Goal: Task Accomplishment & Management: Use online tool/utility

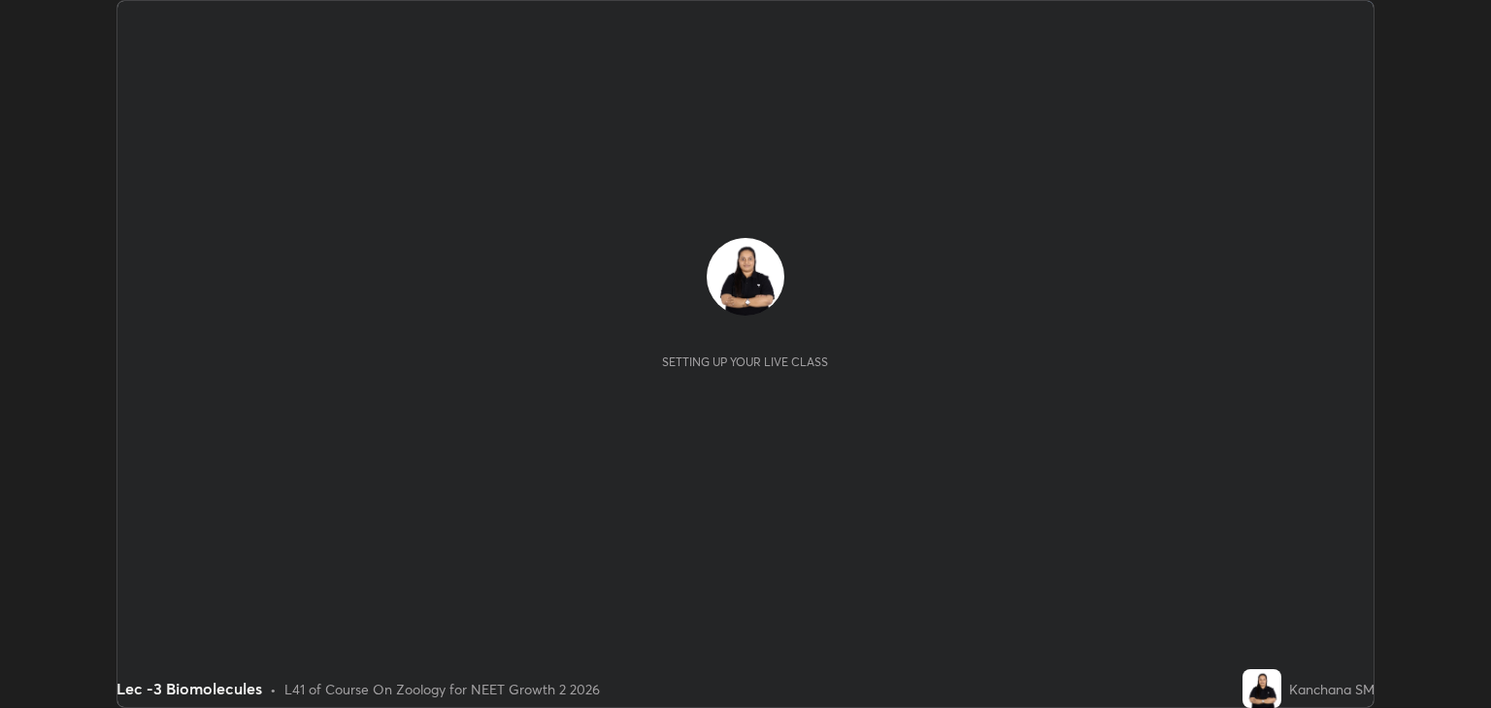
scroll to position [708, 1490]
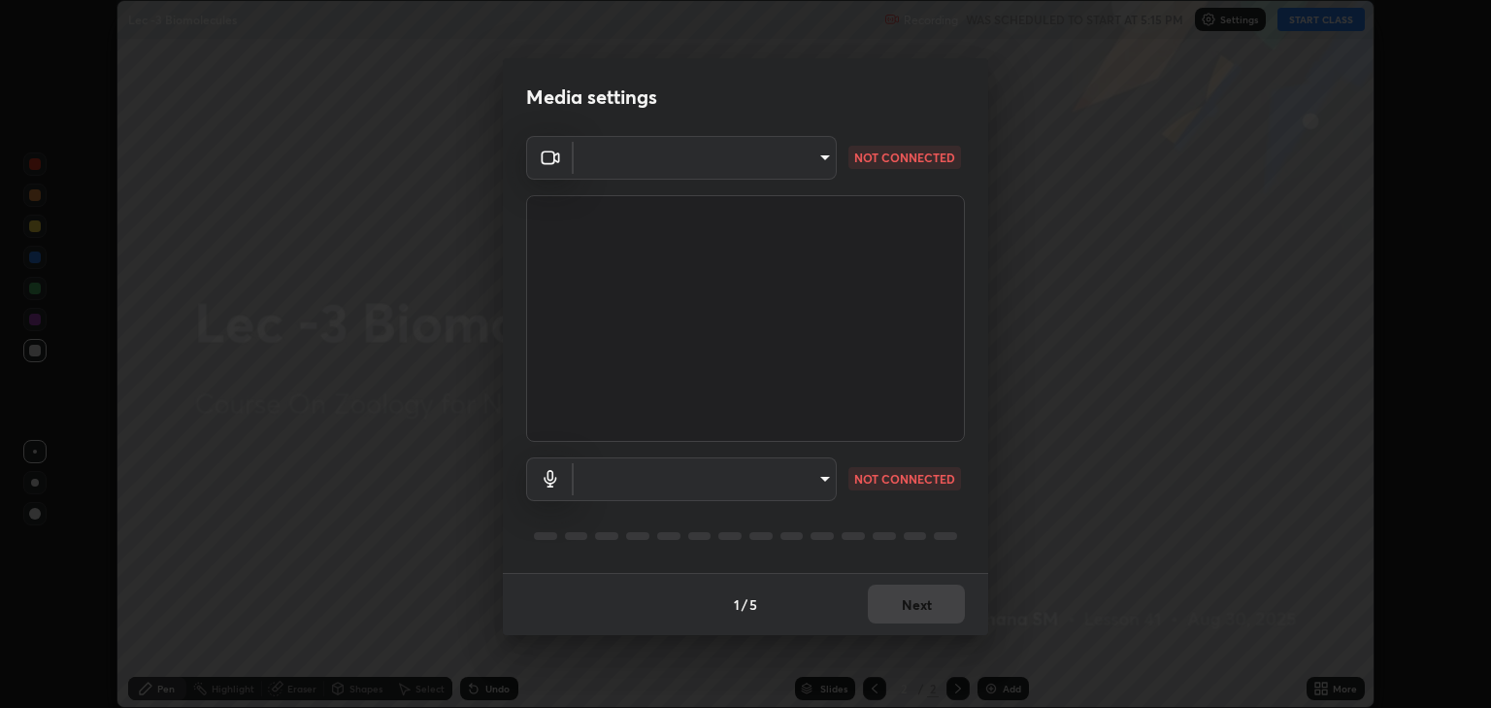
type input "6889e5757fad77820649456bc3a7e4ae290f4e048e3f3cb88d02d5782dedffd8"
type input "default"
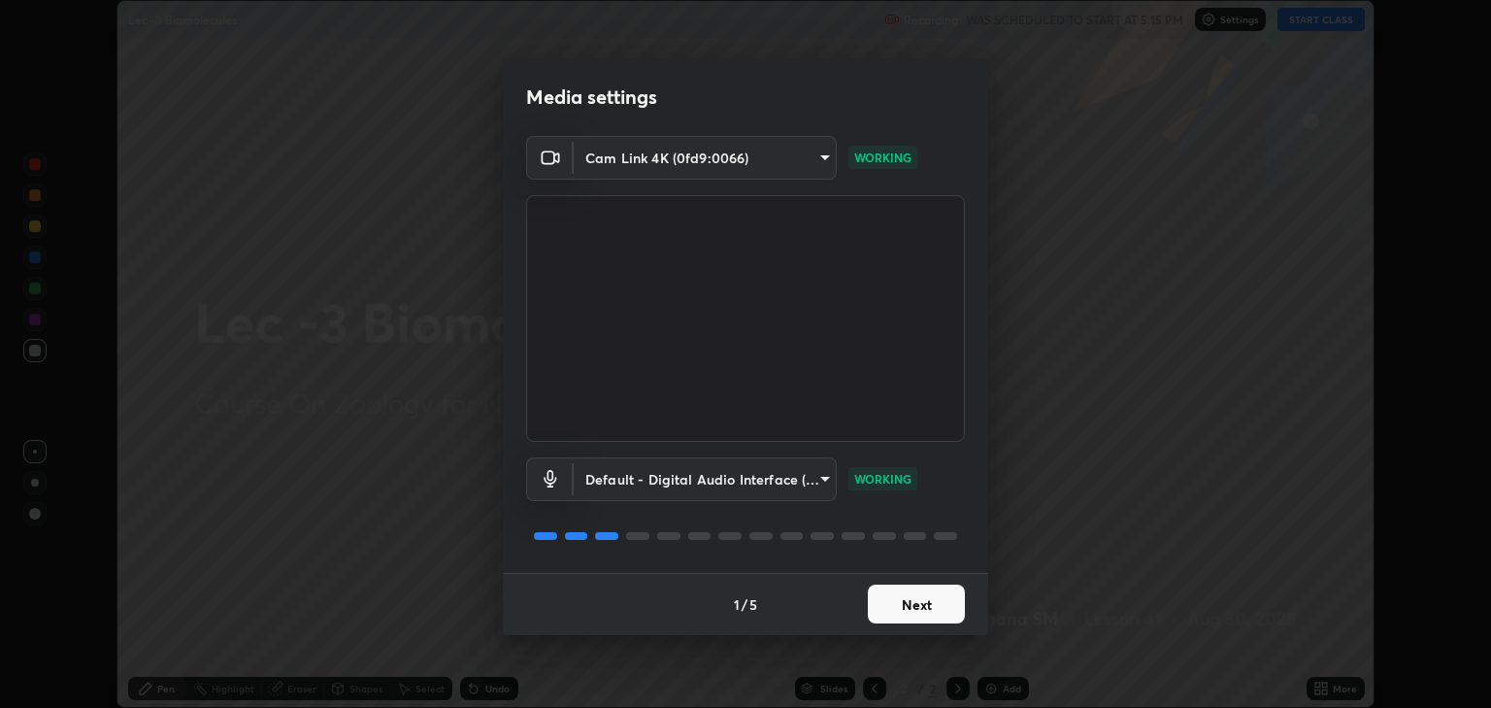
click at [910, 608] on button "Next" at bounding box center [916, 603] width 97 height 39
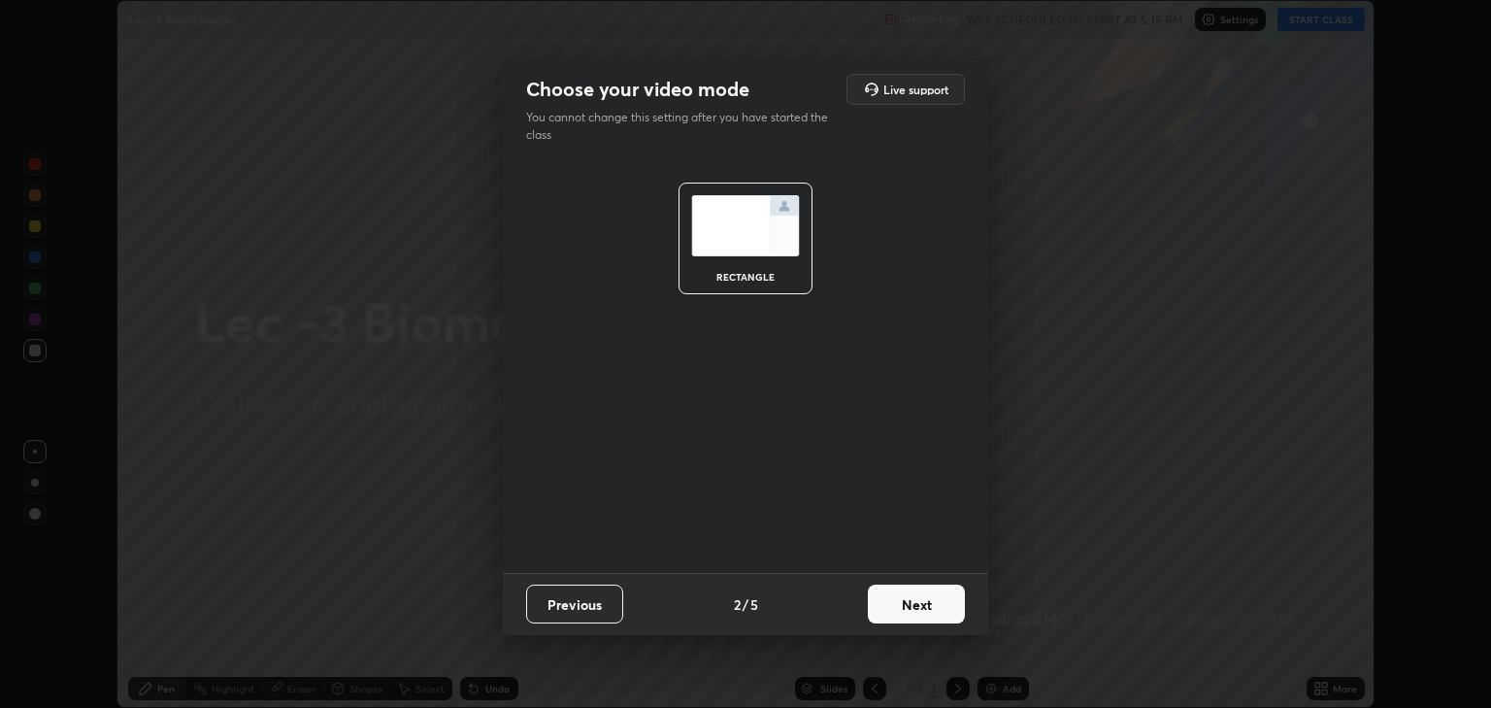
click at [911, 606] on button "Next" at bounding box center [916, 603] width 97 height 39
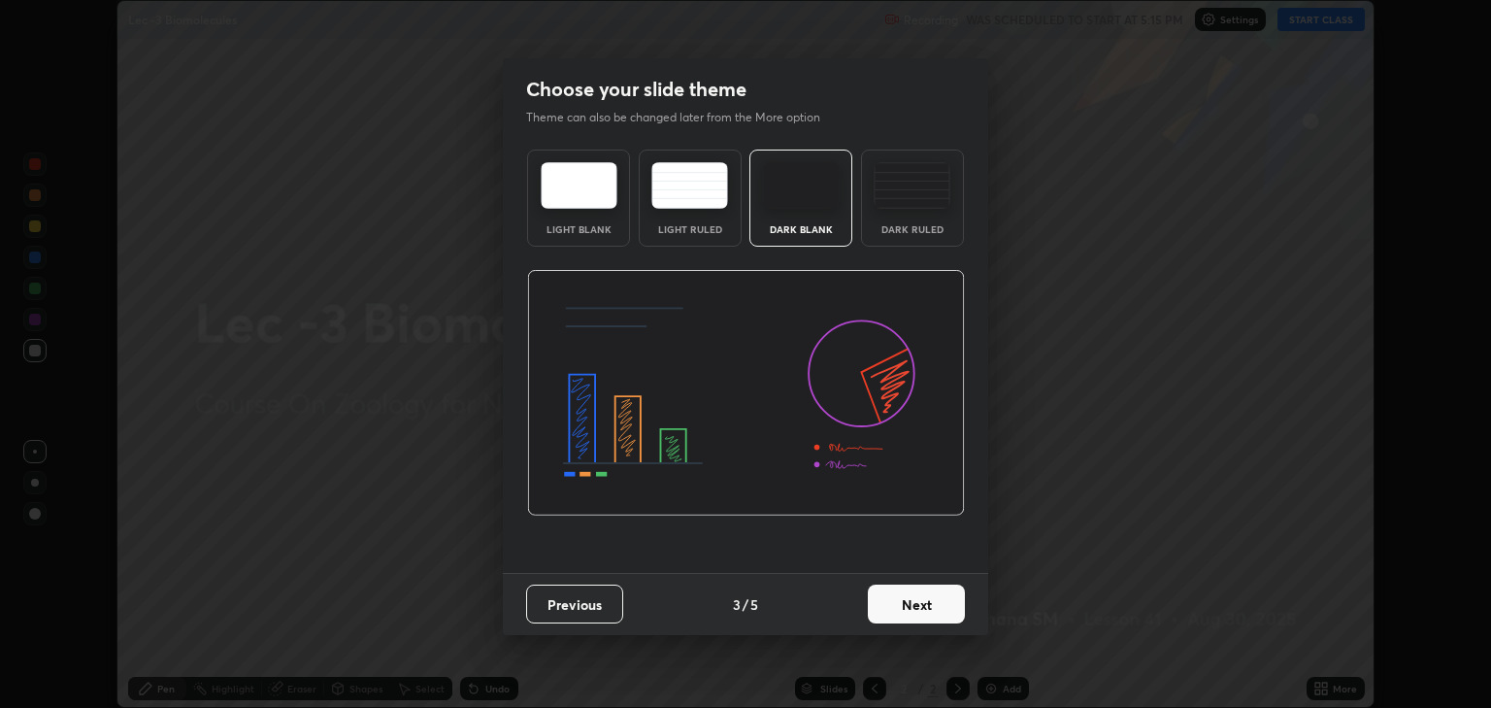
click at [912, 605] on button "Next" at bounding box center [916, 603] width 97 height 39
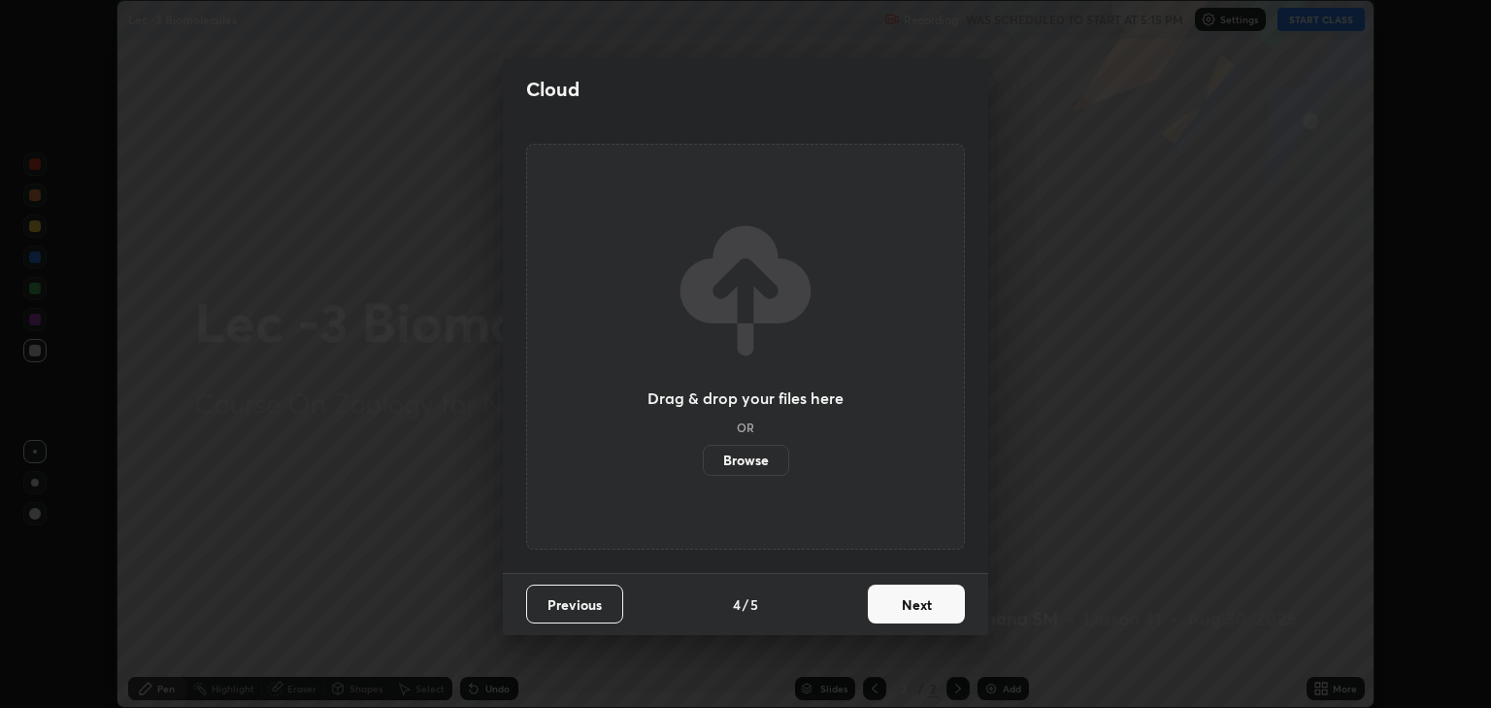
click at [915, 604] on button "Next" at bounding box center [916, 603] width 97 height 39
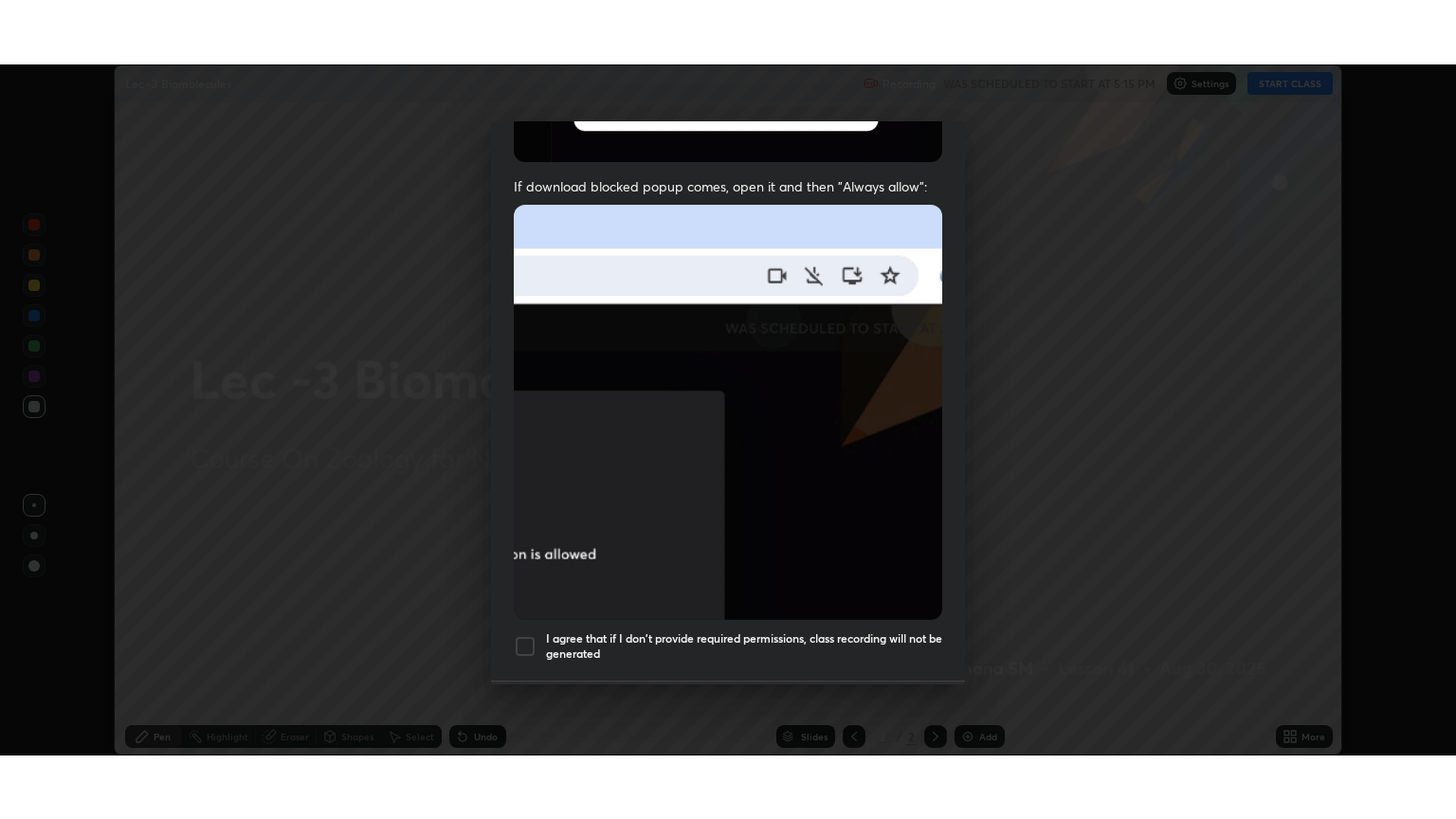
scroll to position [384, 0]
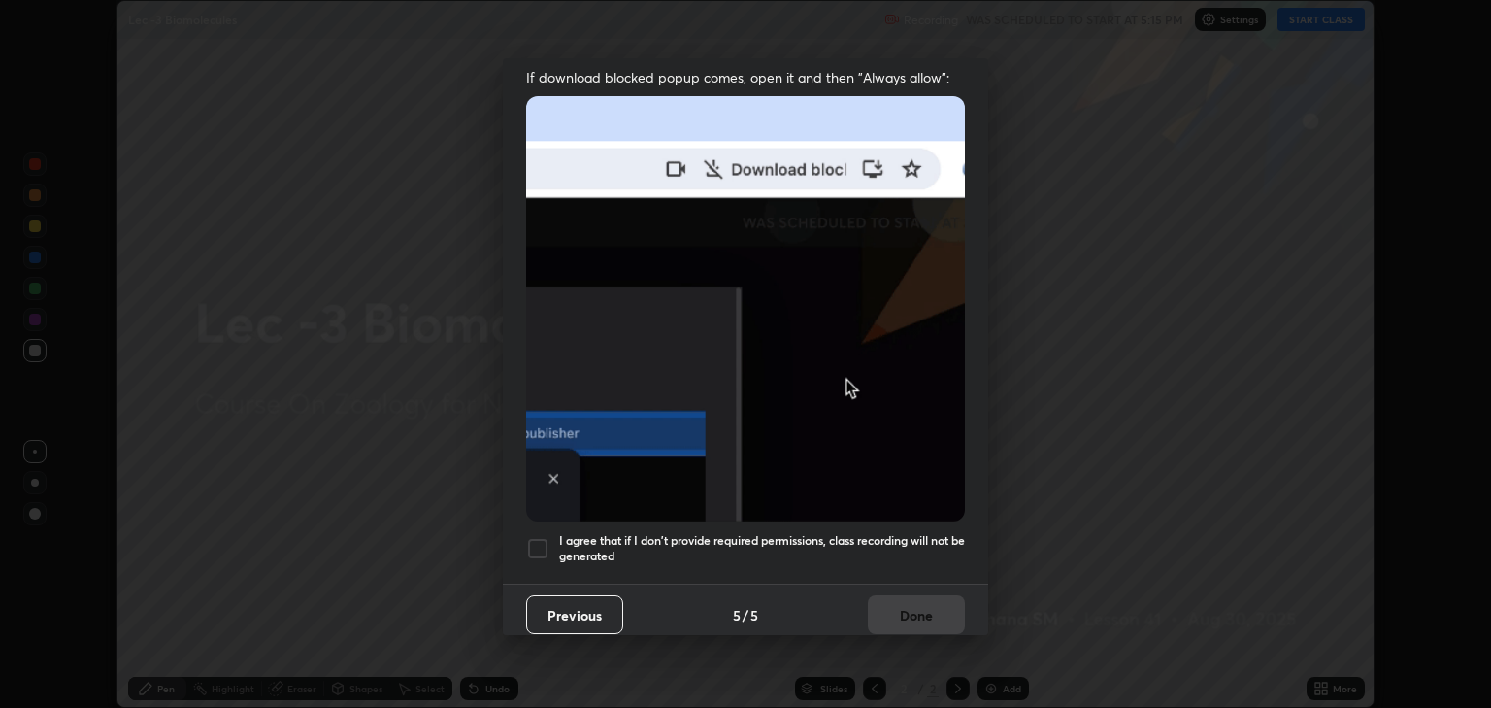
click at [534, 542] on div at bounding box center [537, 548] width 23 height 23
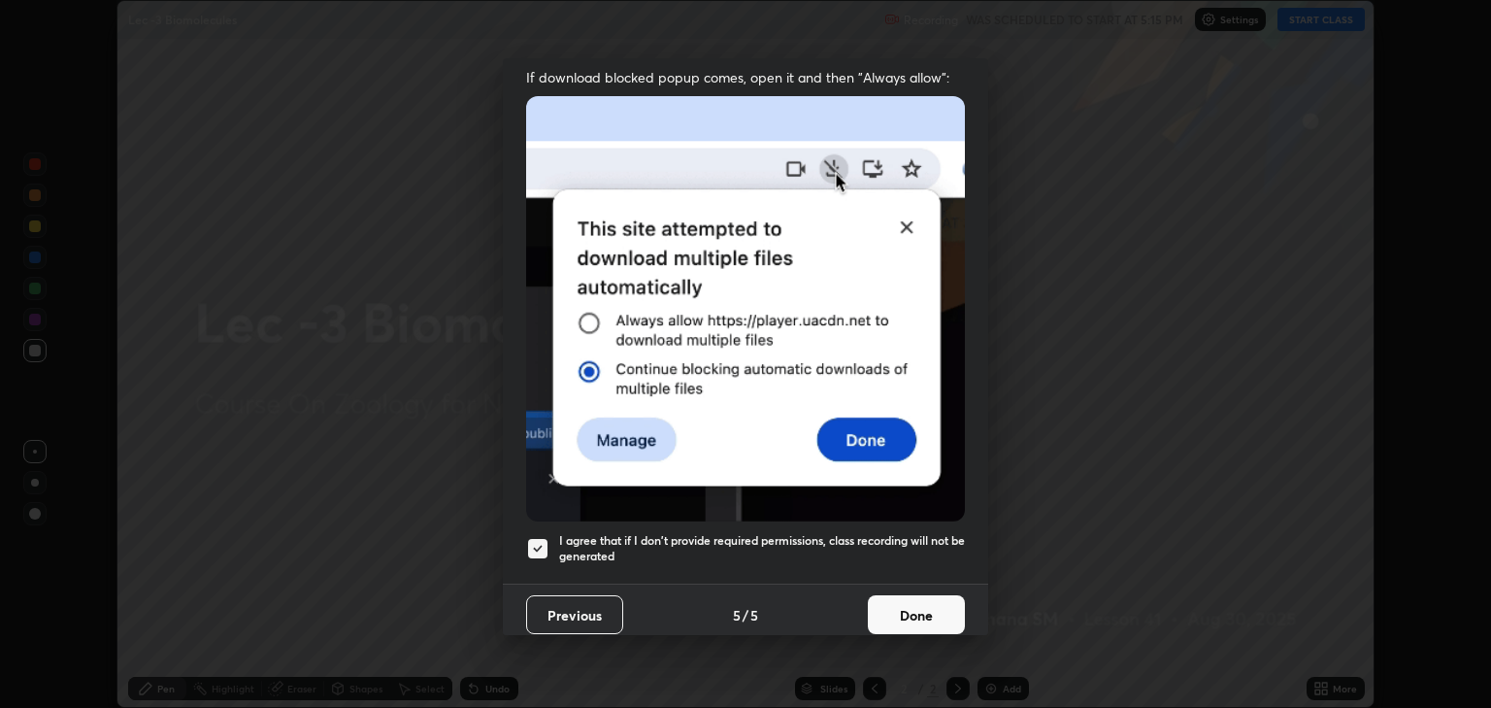
click at [883, 604] on button "Done" at bounding box center [916, 614] width 97 height 39
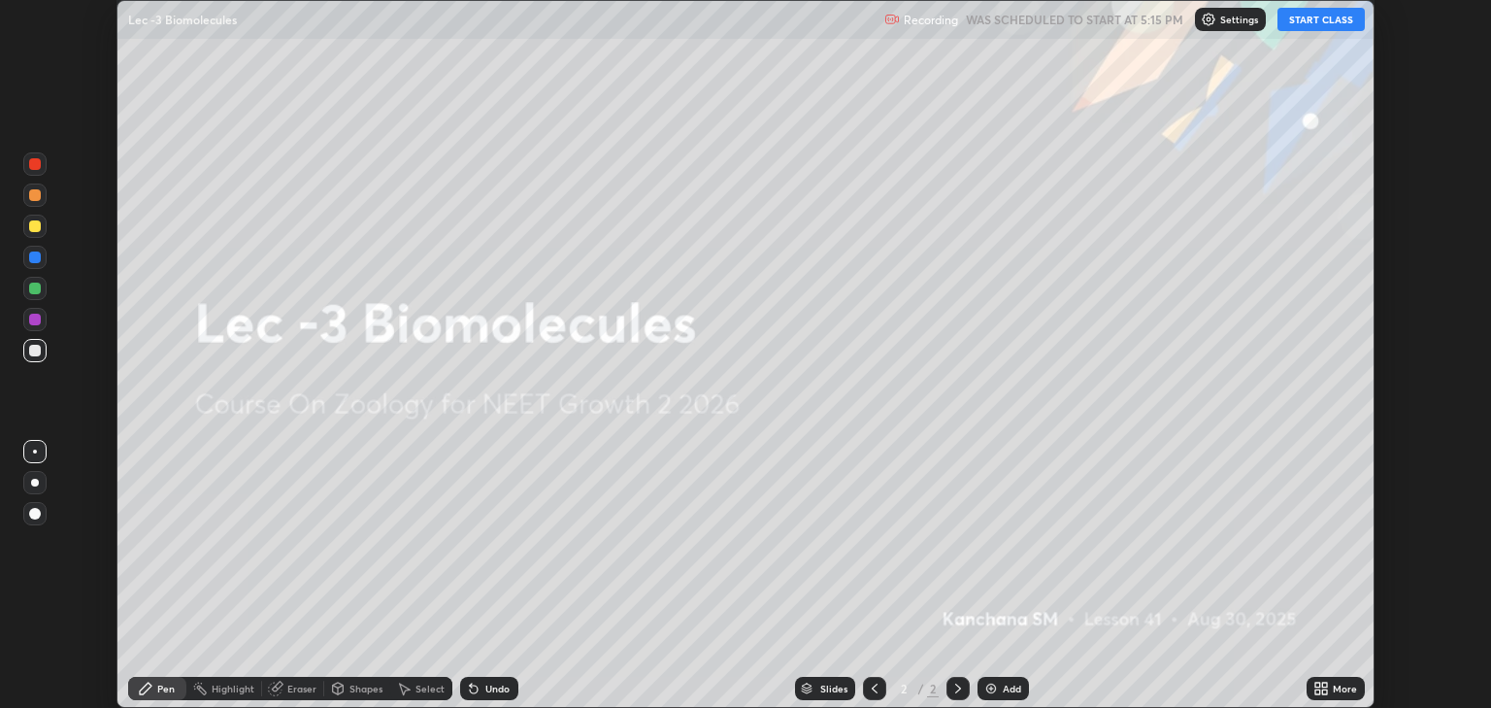
click at [1305, 20] on button "START CLASS" at bounding box center [1320, 19] width 87 height 23
click at [1317, 684] on icon at bounding box center [1317, 684] width 5 height 5
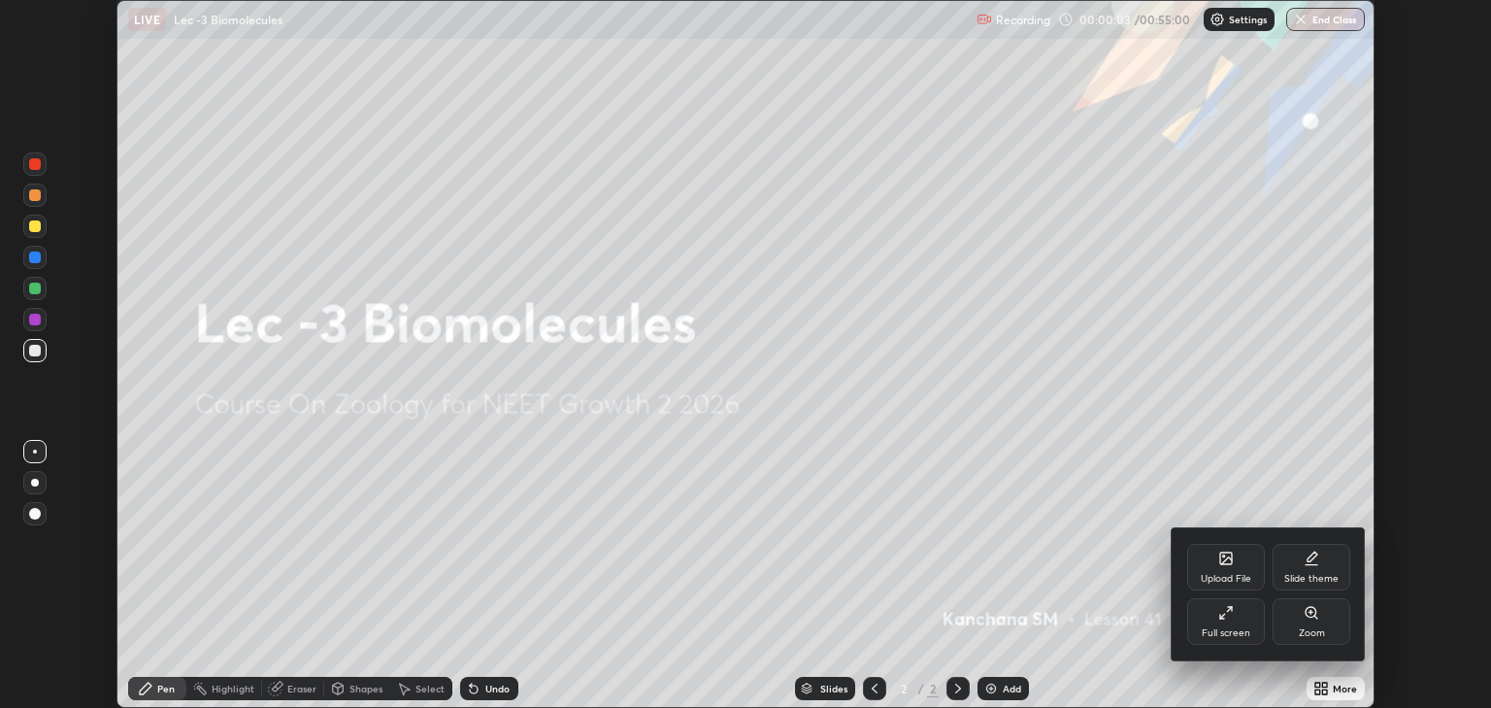
click at [1243, 628] on div "Full screen" at bounding box center [1226, 633] width 49 height 10
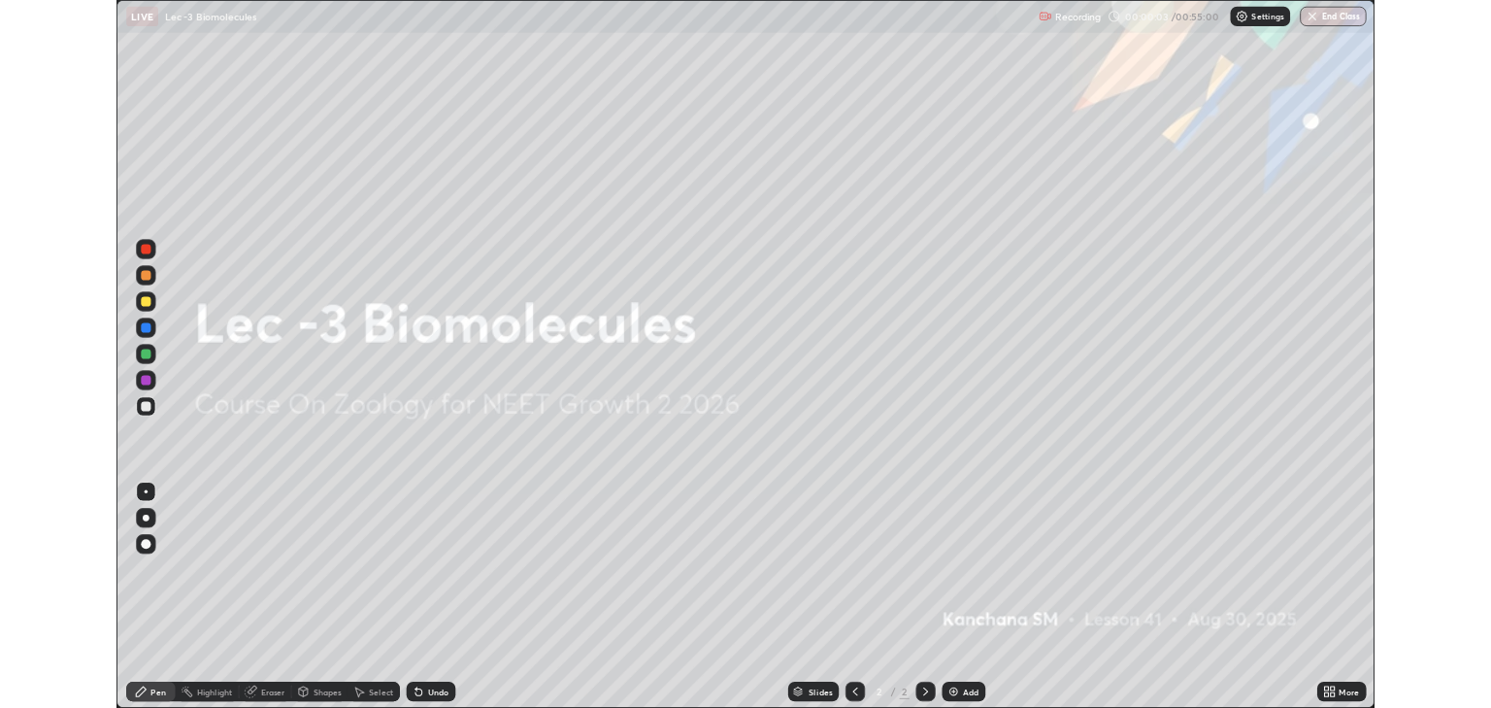
scroll to position [839, 1491]
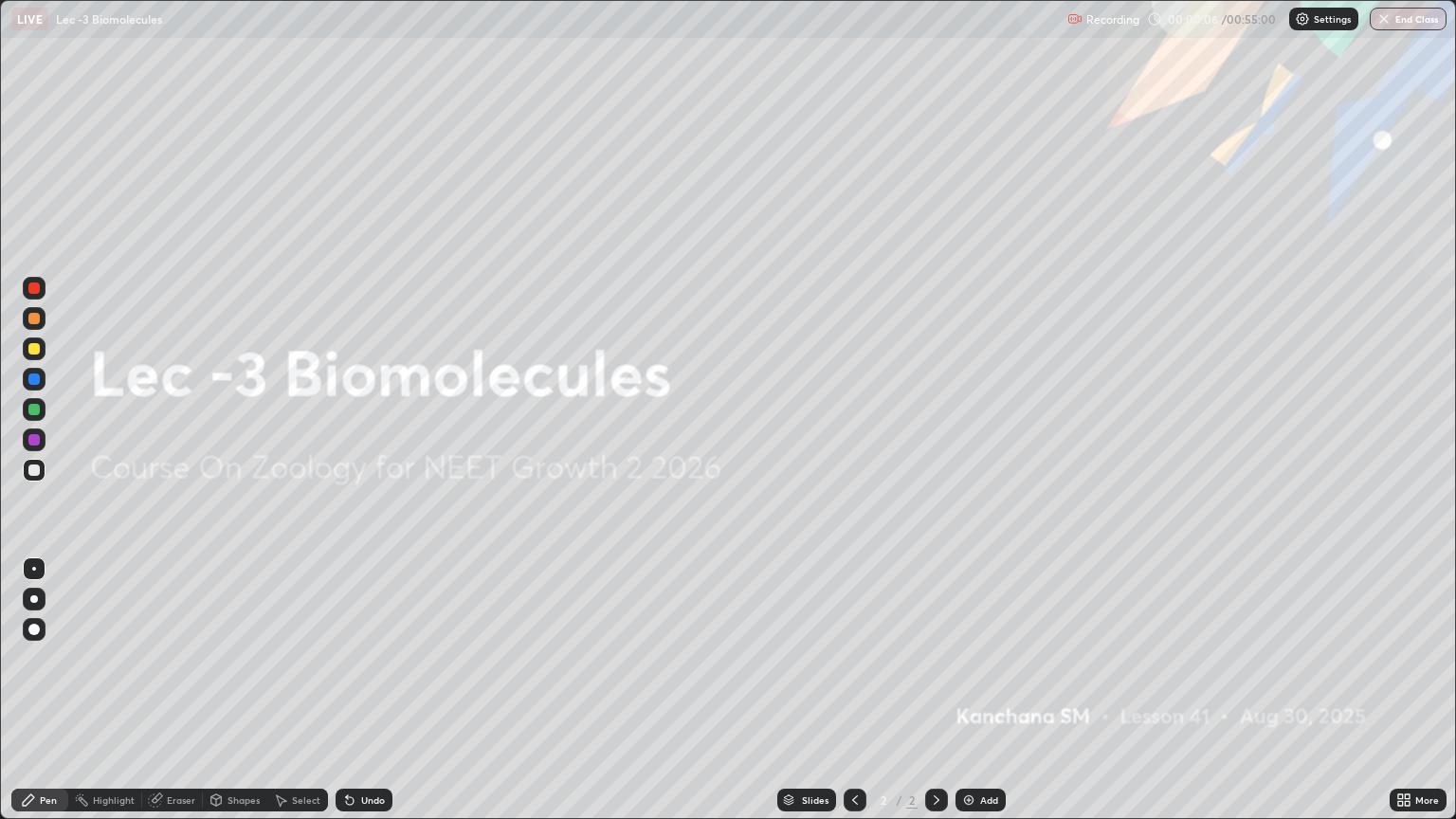
click at [967, 690] on img at bounding box center [969, 799] width 16 height 16
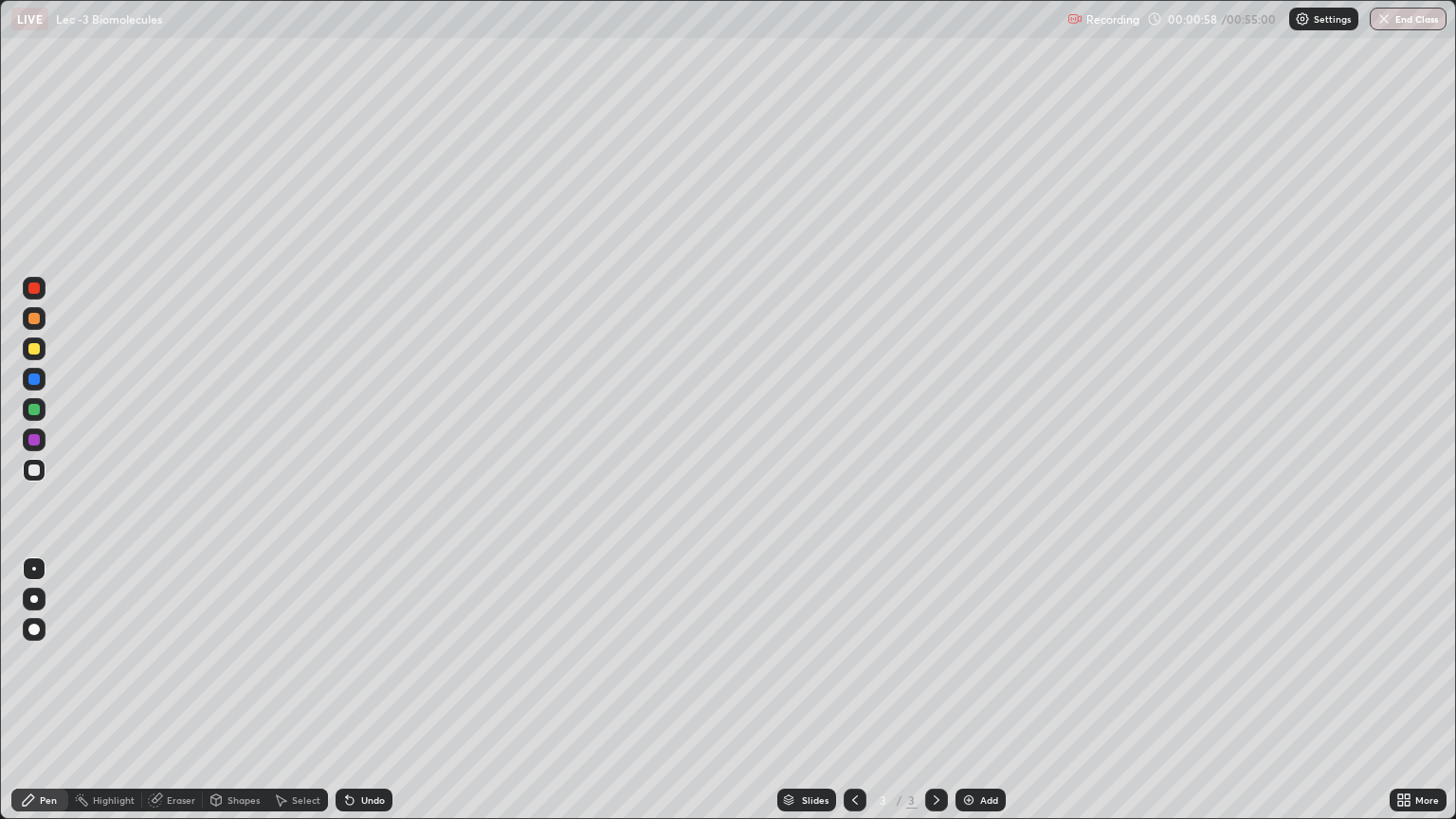
click at [38, 349] on div at bounding box center [34, 348] width 12 height 12
click at [292, 690] on div "Select" at bounding box center [306, 799] width 28 height 10
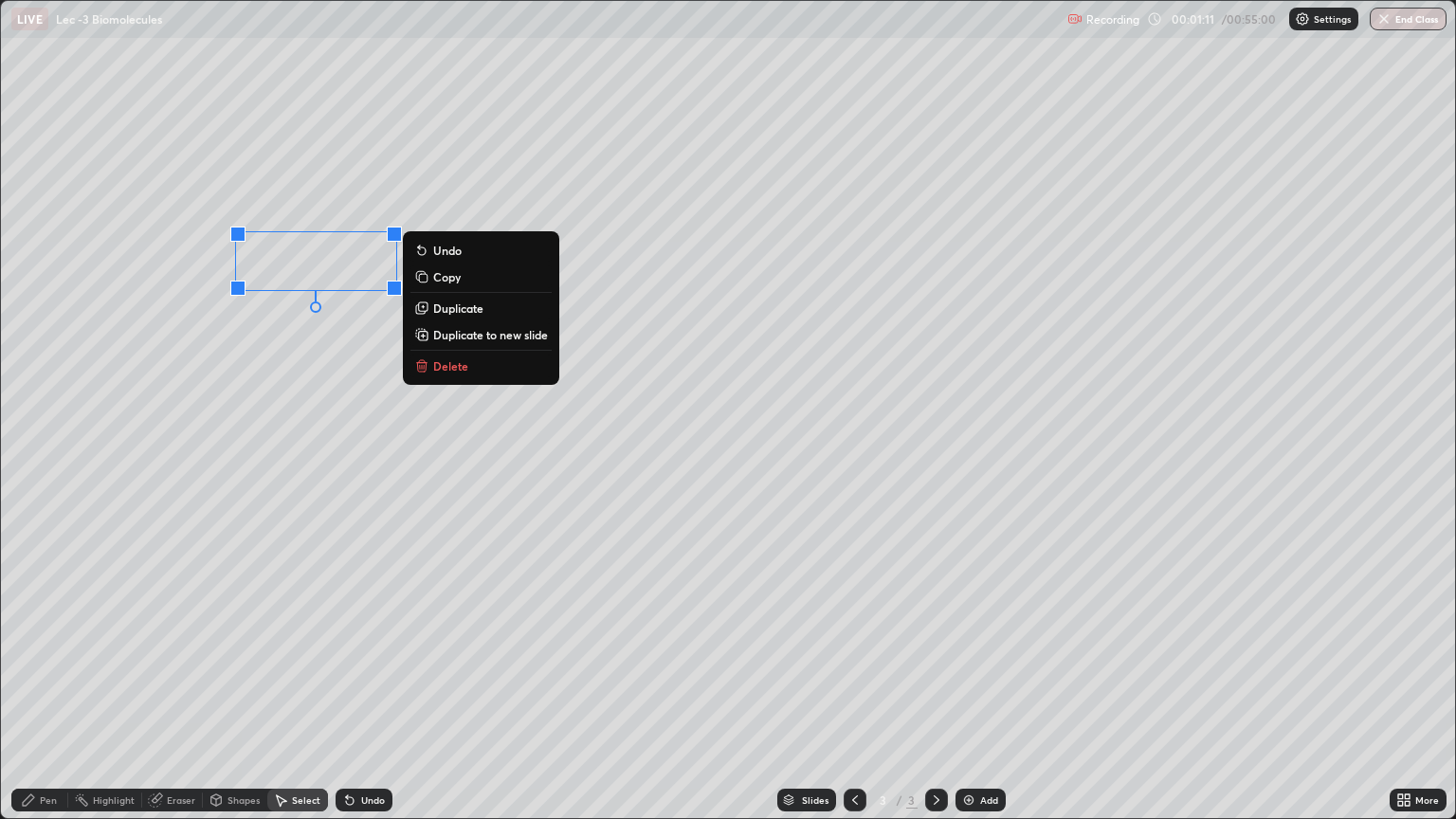
click at [240, 343] on div "0 ° Undo Copy Duplicate Duplicate to new slide Delete" at bounding box center [728, 409] width 1454 height 817
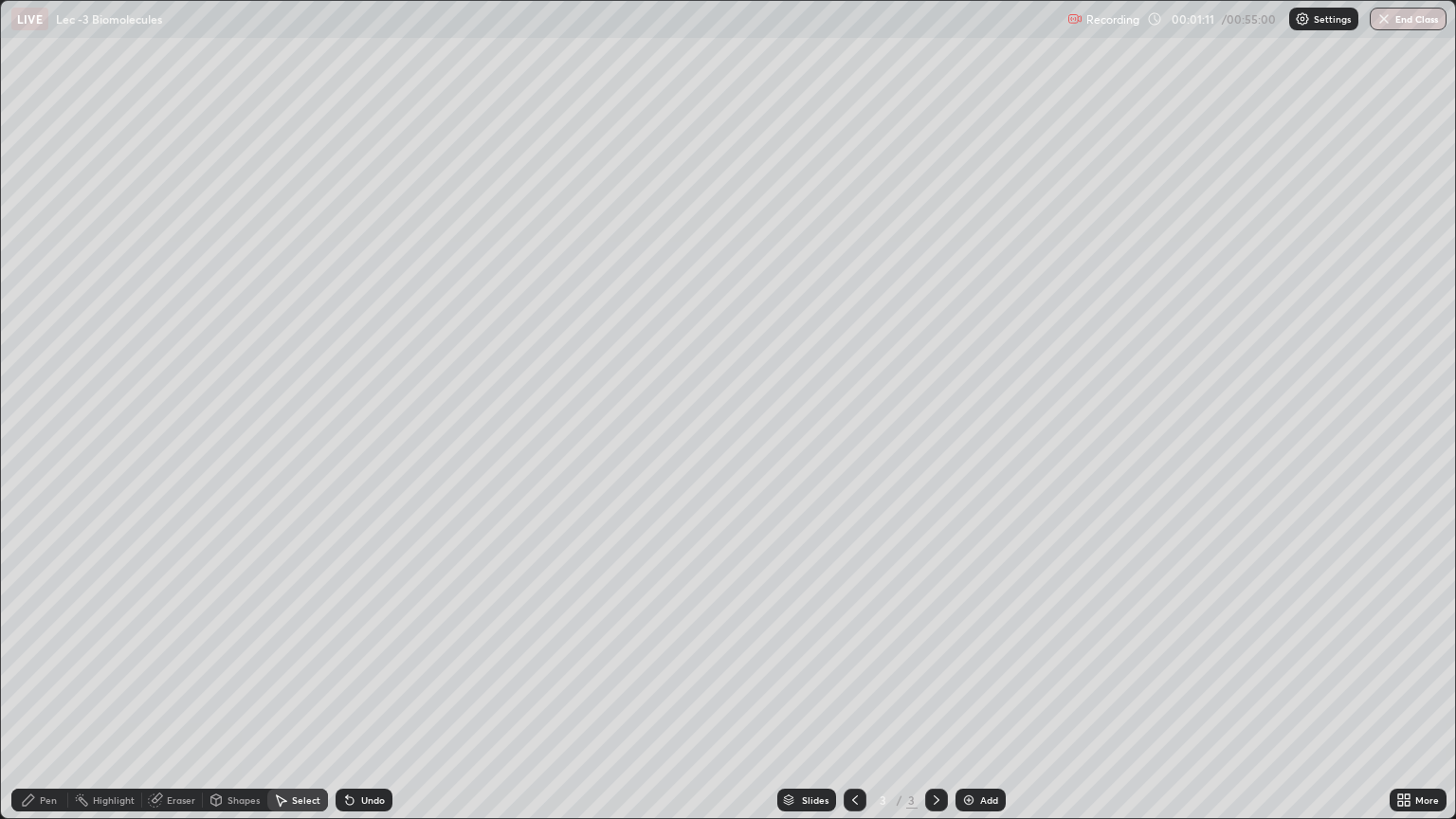
click at [37, 690] on div "Pen" at bounding box center [40, 799] width 57 height 22
click at [33, 479] on div at bounding box center [33, 470] width 22 height 22
click at [35, 597] on div at bounding box center [34, 599] width 8 height 8
click at [287, 690] on div "Select" at bounding box center [298, 799] width 61 height 22
click at [381, 443] on div "0 ° Undo Copy Duplicate Duplicate to new slide Delete" at bounding box center [728, 409] width 1454 height 817
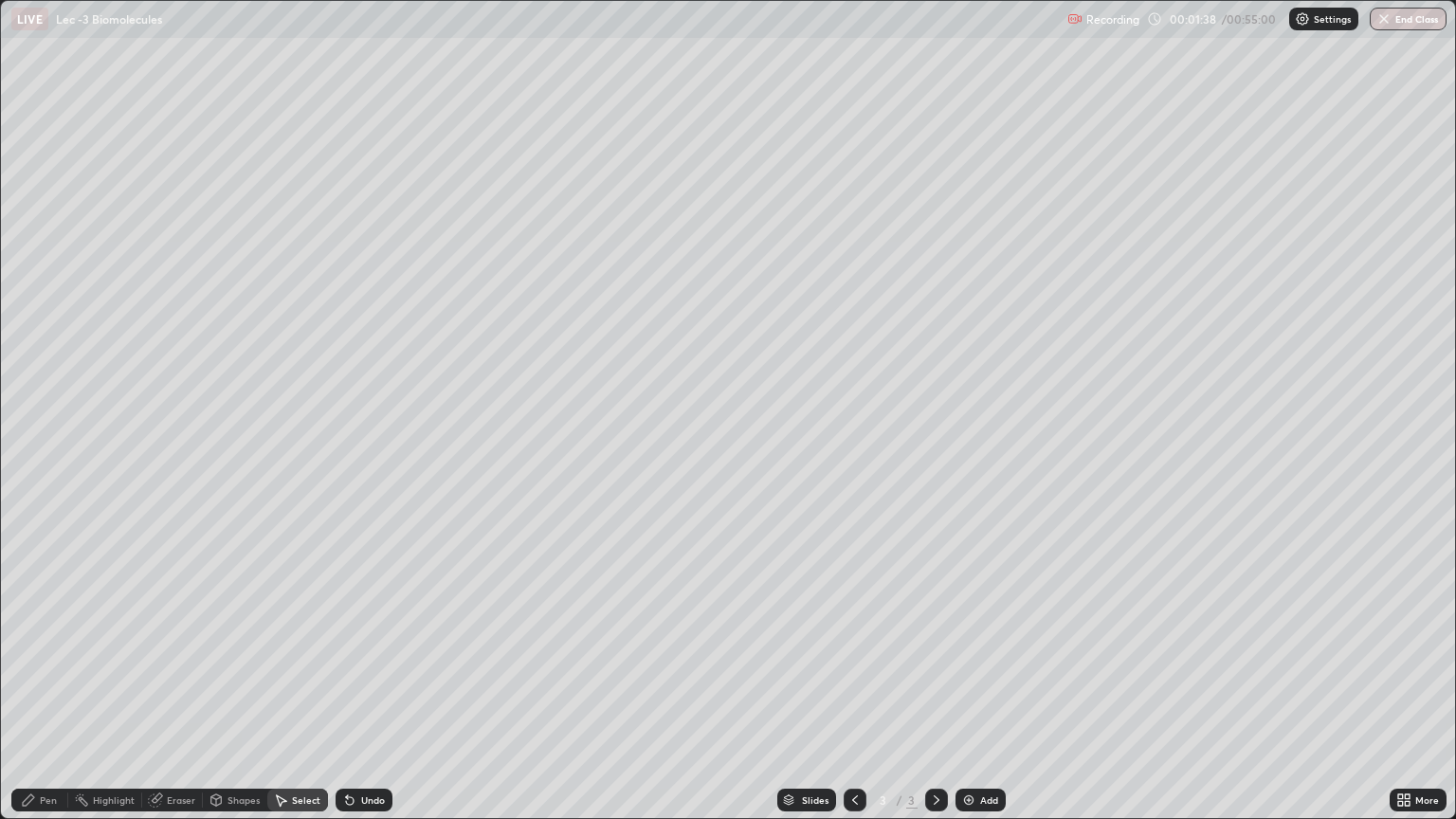
click at [41, 690] on div "Pen" at bounding box center [48, 799] width 17 height 10
click at [161, 690] on icon at bounding box center [155, 799] width 16 height 16
click at [51, 690] on div "Pen" at bounding box center [48, 799] width 17 height 10
click at [36, 349] on div at bounding box center [34, 348] width 12 height 12
click at [971, 690] on img at bounding box center [969, 799] width 16 height 16
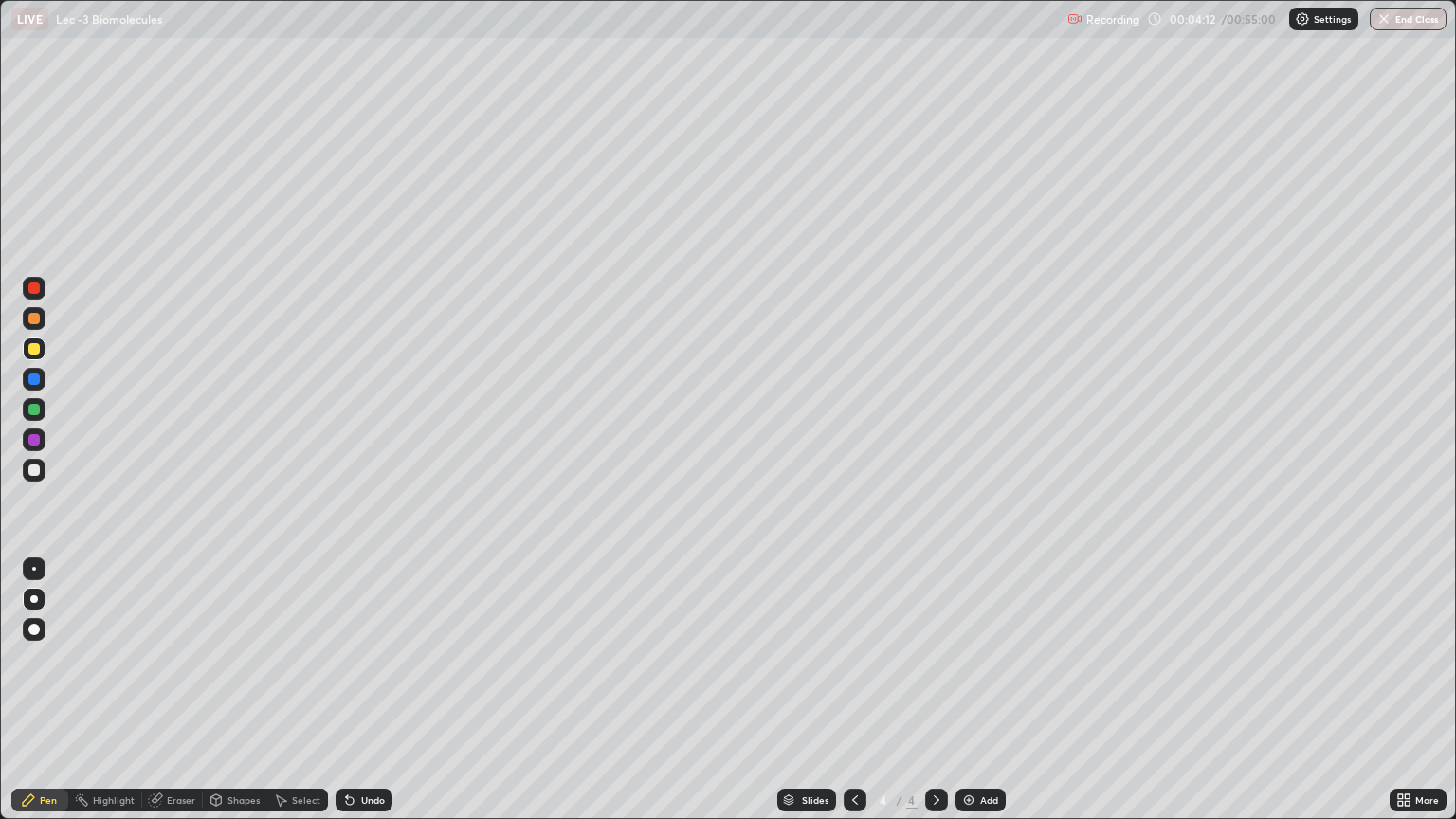
click at [34, 631] on div at bounding box center [34, 630] width 12 height 12
click at [37, 473] on div at bounding box center [34, 471] width 12 height 12
click at [32, 601] on div at bounding box center [34, 599] width 8 height 8
click at [300, 690] on div "Select" at bounding box center [306, 799] width 28 height 10
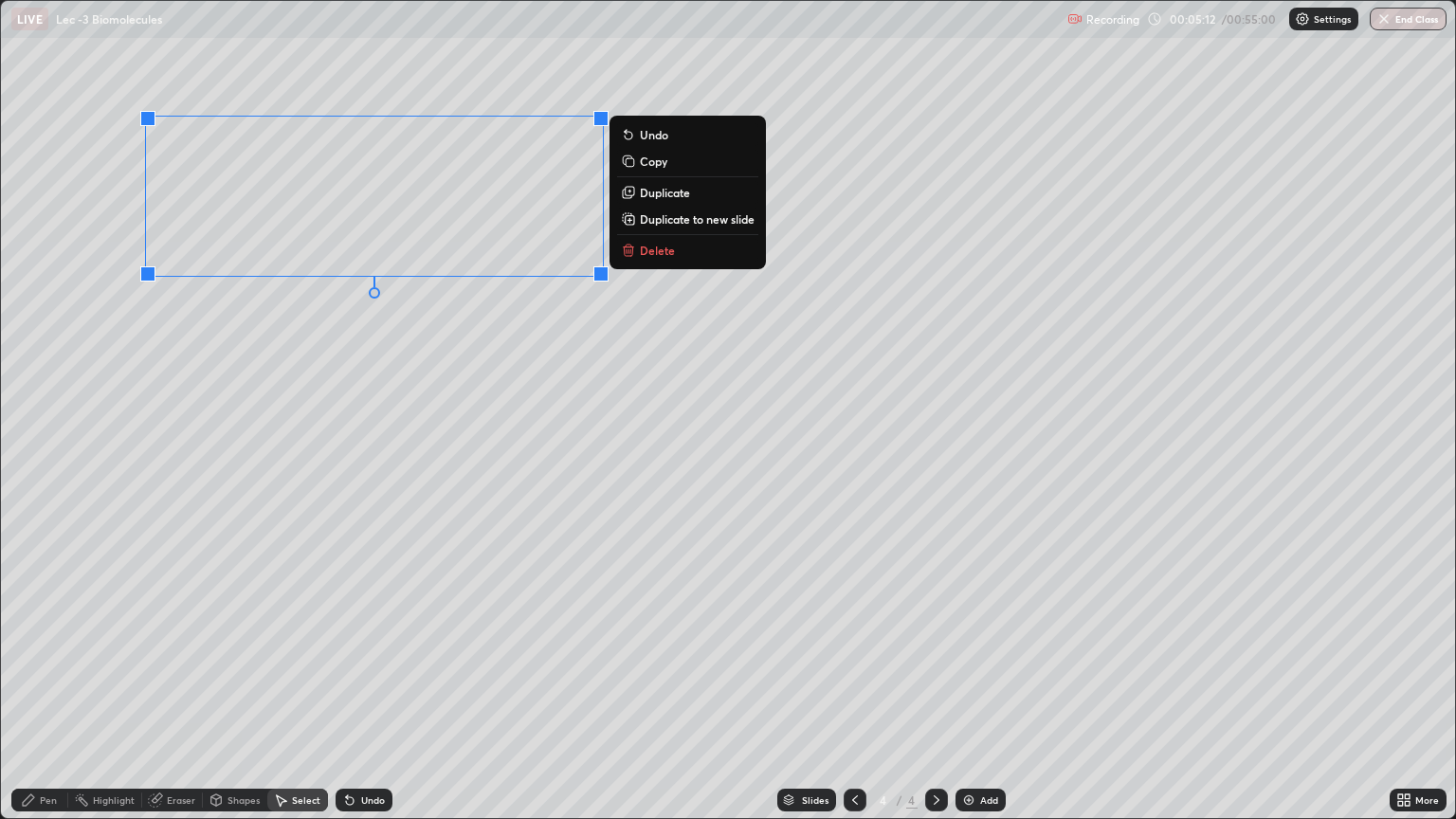
click at [210, 356] on div "0 ° Undo Copy Duplicate Duplicate to new slide Delete" at bounding box center [728, 409] width 1454 height 817
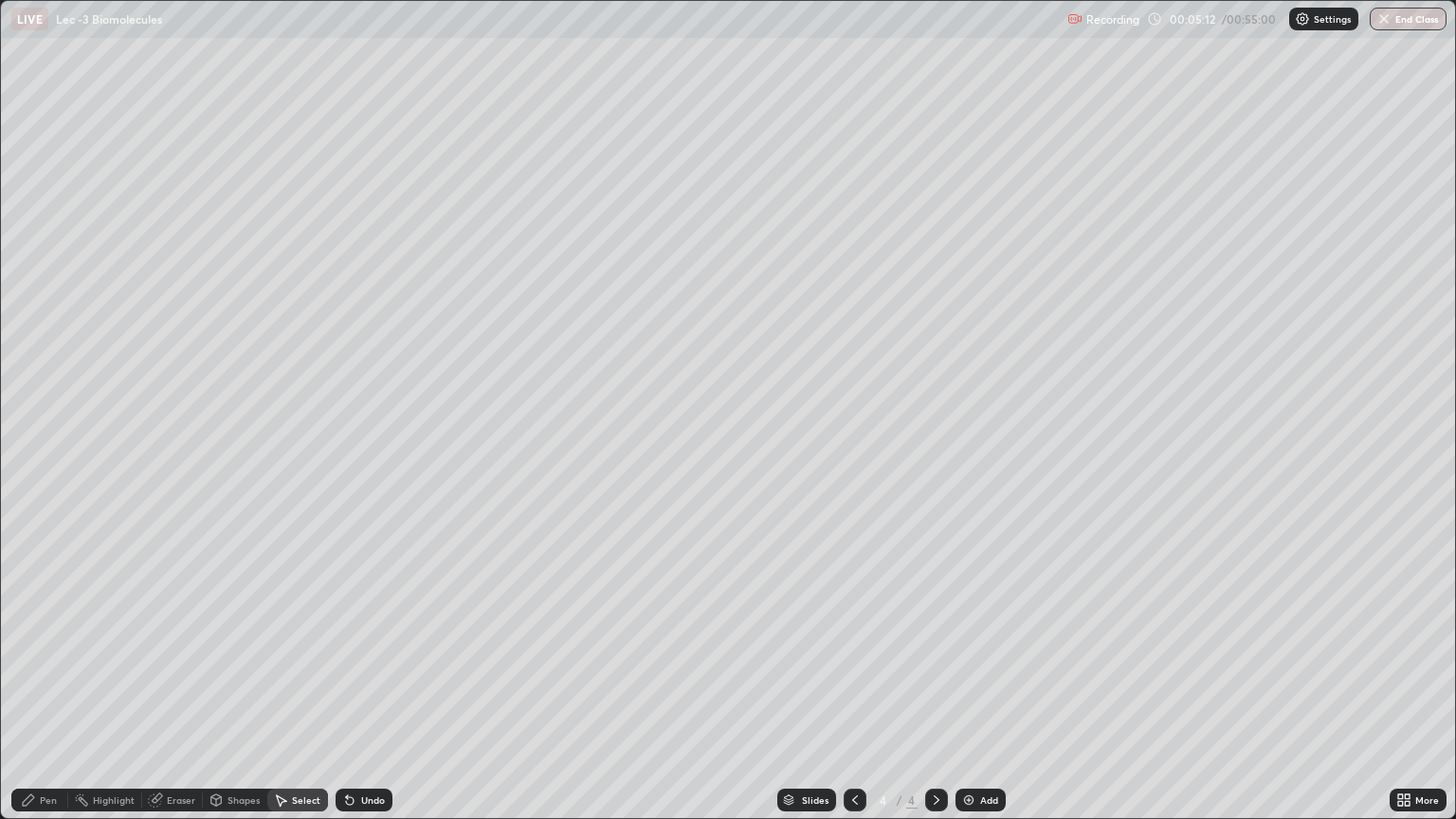
click at [49, 690] on div "Pen" at bounding box center [48, 799] width 17 height 10
click at [36, 407] on div at bounding box center [34, 410] width 12 height 12
click at [31, 472] on div at bounding box center [34, 471] width 12 height 12
click at [34, 349] on div at bounding box center [34, 348] width 12 height 12
click at [363, 690] on div "Undo" at bounding box center [373, 799] width 23 height 10
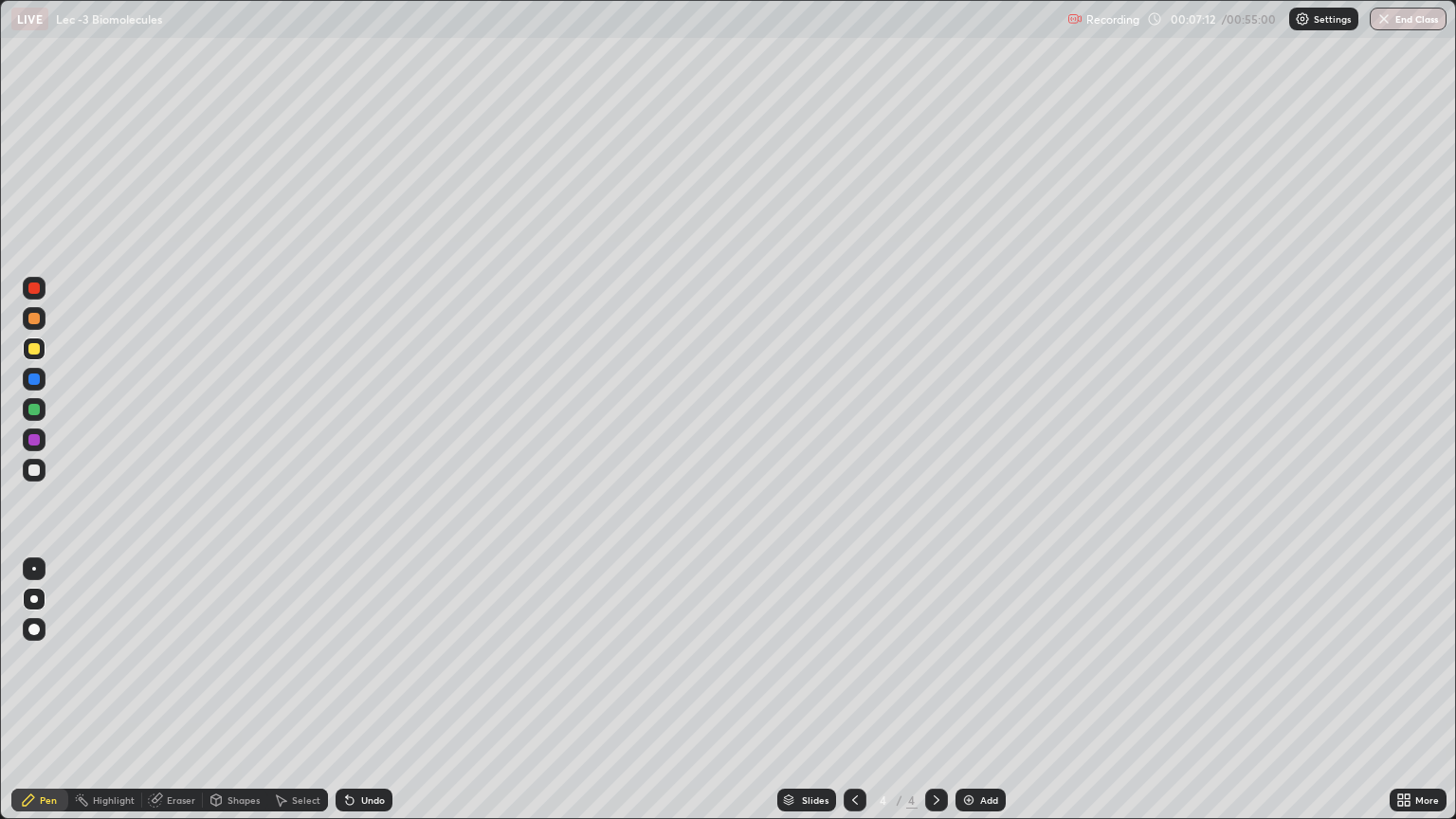
click at [361, 690] on div "Undo" at bounding box center [373, 799] width 23 height 10
click at [32, 469] on div at bounding box center [34, 471] width 12 height 12
click at [287, 690] on div "Select" at bounding box center [298, 799] width 61 height 22
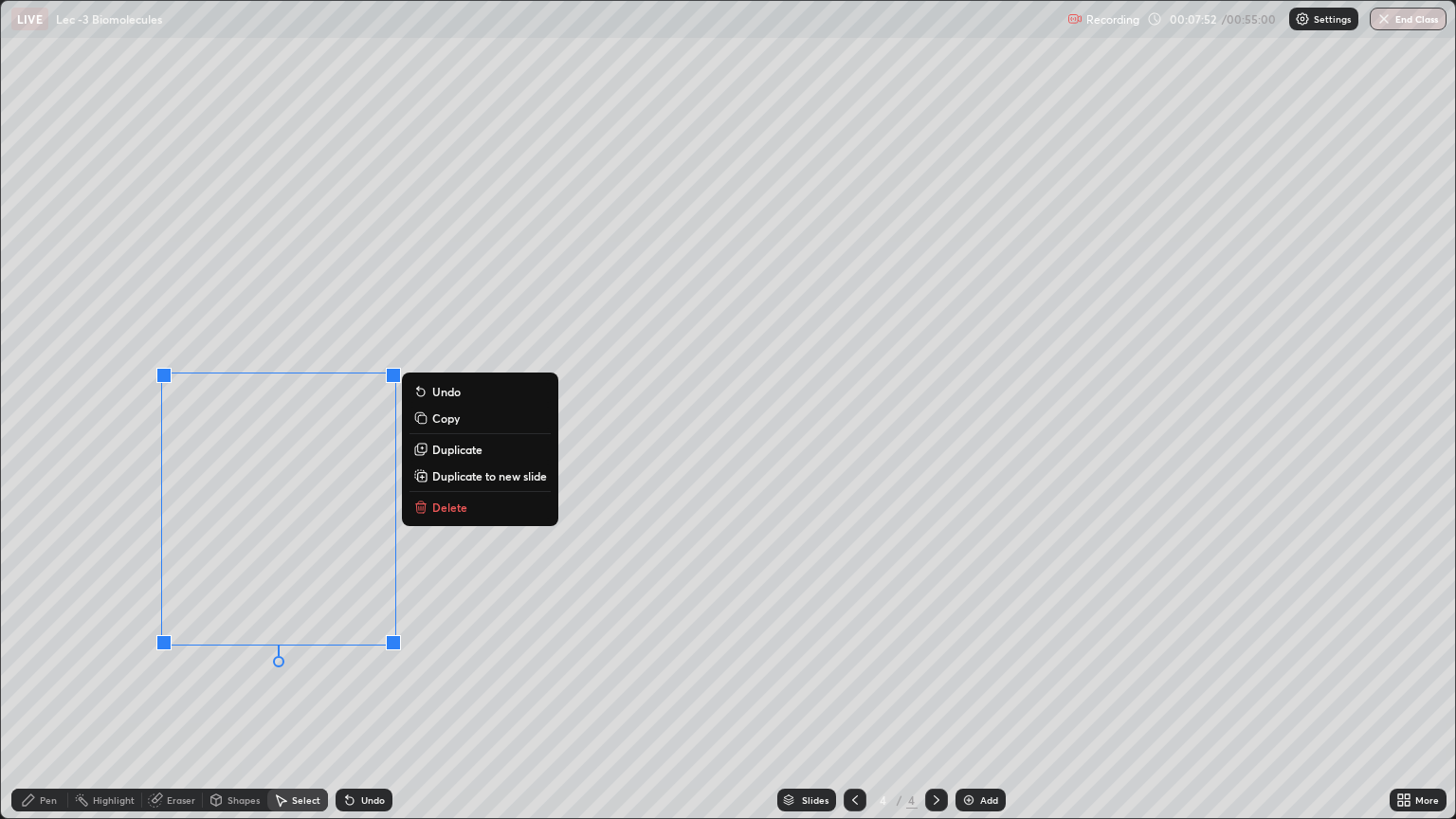
click at [444, 451] on p "Duplicate" at bounding box center [457, 449] width 50 height 16
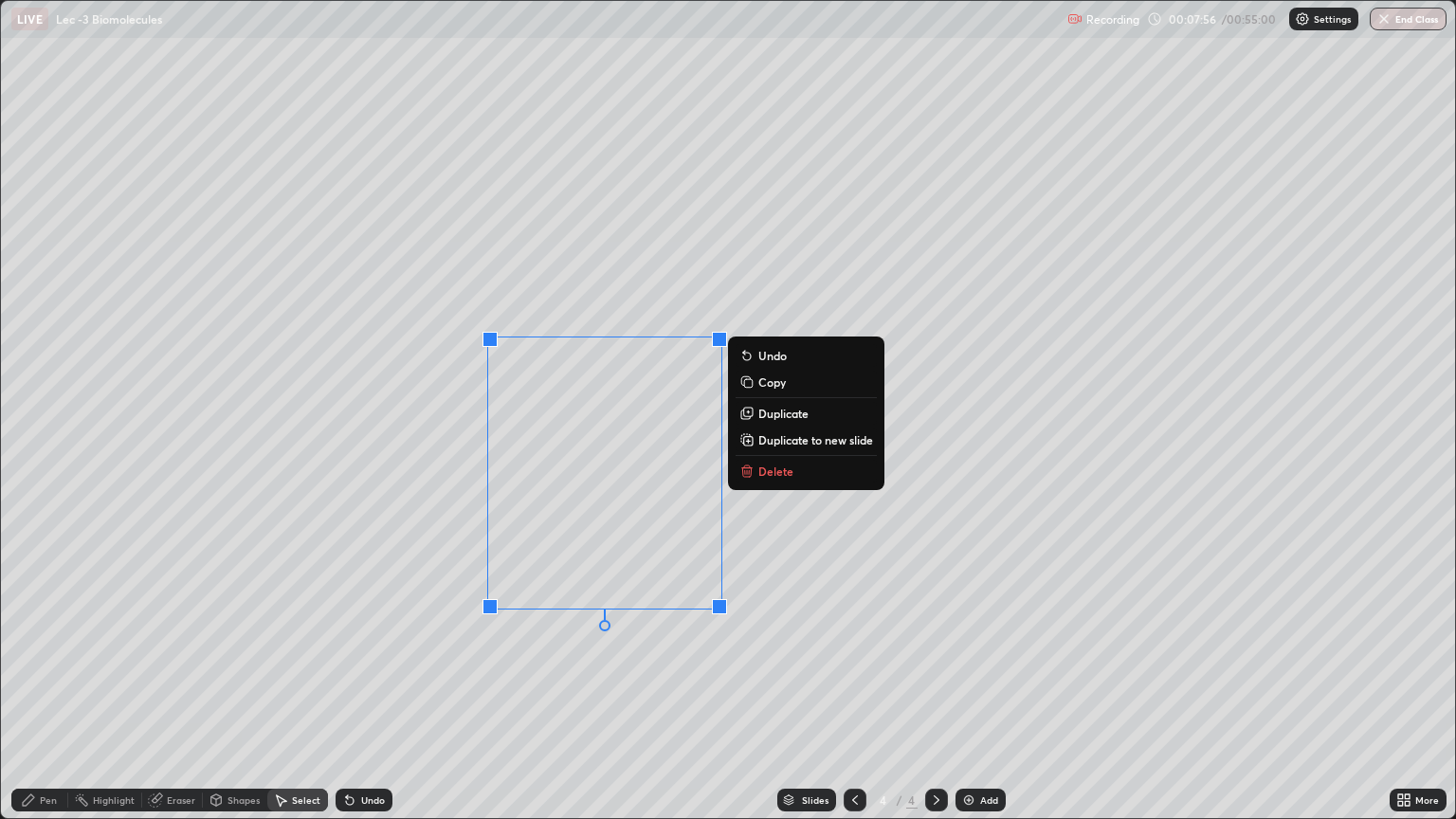
click at [474, 690] on div "0 ° Undo Copy Duplicate Duplicate to new slide Delete" at bounding box center [728, 409] width 1454 height 817
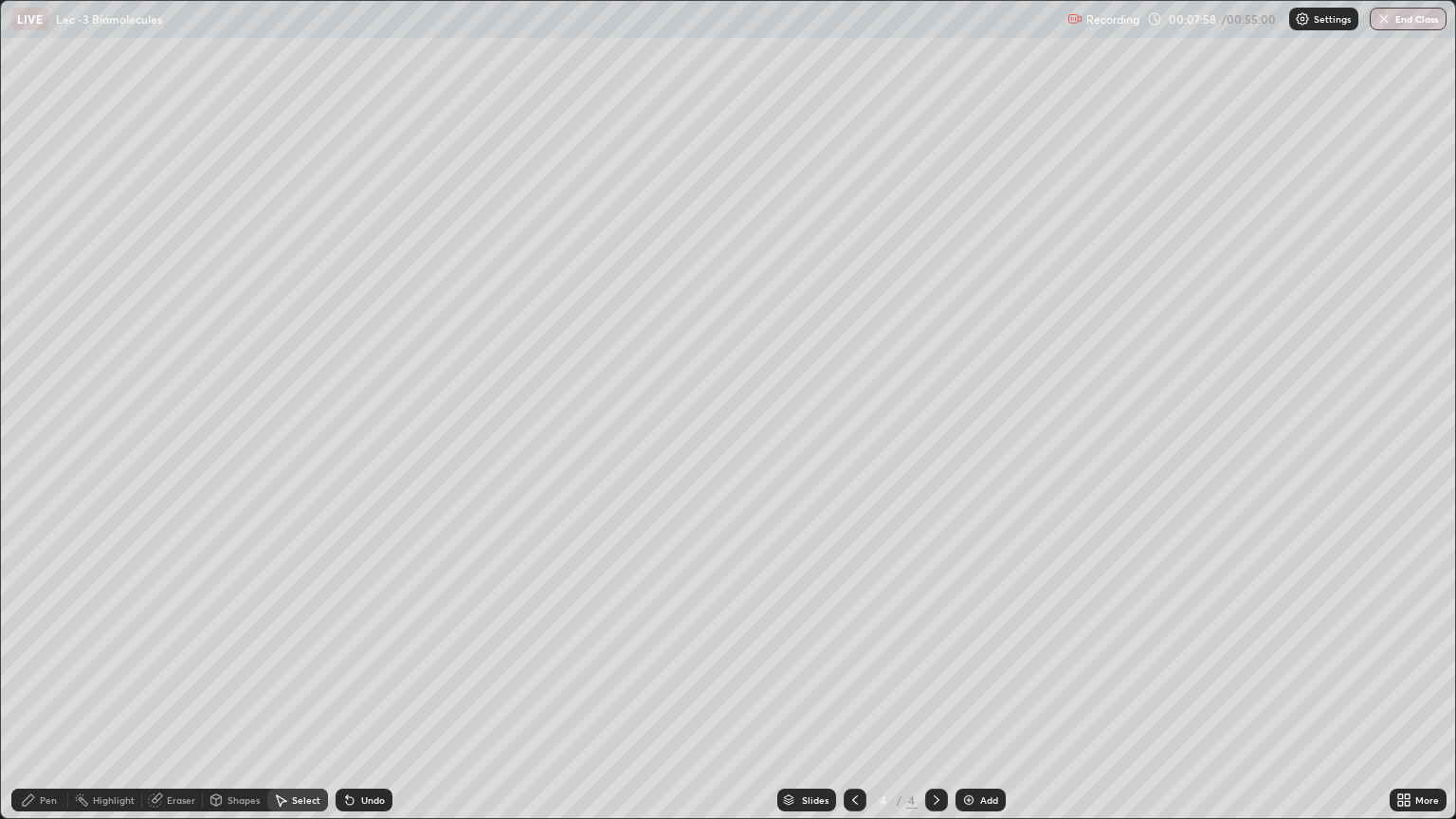
click at [46, 690] on div "Pen" at bounding box center [40, 799] width 57 height 22
click at [290, 690] on div "Select" at bounding box center [298, 799] width 61 height 22
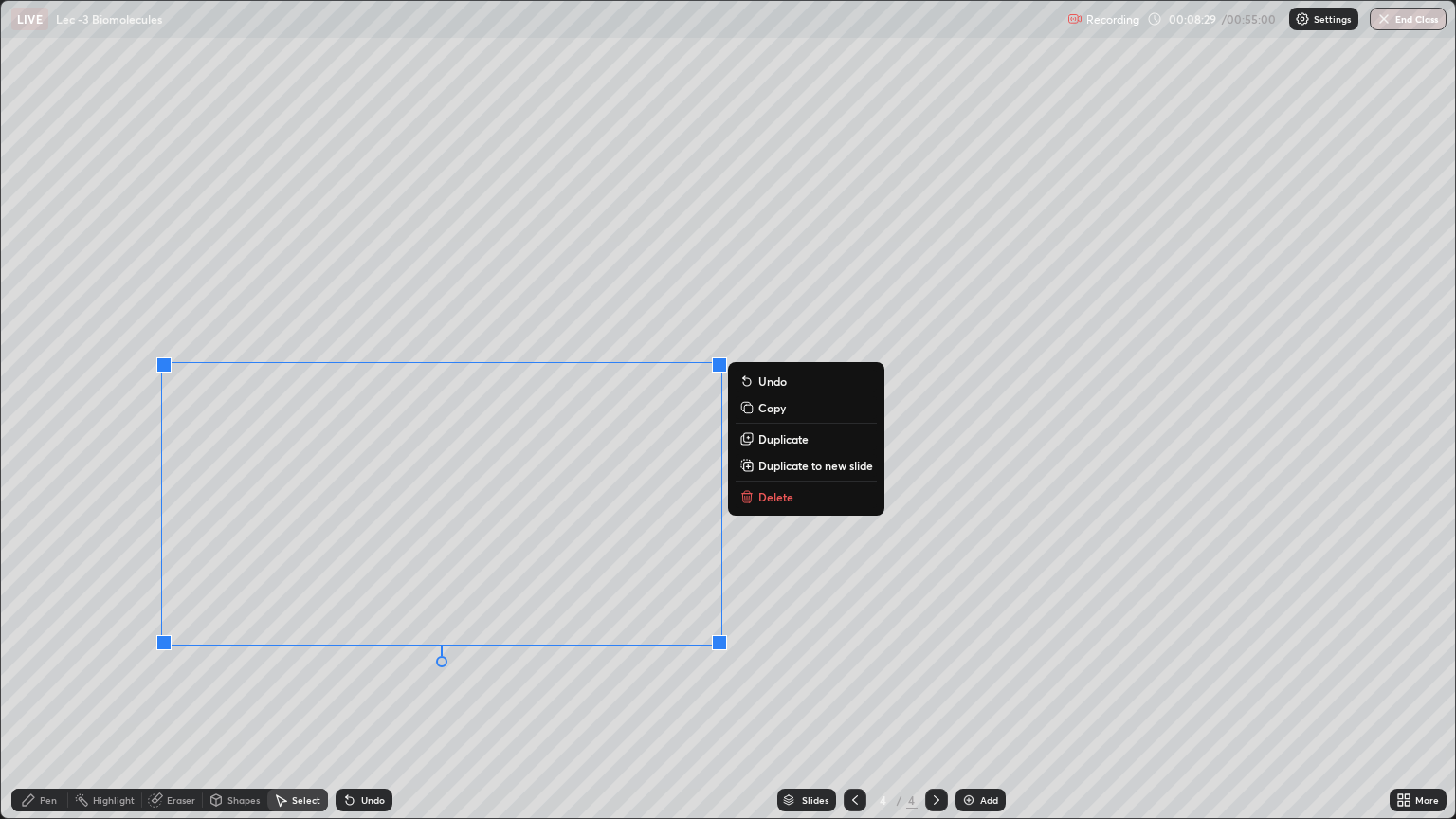
click at [567, 690] on div "0 ° Undo Copy Duplicate Duplicate to new slide Delete" at bounding box center [728, 409] width 1454 height 817
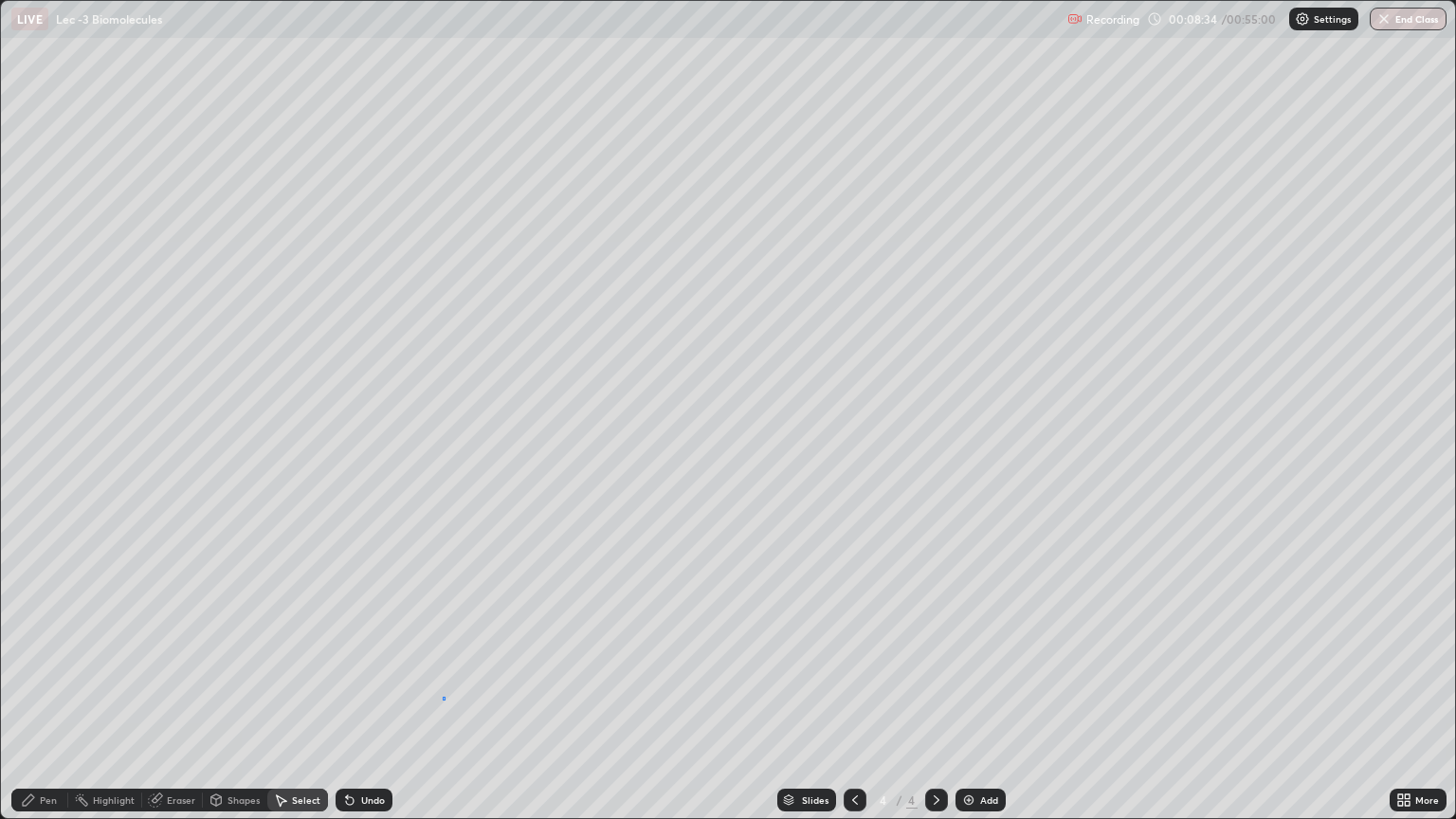
click at [442, 690] on div "0 ° Undo Copy Duplicate Duplicate to new slide Delete" at bounding box center [728, 409] width 1454 height 817
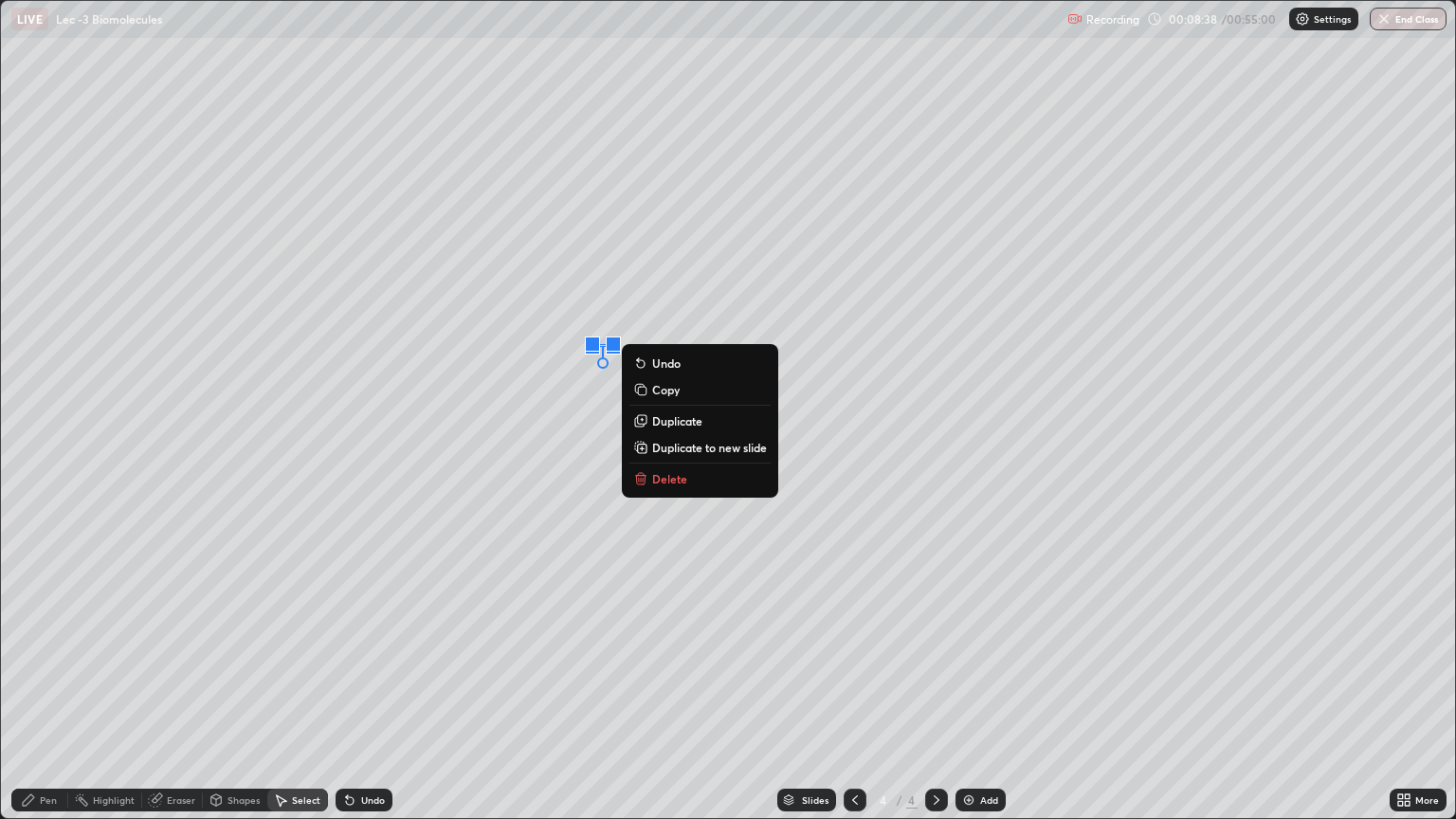
click at [683, 352] on button "Undo" at bounding box center [700, 362] width 142 height 22
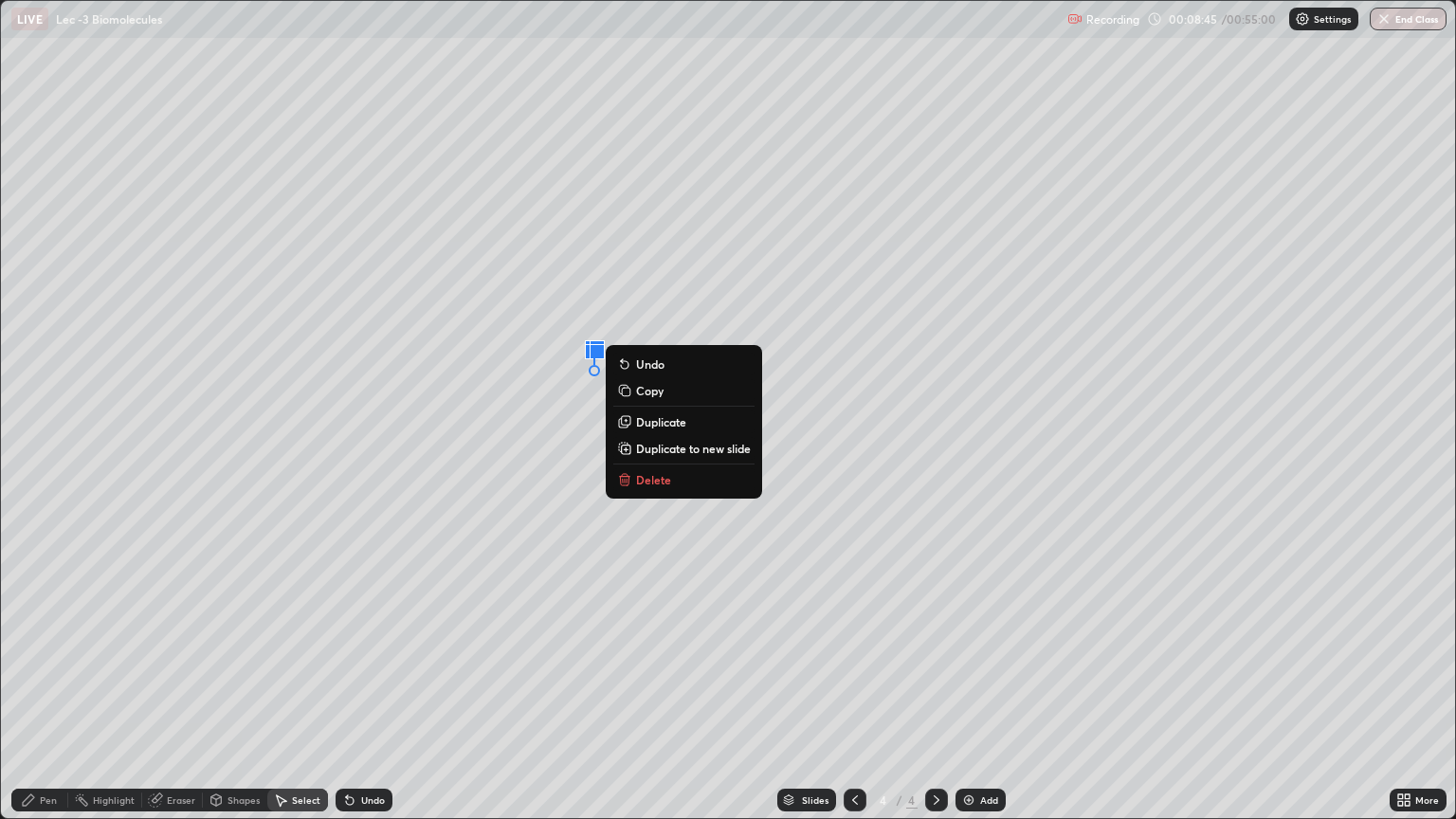
click at [662, 480] on p "Delete" at bounding box center [653, 479] width 35 height 16
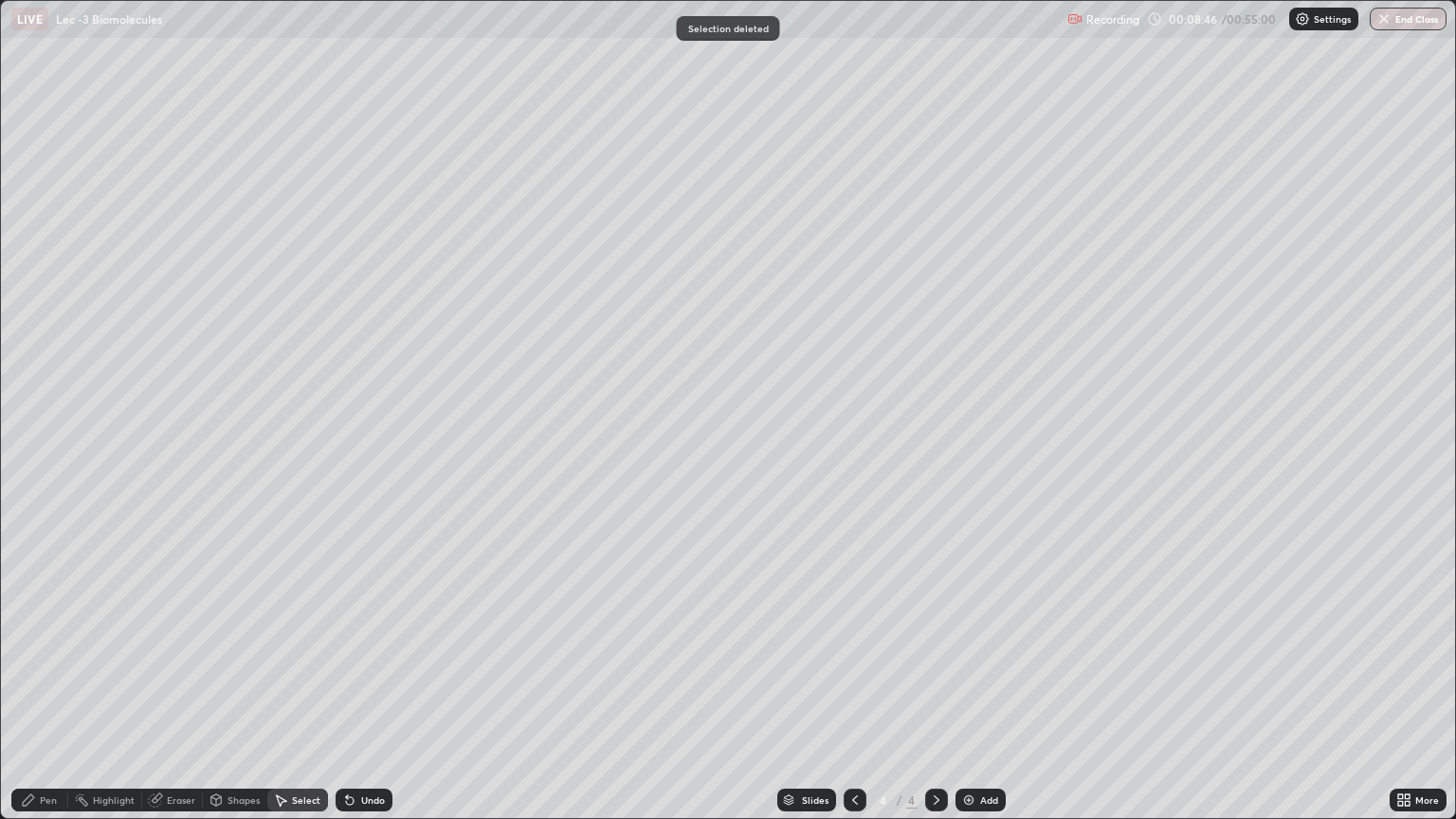
click at [50, 690] on div "Pen" at bounding box center [48, 799] width 17 height 10
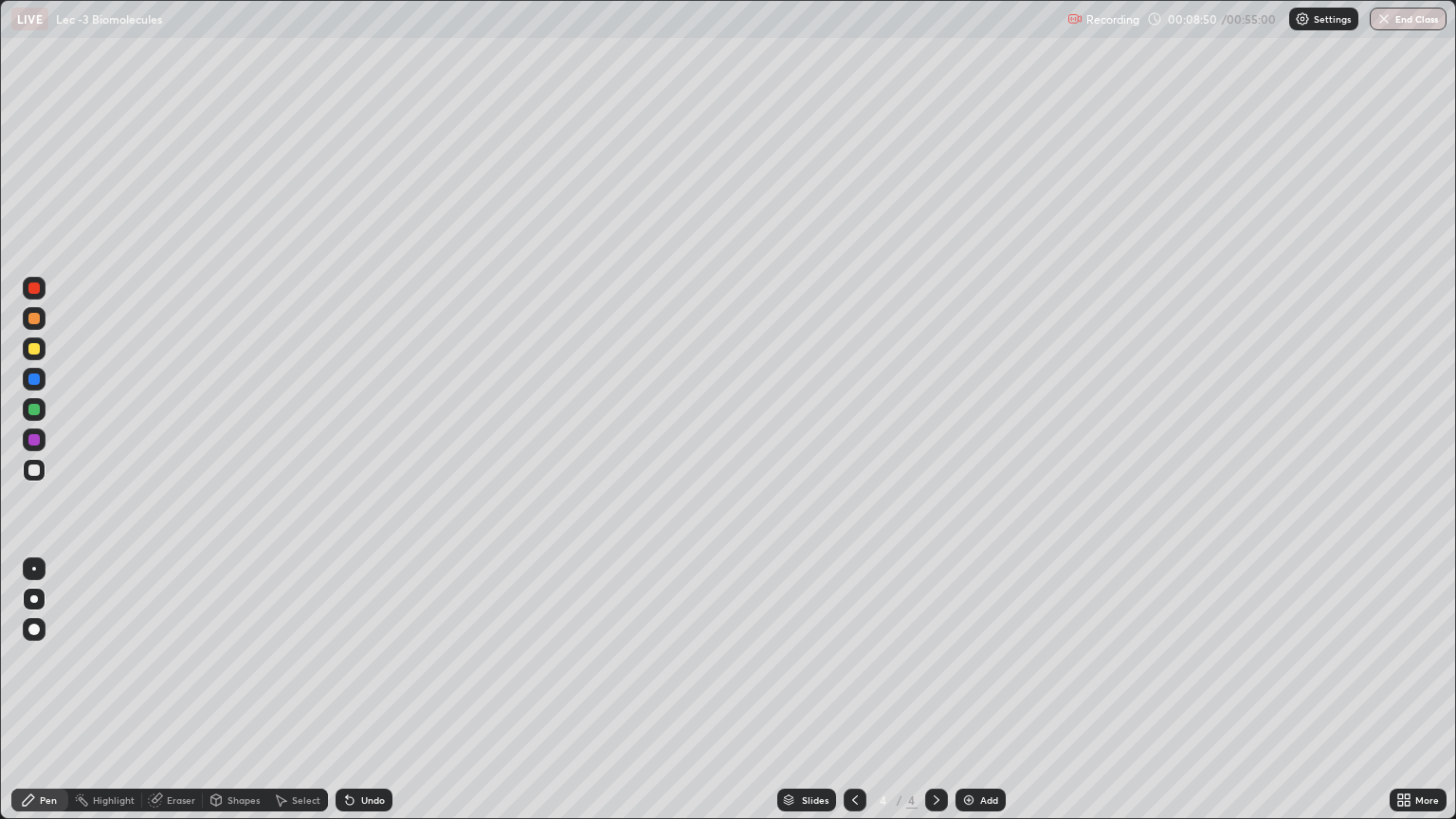
click at [301, 690] on div "Select" at bounding box center [306, 799] width 28 height 10
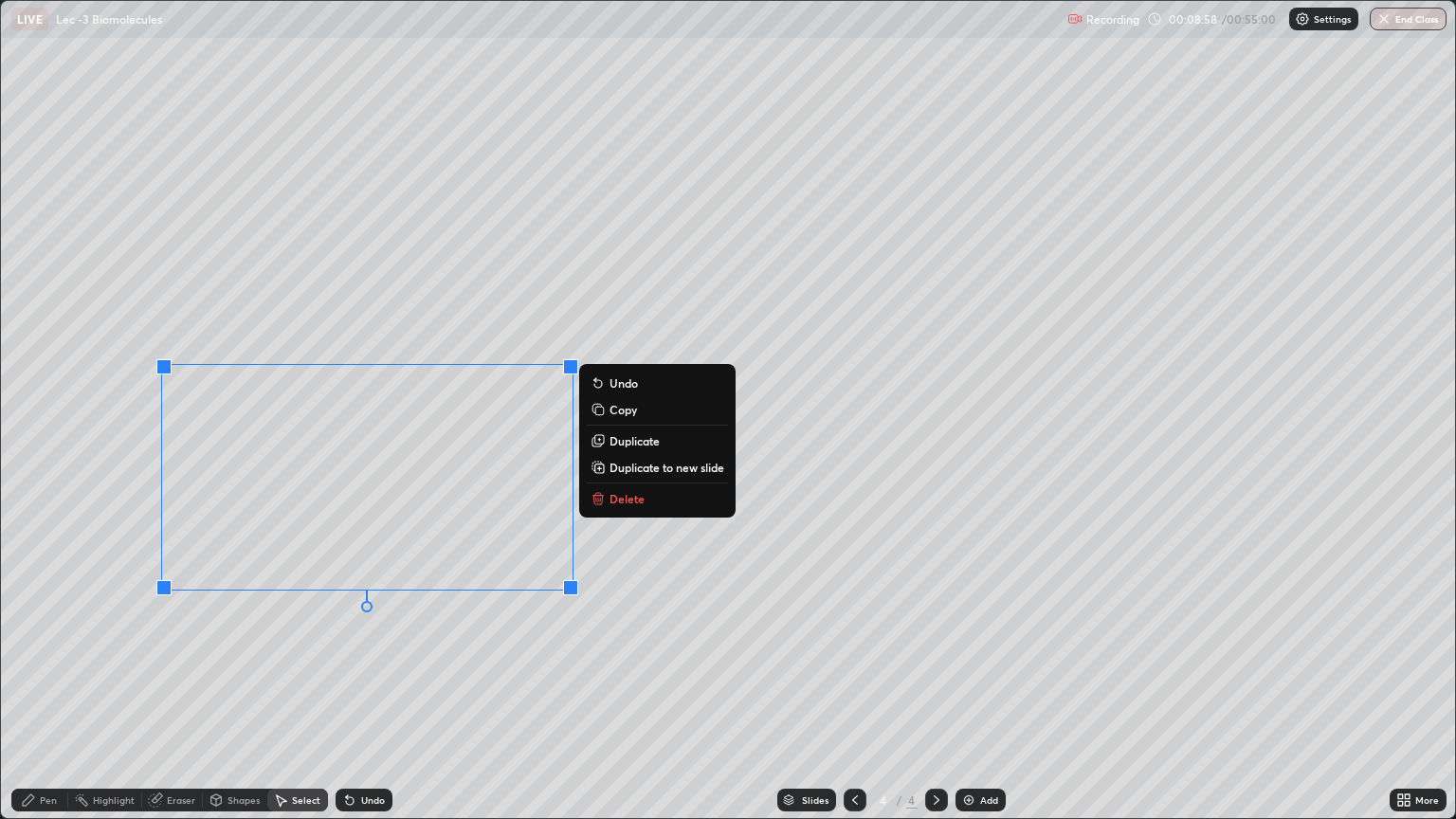
click at [617, 442] on p "Duplicate" at bounding box center [634, 441] width 50 height 16
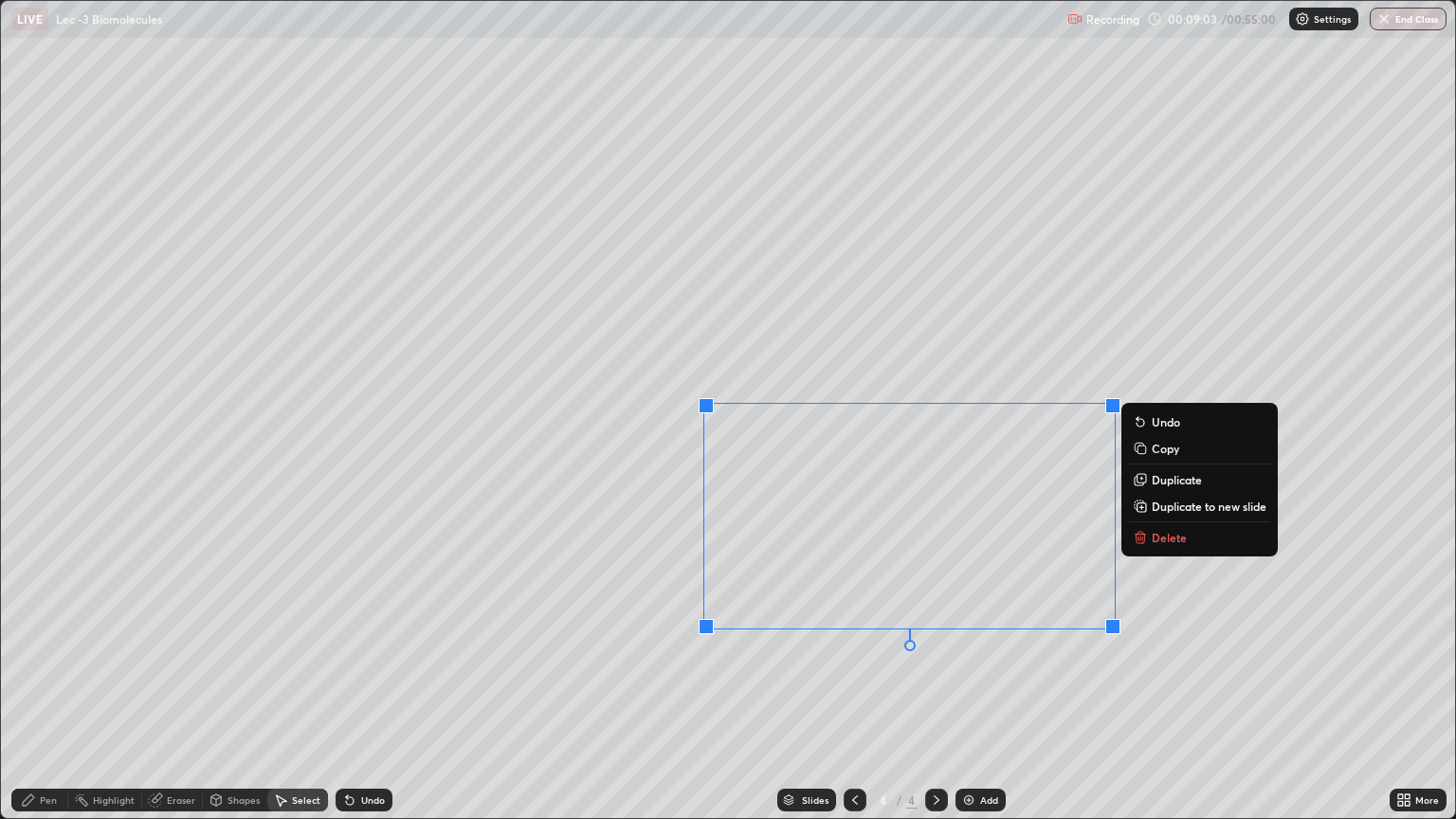
click at [790, 685] on div "0 ° Undo Copy Duplicate Duplicate to new slide Delete" at bounding box center [728, 409] width 1454 height 817
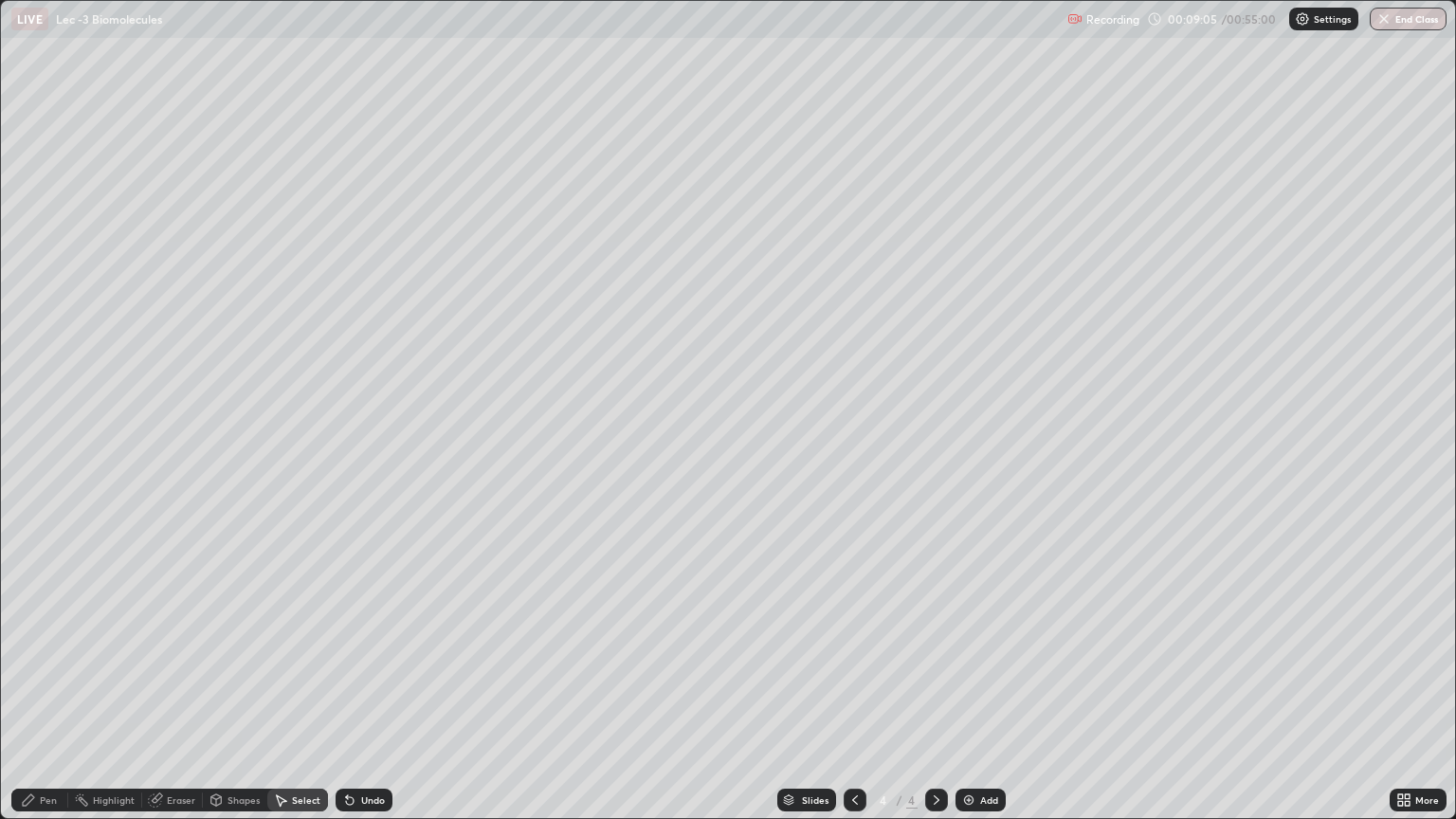
click at [169, 690] on div "Eraser" at bounding box center [181, 799] width 28 height 10
click at [49, 690] on div "Pen" at bounding box center [48, 799] width 17 height 10
click at [34, 439] on div at bounding box center [34, 440] width 12 height 12
click at [34, 568] on div at bounding box center [34, 568] width 4 height 4
click at [35, 419] on div at bounding box center [33, 409] width 22 height 22
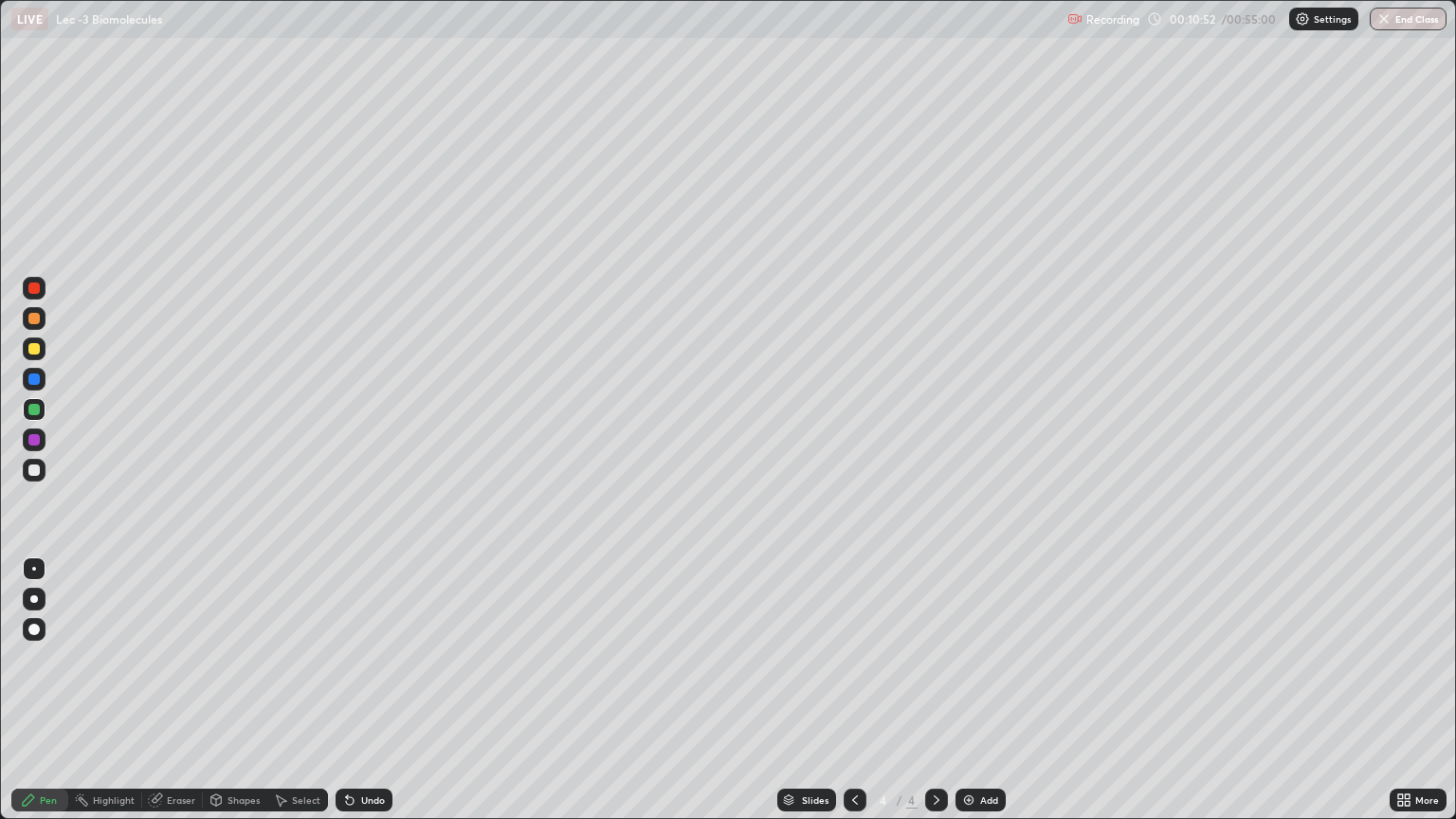
click at [302, 690] on div "Select" at bounding box center [298, 799] width 61 height 22
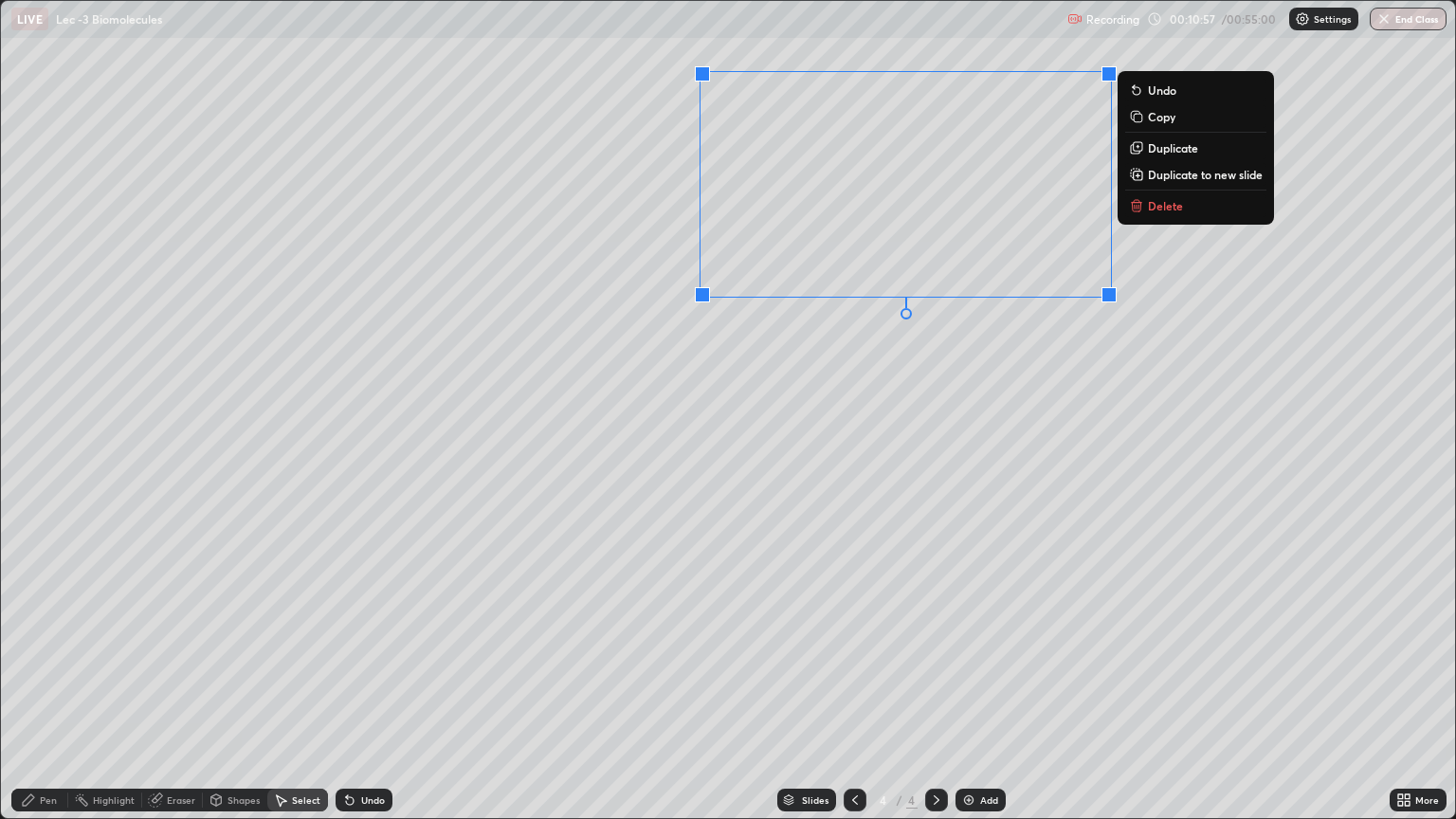
click at [805, 372] on div "0 ° Undo Copy Duplicate Duplicate to new slide Delete" at bounding box center [728, 409] width 1454 height 817
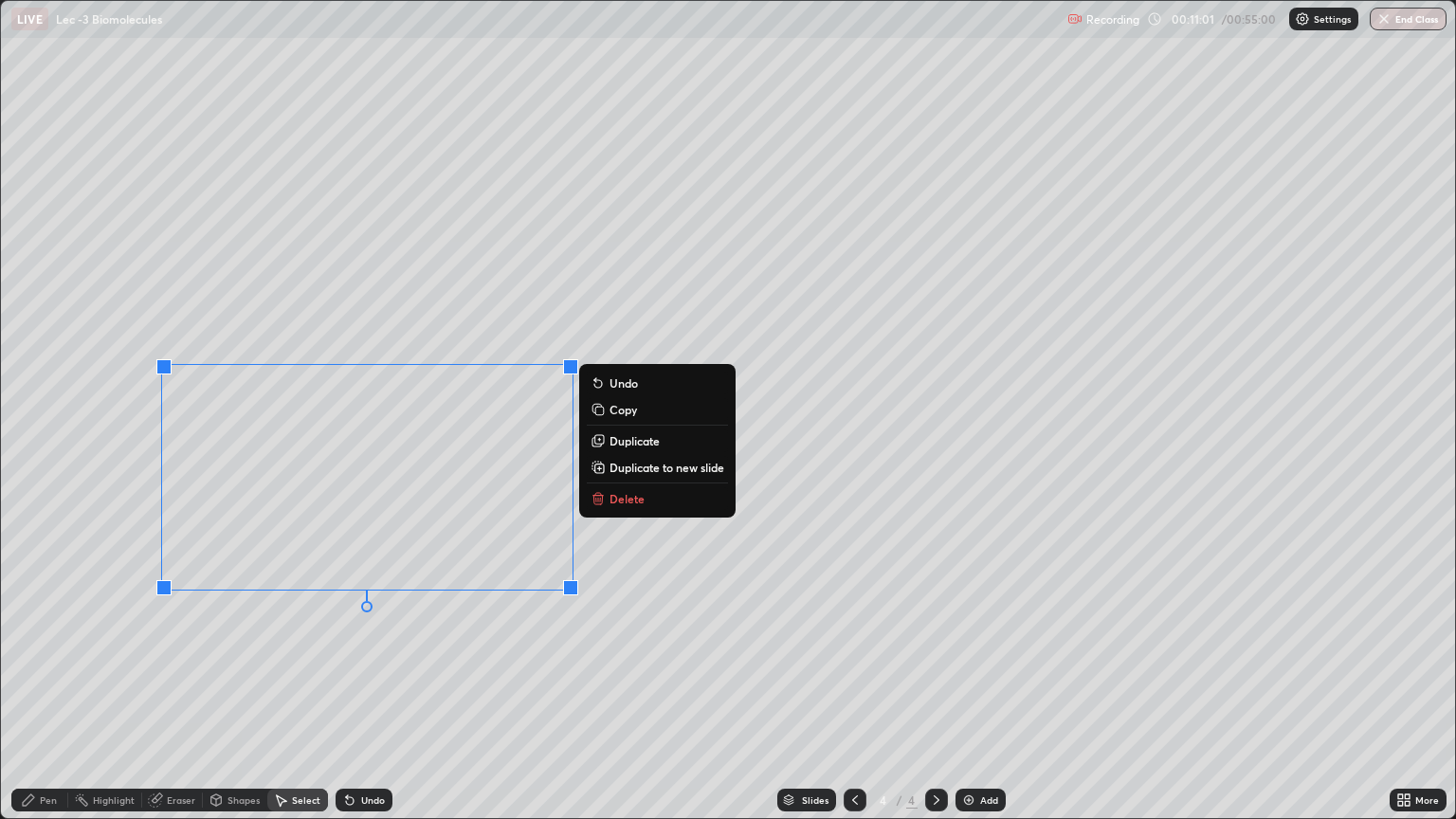
click at [622, 444] on p "Duplicate" at bounding box center [634, 441] width 50 height 16
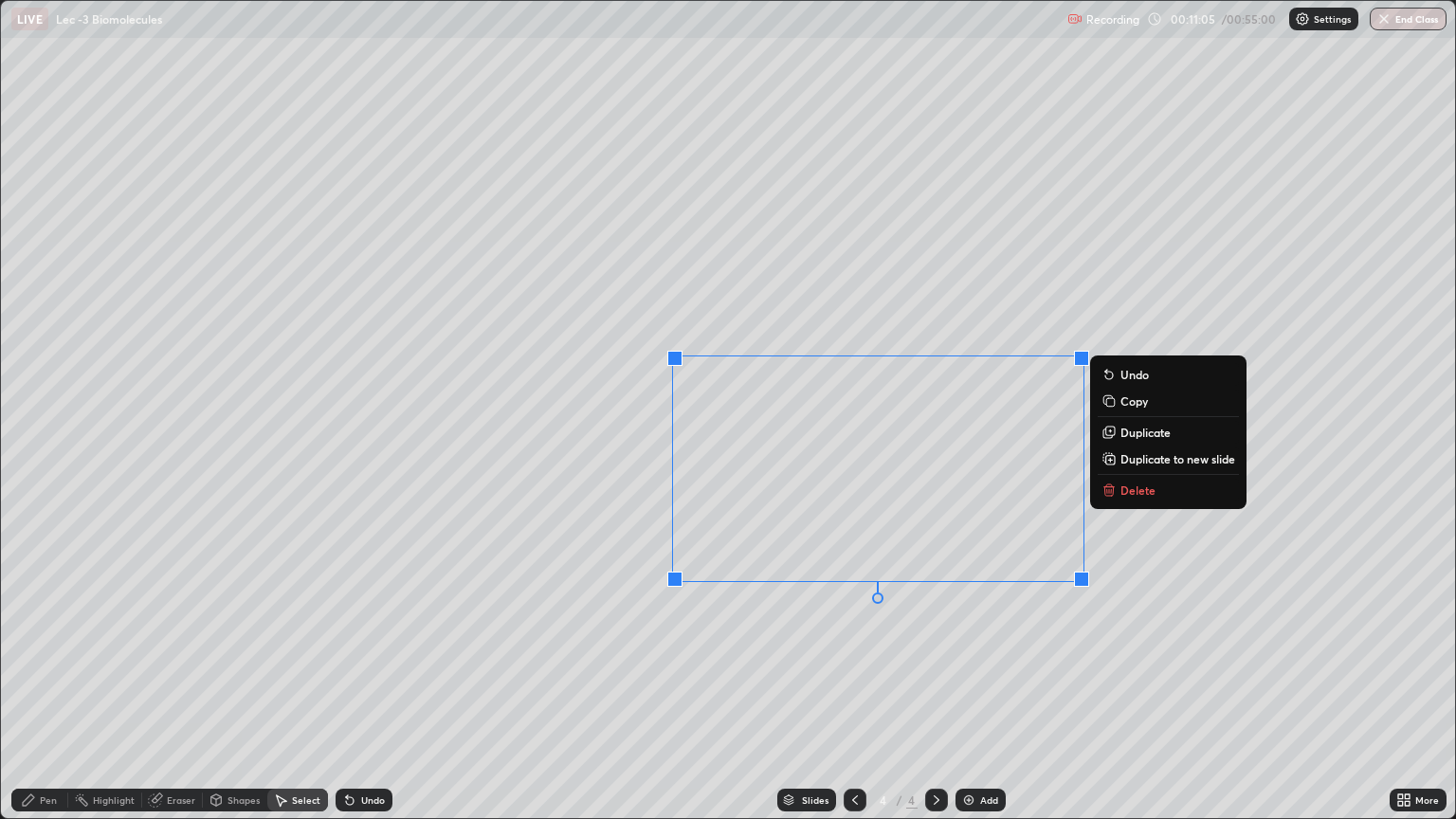
click at [727, 640] on div "0 ° Undo Copy Duplicate Duplicate to new slide Delete" at bounding box center [728, 409] width 1454 height 817
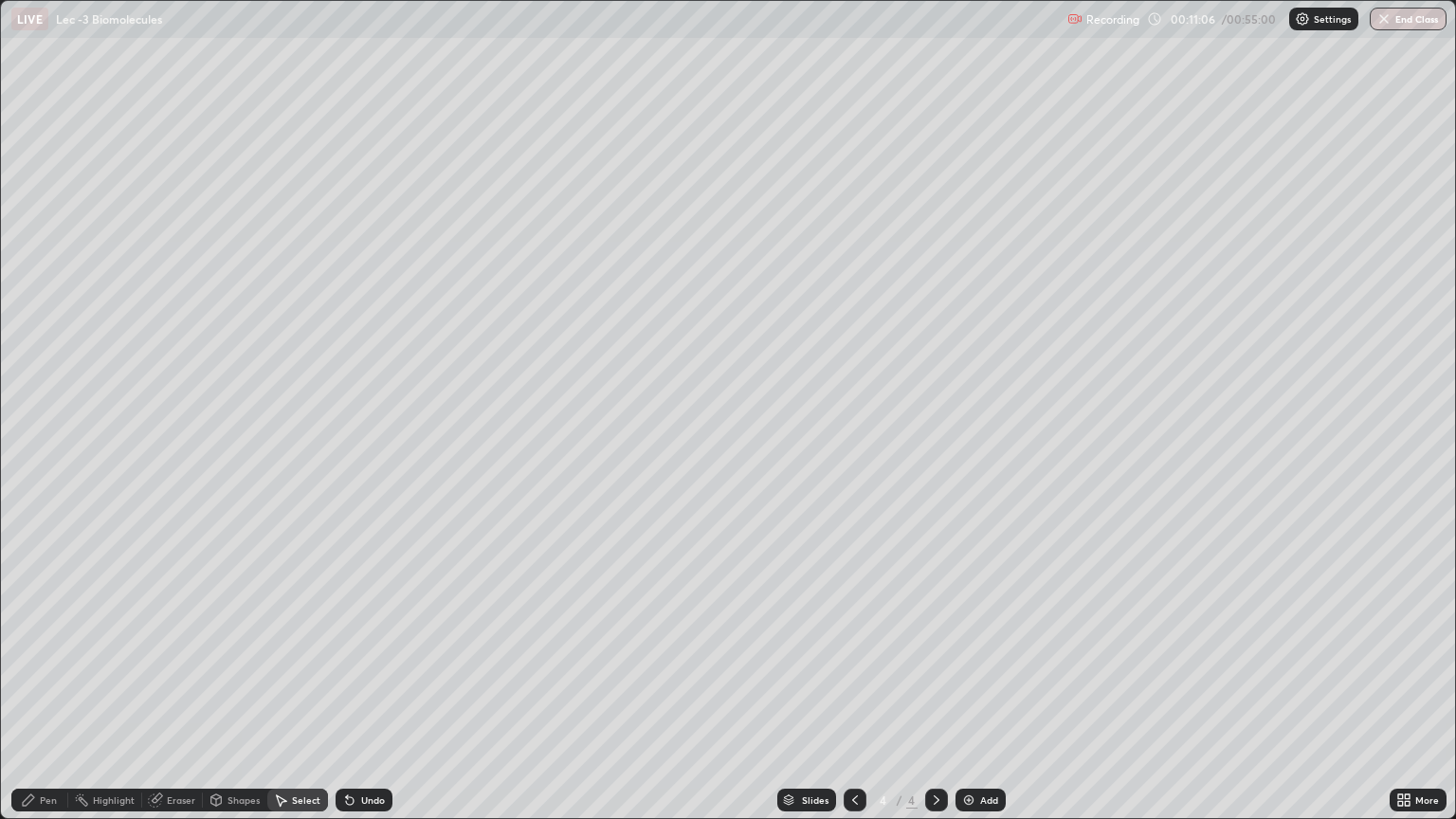
click at [177, 690] on div "Eraser" at bounding box center [173, 799] width 61 height 22
click at [43, 690] on div "Pen" at bounding box center [48, 799] width 17 height 10
click at [38, 348] on div at bounding box center [34, 348] width 12 height 12
click at [31, 598] on div at bounding box center [34, 599] width 8 height 8
click at [38, 473] on div at bounding box center [34, 471] width 12 height 12
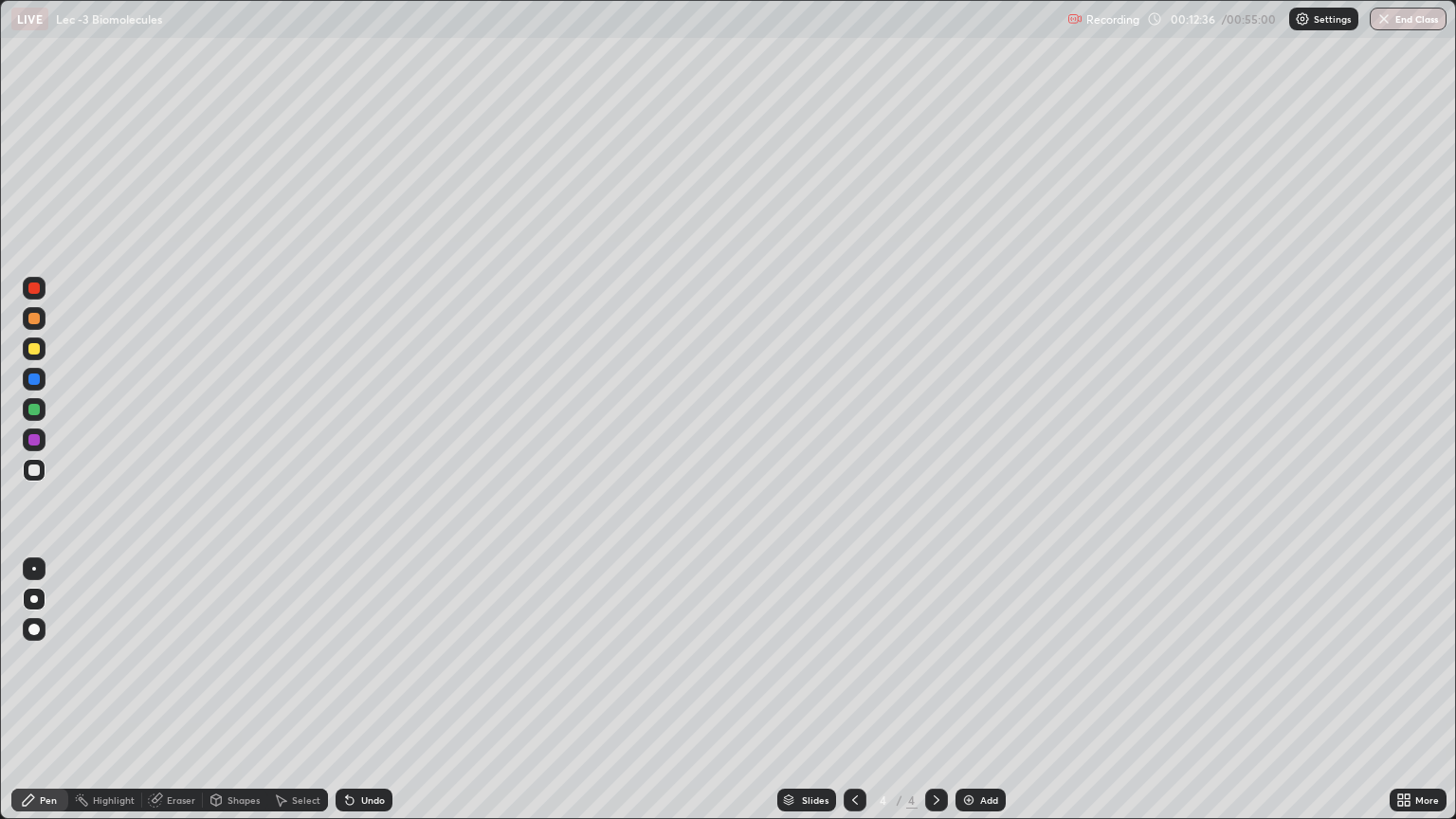
click at [36, 405] on div at bounding box center [34, 410] width 12 height 12
click at [975, 690] on div "Add" at bounding box center [979, 799] width 50 height 22
click at [24, 476] on div at bounding box center [33, 470] width 22 height 22
click at [298, 690] on div "Select" at bounding box center [298, 799] width 61 height 22
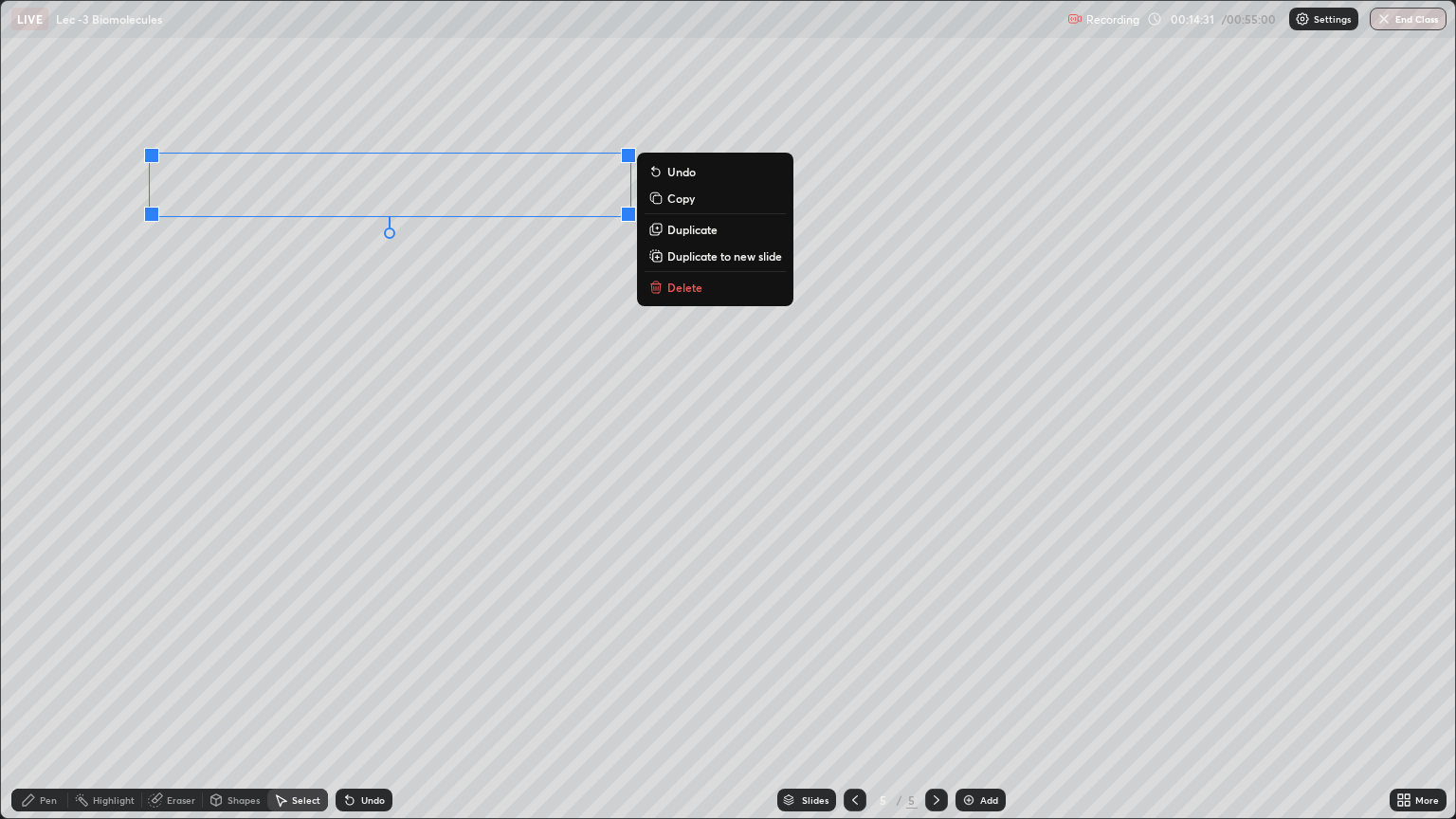
click at [286, 274] on div "0 ° Undo Copy Duplicate Duplicate to new slide Delete" at bounding box center [728, 409] width 1454 height 817
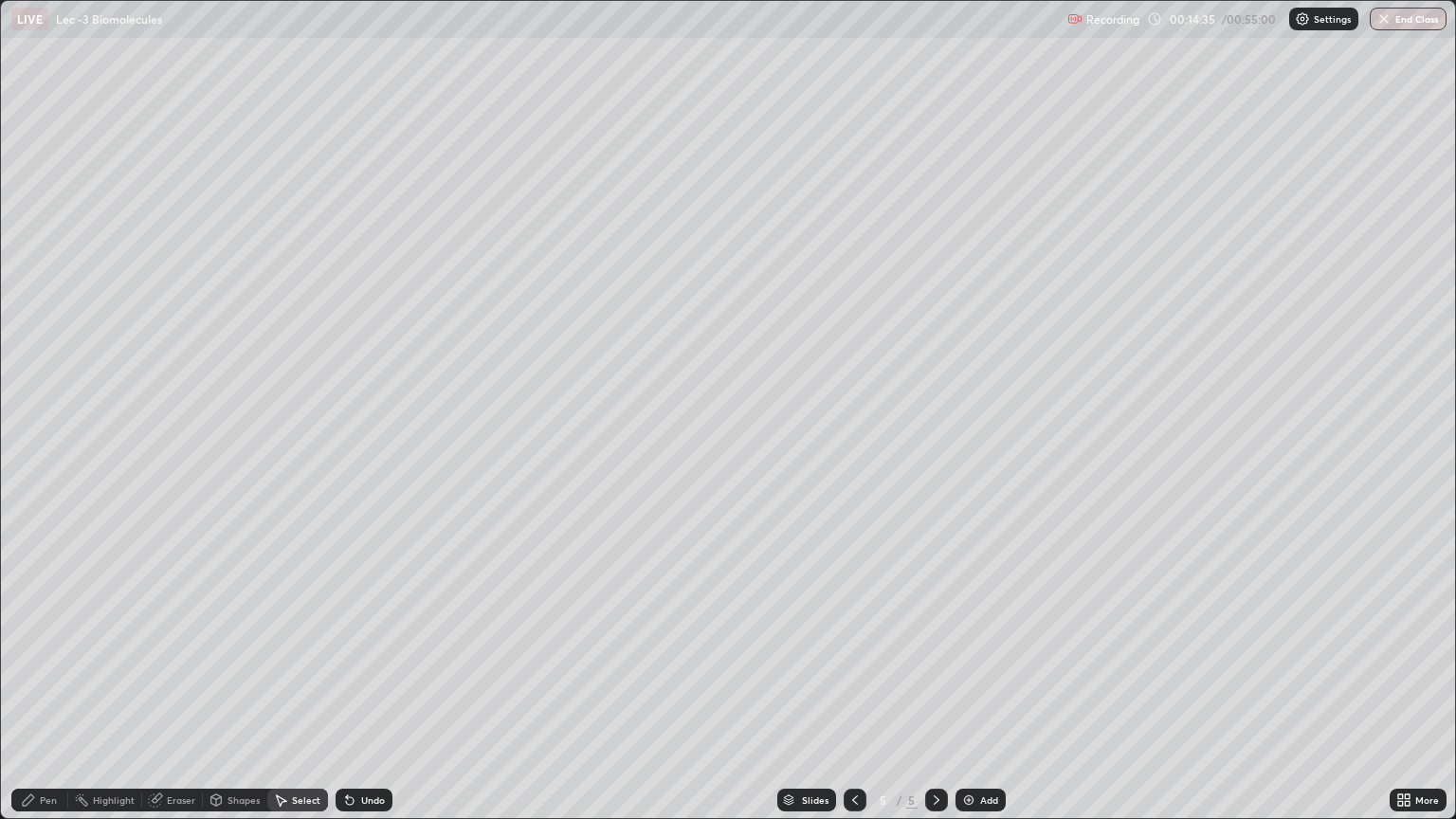
click at [40, 690] on div "Pen" at bounding box center [48, 799] width 17 height 10
click at [34, 349] on div at bounding box center [34, 348] width 12 height 12
click at [38, 471] on div at bounding box center [34, 471] width 12 height 12
click at [34, 350] on div at bounding box center [34, 348] width 12 height 12
click at [34, 467] on div at bounding box center [34, 471] width 12 height 12
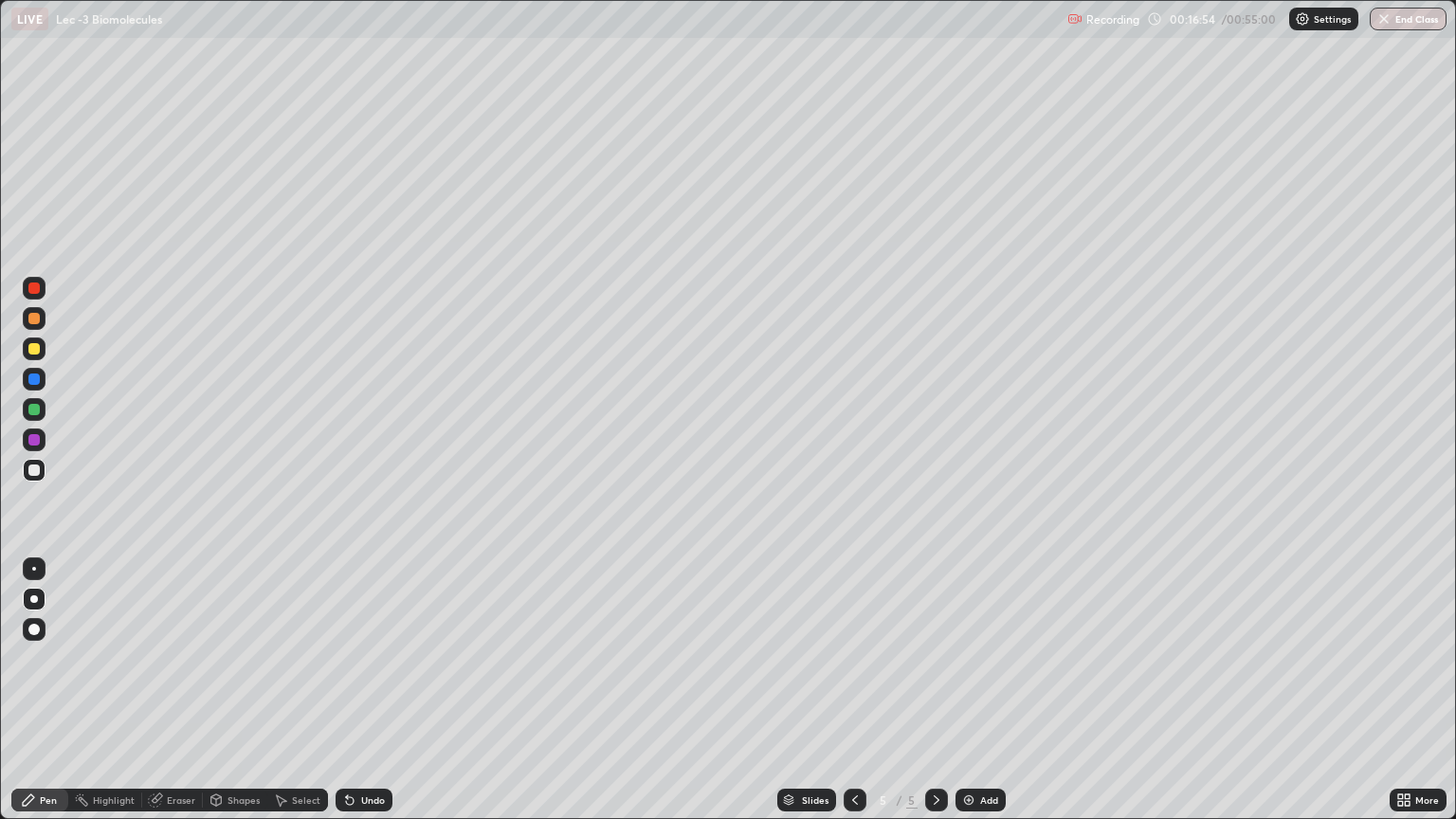
click at [30, 410] on div at bounding box center [34, 410] width 12 height 12
click at [34, 348] on div at bounding box center [34, 348] width 12 height 12
click at [35, 471] on div at bounding box center [34, 471] width 12 height 12
click at [41, 352] on div at bounding box center [33, 348] width 22 height 22
click at [34, 413] on div at bounding box center [34, 410] width 12 height 12
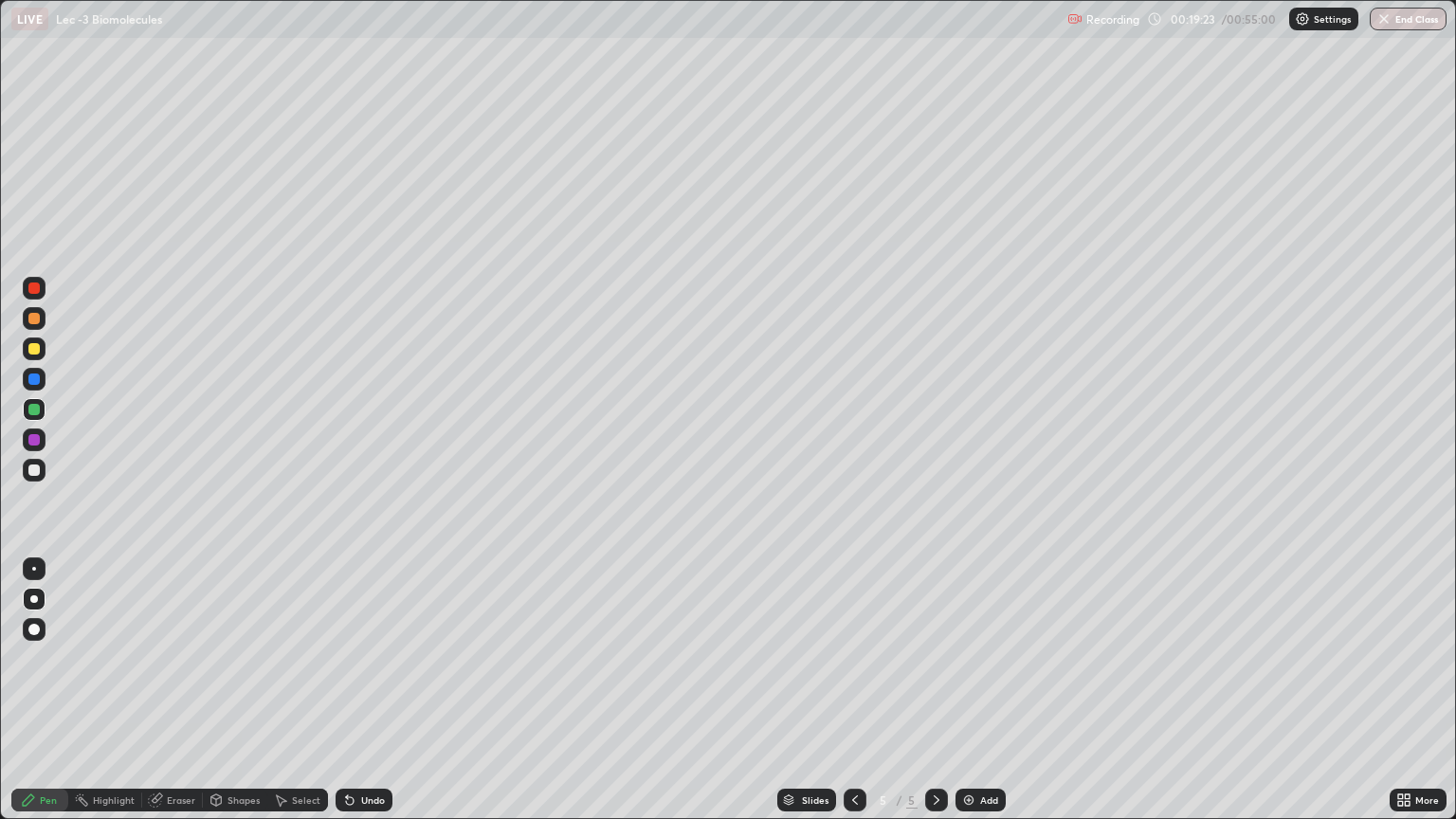
click at [853, 690] on icon at bounding box center [855, 799] width 16 height 16
click at [936, 690] on icon at bounding box center [936, 799] width 16 height 16
click at [963, 690] on img at bounding box center [969, 799] width 16 height 16
click at [41, 354] on div at bounding box center [33, 348] width 22 height 22
click at [35, 630] on div at bounding box center [34, 630] width 12 height 12
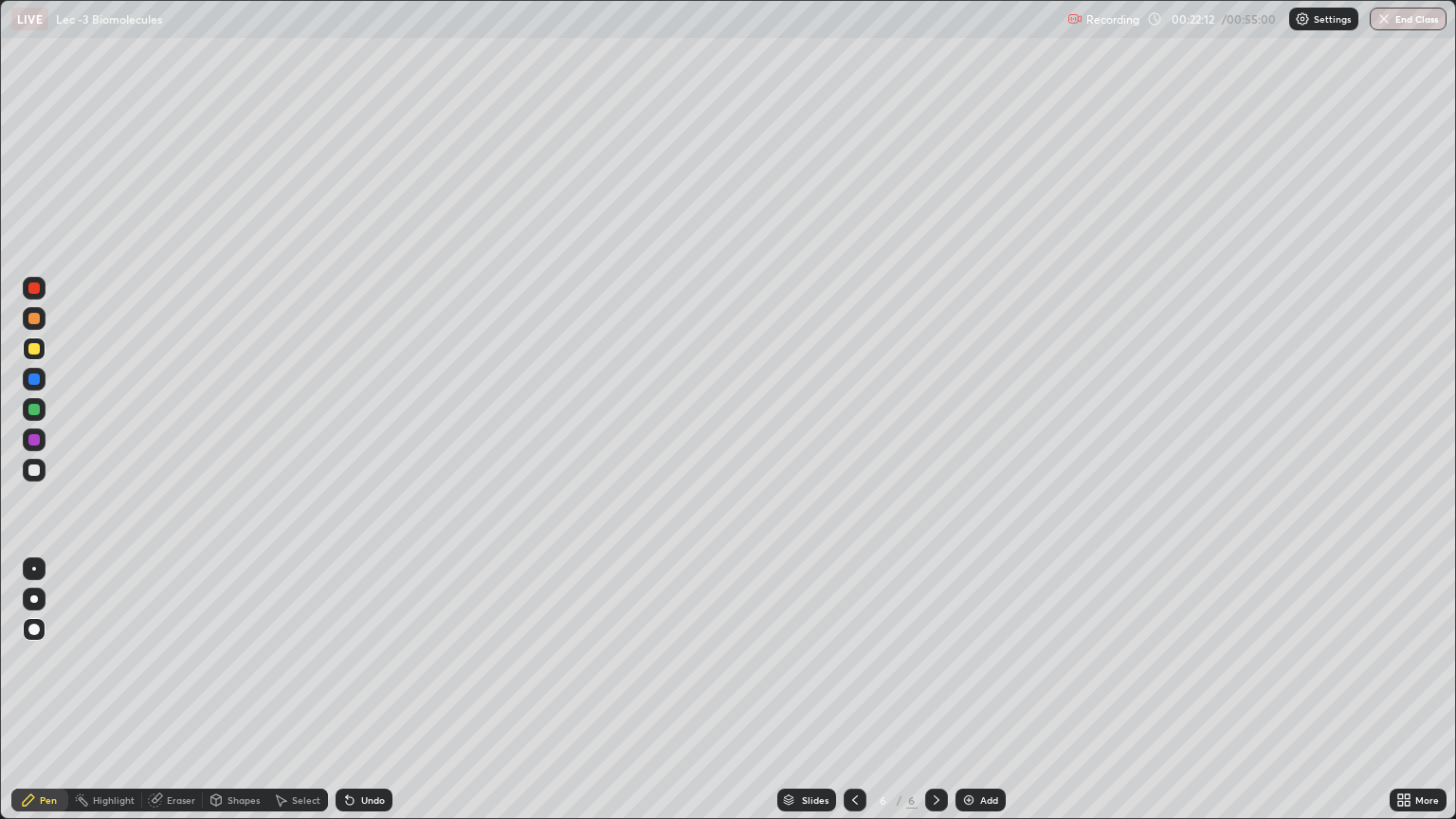
click at [38, 469] on div at bounding box center [34, 471] width 12 height 12
click at [42, 597] on div at bounding box center [33, 598] width 22 height 22
click at [349, 690] on icon at bounding box center [350, 800] width 8 height 8
click at [354, 690] on div "Undo" at bounding box center [364, 799] width 57 height 22
click at [306, 690] on div "Select" at bounding box center [306, 799] width 28 height 10
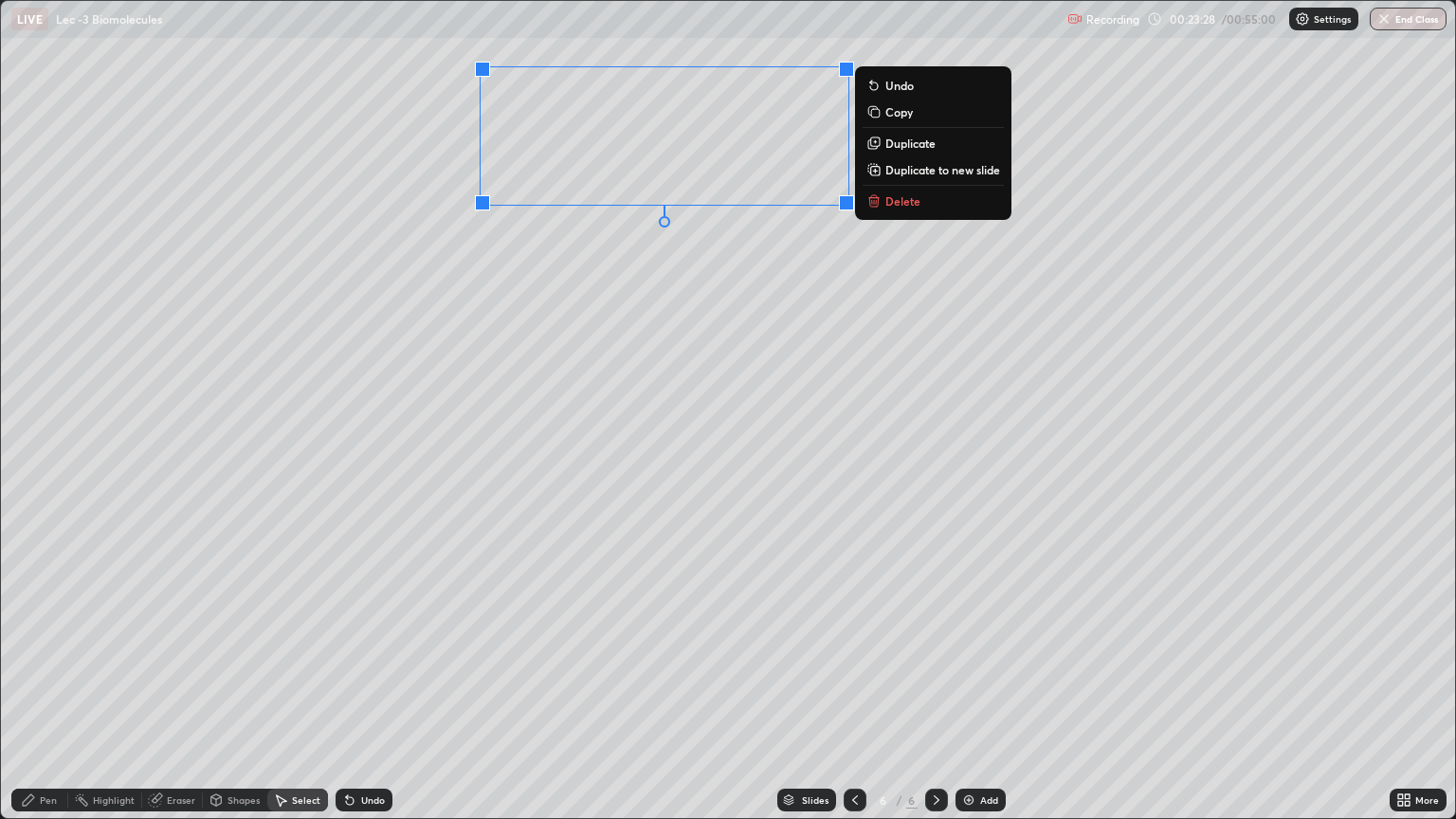
click at [512, 276] on div "0 ° Undo Copy Duplicate Duplicate to new slide Delete" at bounding box center [728, 409] width 1454 height 817
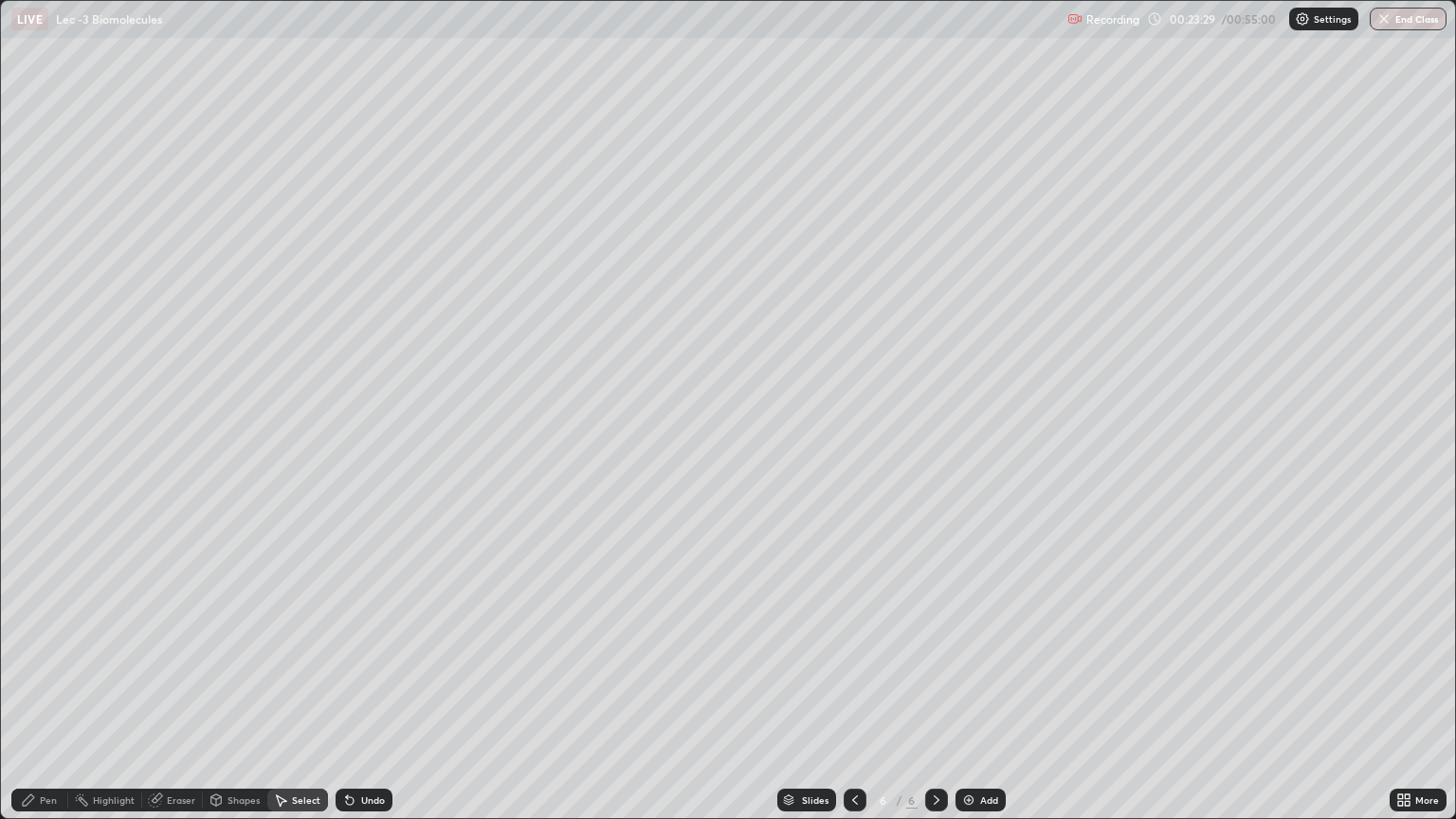
click at [46, 690] on div "Pen" at bounding box center [48, 799] width 17 height 10
click at [30, 351] on div at bounding box center [34, 348] width 12 height 12
click at [298, 690] on div "Select" at bounding box center [306, 799] width 28 height 10
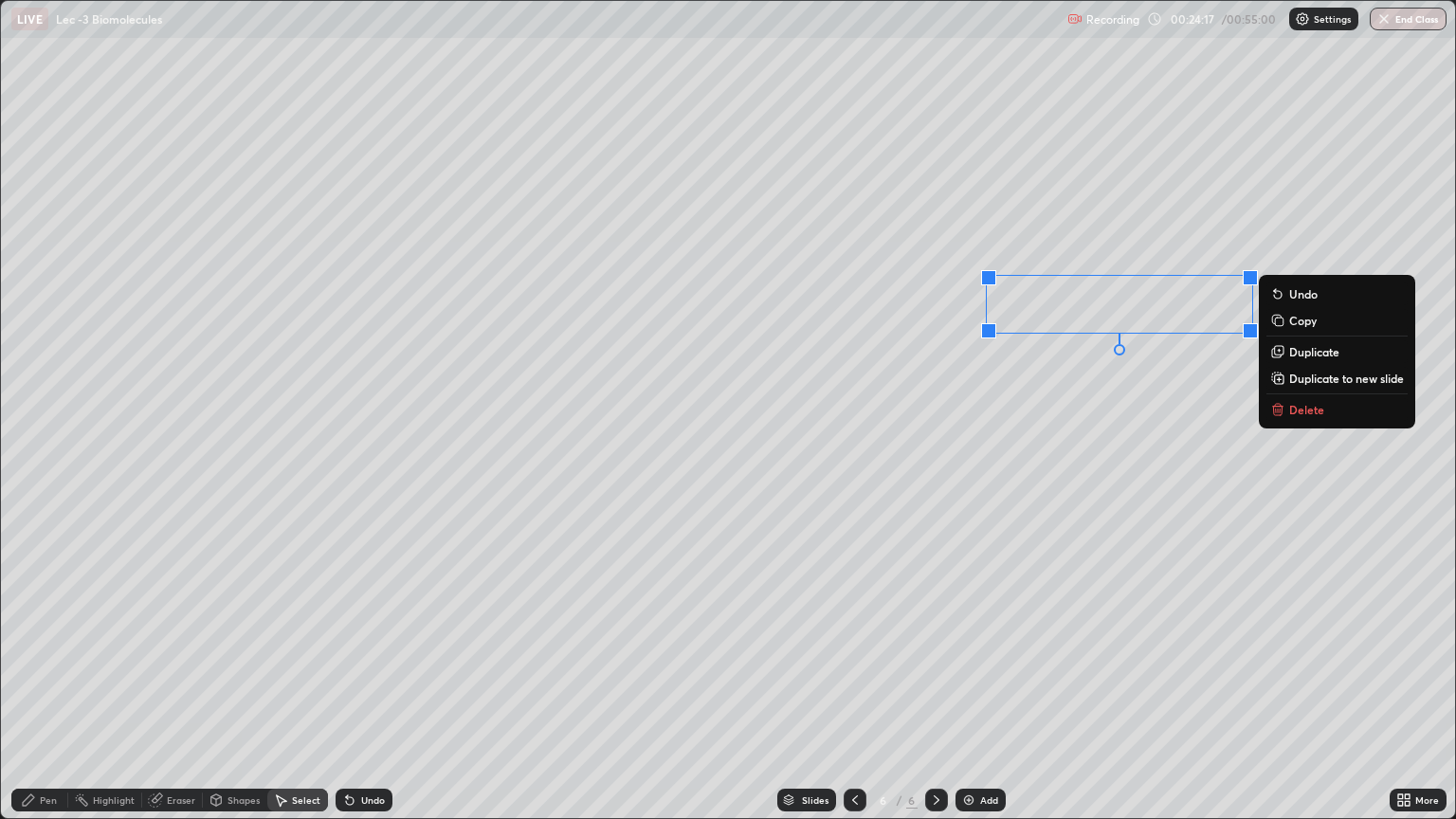
click at [994, 413] on div "0 ° Undo Copy Duplicate Duplicate to new slide Delete" at bounding box center [728, 409] width 1454 height 817
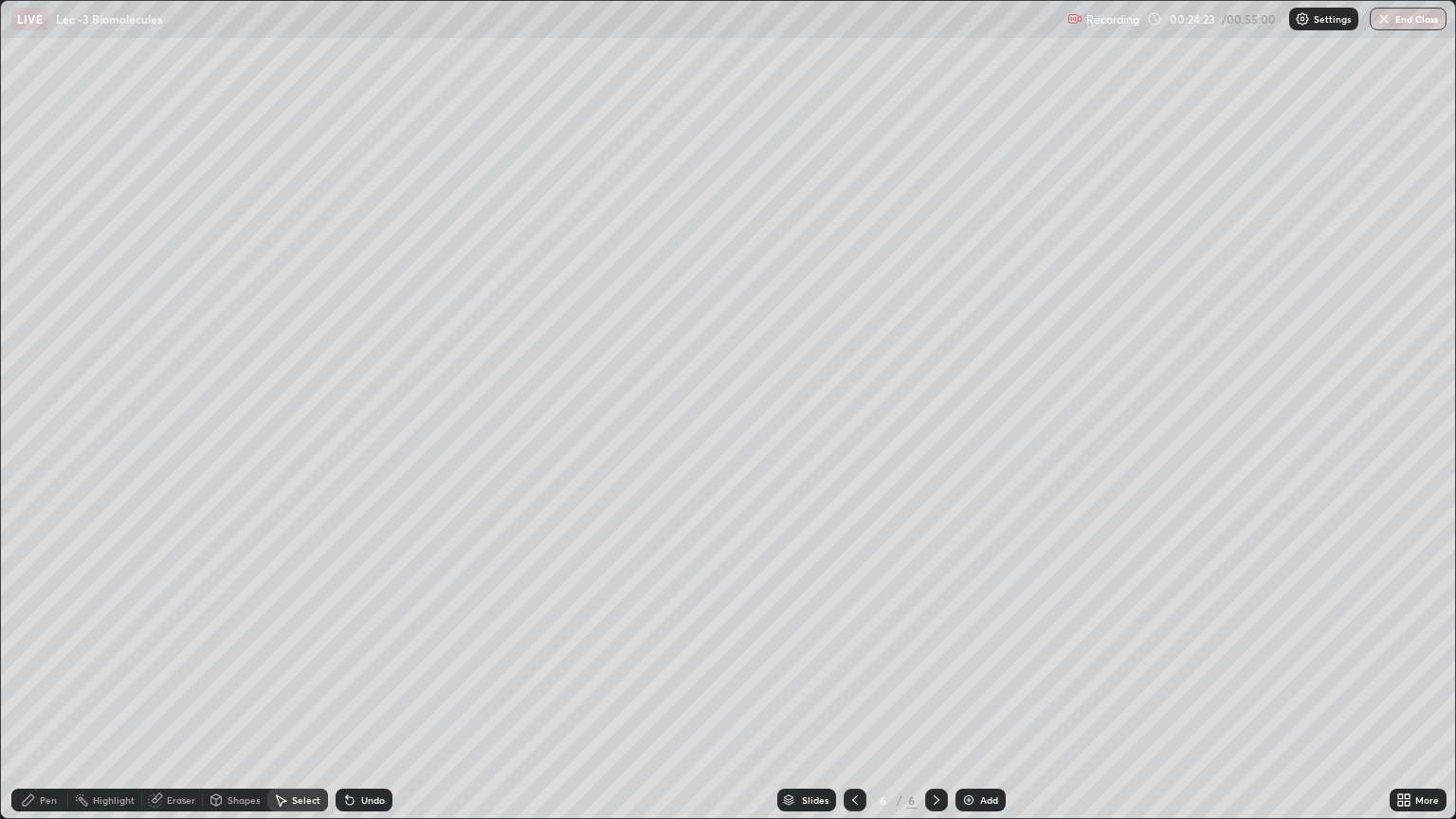
click at [46, 690] on div "Pen" at bounding box center [48, 799] width 17 height 10
click at [33, 467] on div at bounding box center [34, 471] width 12 height 12
click at [361, 690] on div "Undo" at bounding box center [373, 799] width 23 height 10
click at [33, 350] on div at bounding box center [34, 348] width 12 height 12
click at [292, 690] on div "Select" at bounding box center [306, 799] width 28 height 10
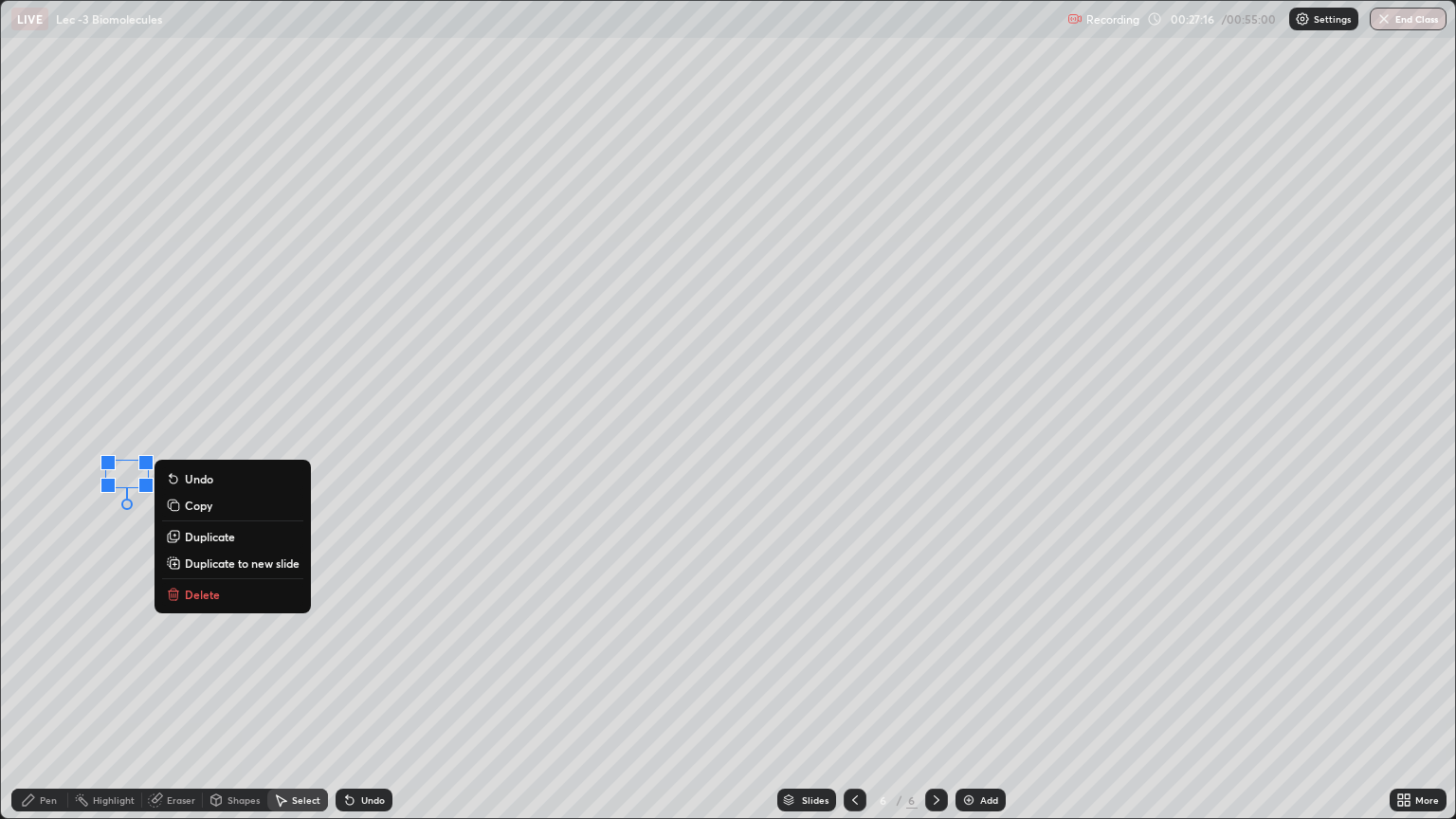
click at [198, 535] on p "Duplicate" at bounding box center [209, 537] width 50 height 16
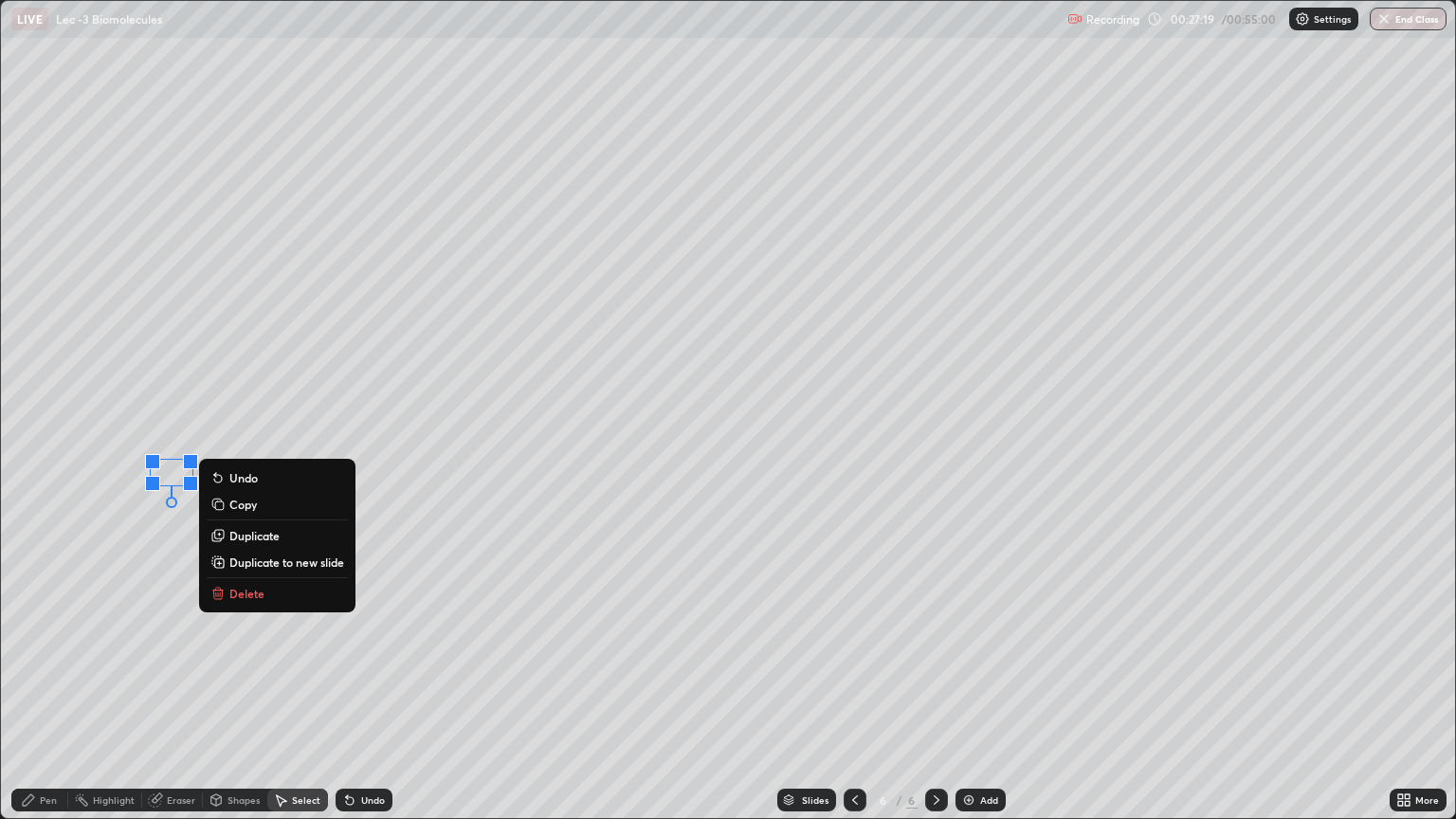
click at [242, 534] on p "Duplicate" at bounding box center [254, 536] width 50 height 16
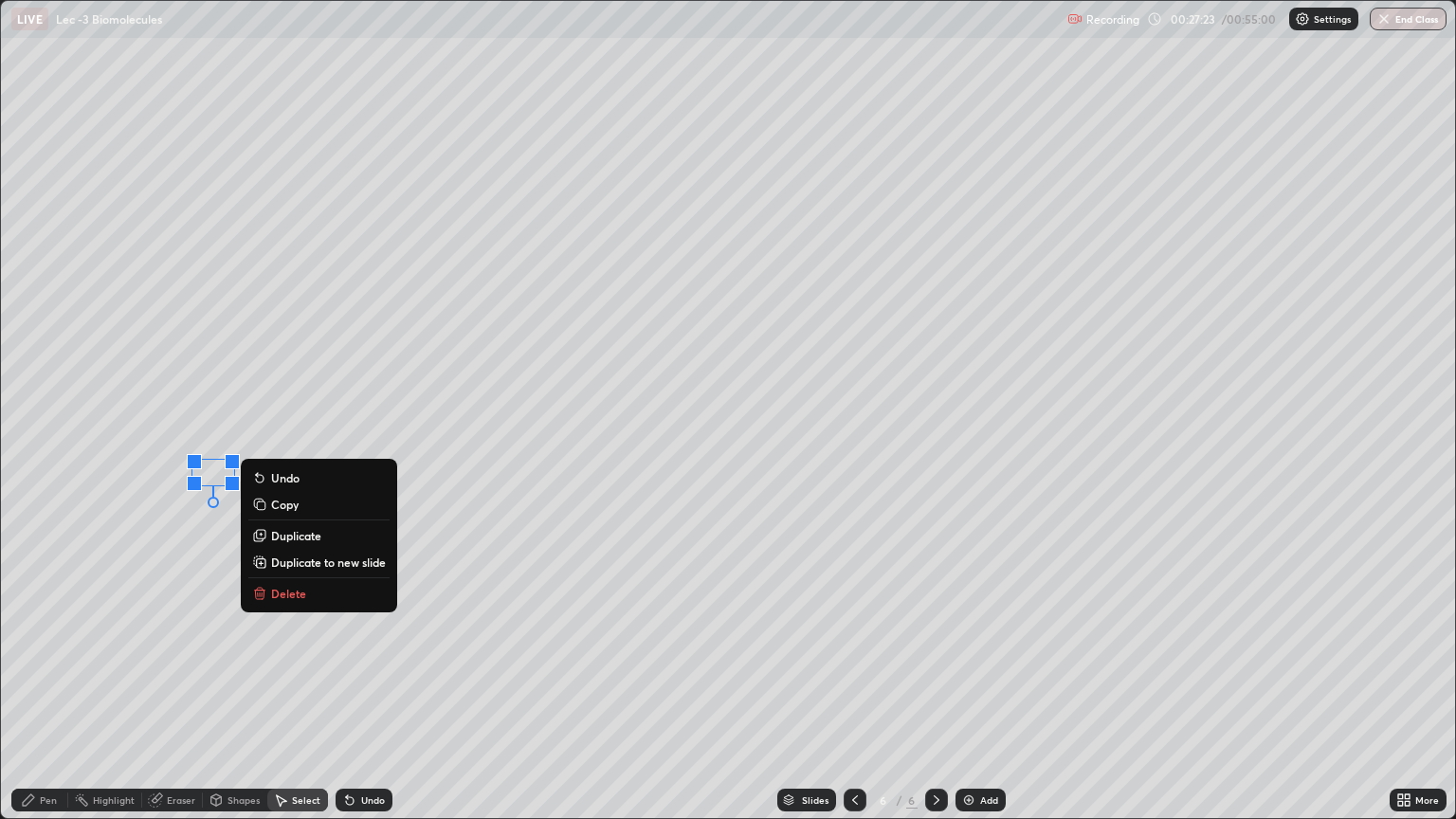
click at [284, 538] on p "Duplicate" at bounding box center [296, 536] width 50 height 16
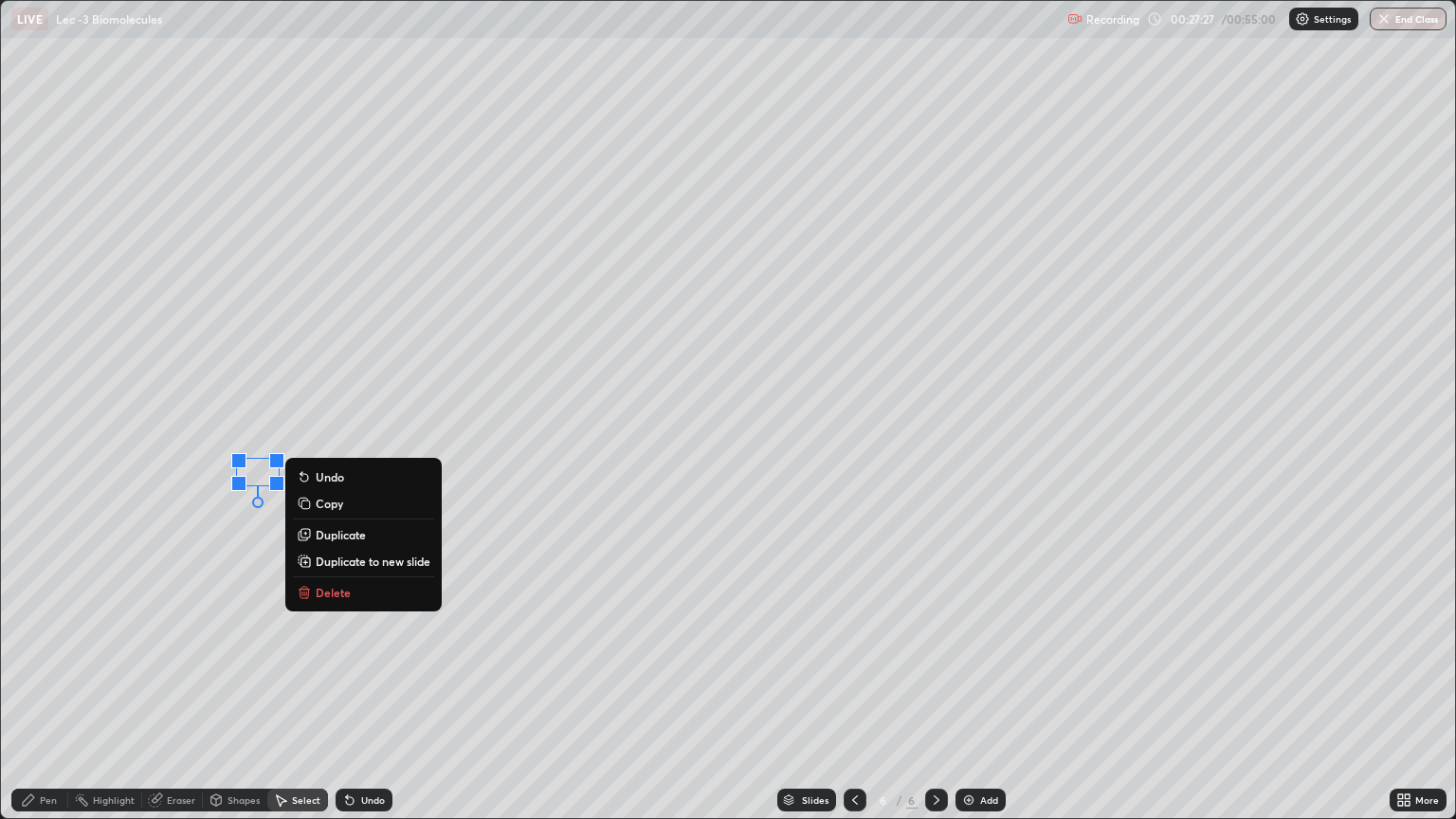
click at [326, 534] on p "Duplicate" at bounding box center [340, 535] width 50 height 16
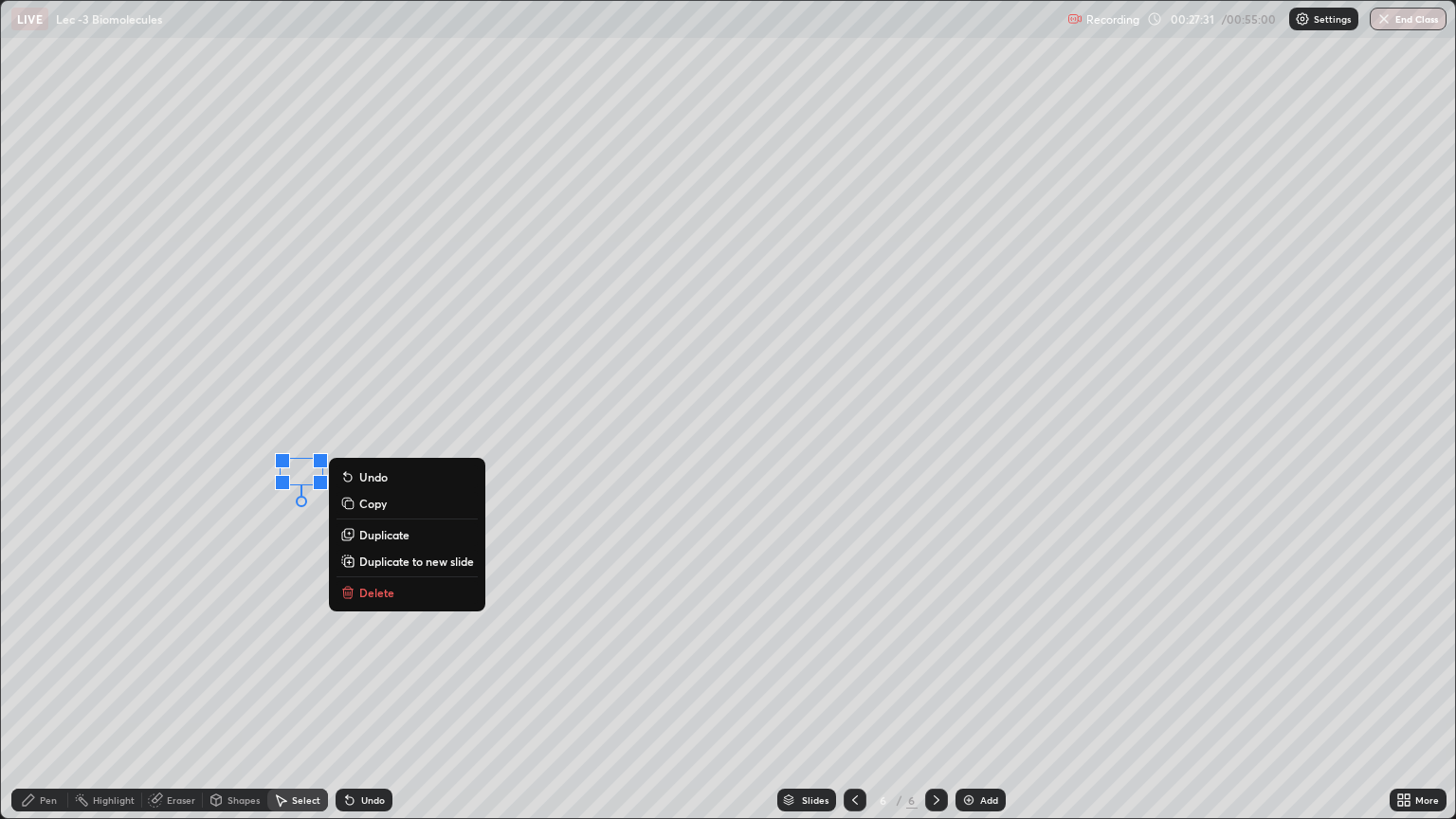
click at [367, 535] on p "Duplicate" at bounding box center [384, 535] width 50 height 16
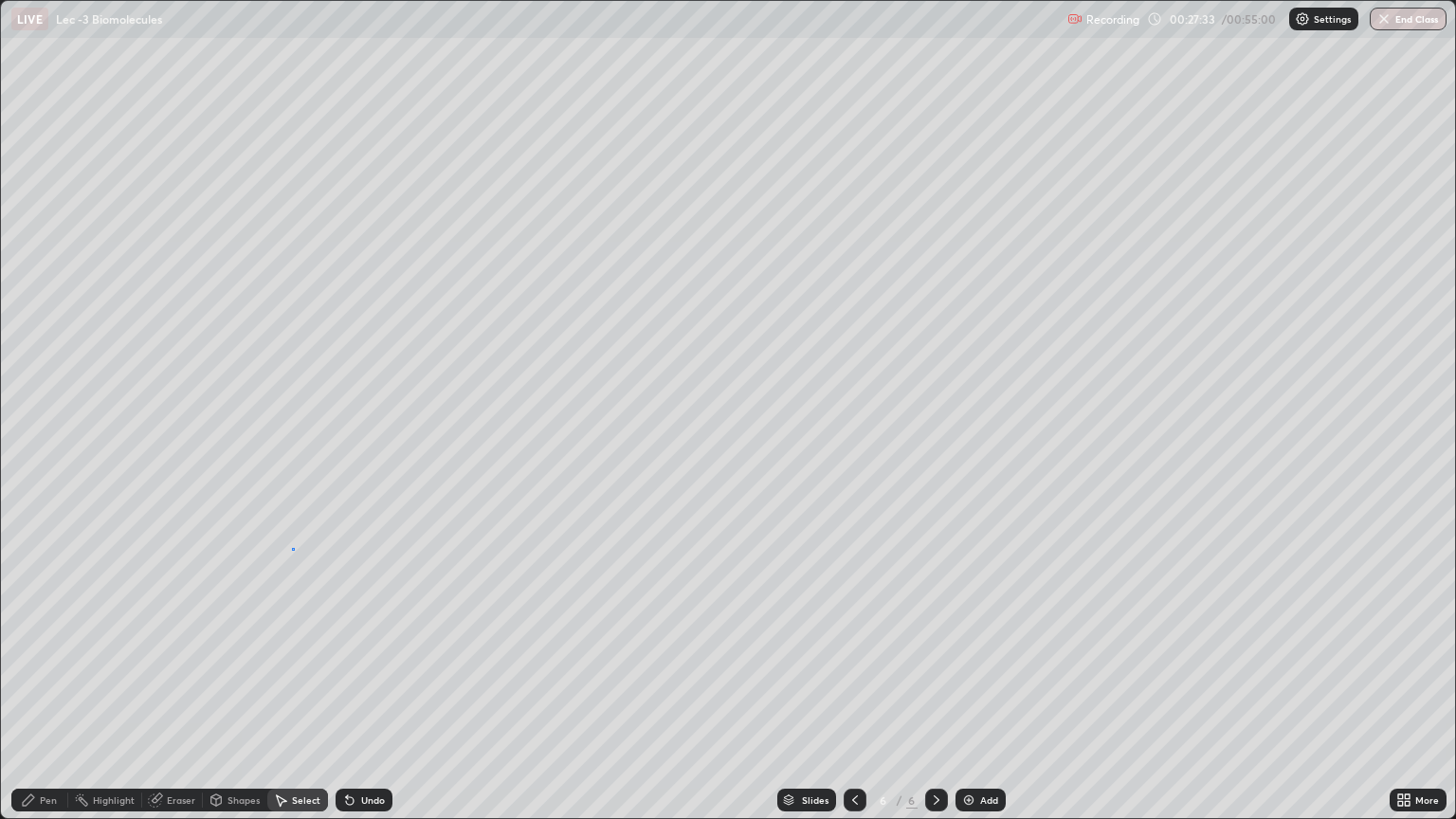
click at [292, 550] on div "0 ° Undo Copy Duplicate Duplicate to new slide Delete" at bounding box center [728, 409] width 1454 height 817
click at [40, 690] on div "Pen" at bounding box center [48, 799] width 17 height 10
click at [36, 439] on div at bounding box center [34, 440] width 12 height 12
click at [34, 470] on div at bounding box center [34, 471] width 12 height 12
click at [32, 439] on div at bounding box center [34, 440] width 12 height 12
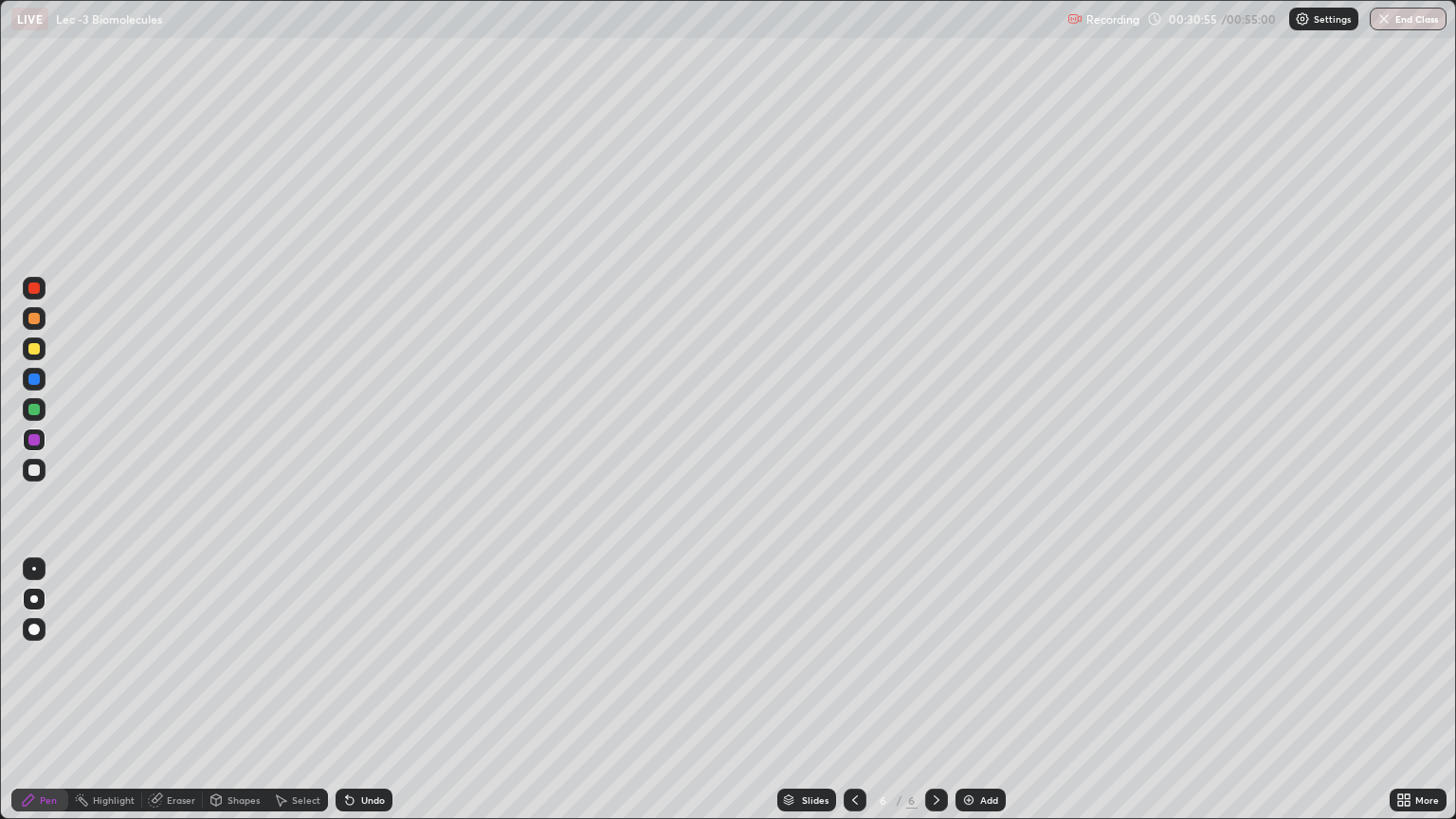
click at [32, 350] on div at bounding box center [34, 348] width 12 height 12
click at [30, 407] on div at bounding box center [34, 410] width 12 height 12
click at [33, 380] on div at bounding box center [34, 379] width 12 height 12
click at [34, 437] on div at bounding box center [34, 440] width 12 height 12
click at [33, 350] on div at bounding box center [34, 348] width 12 height 12
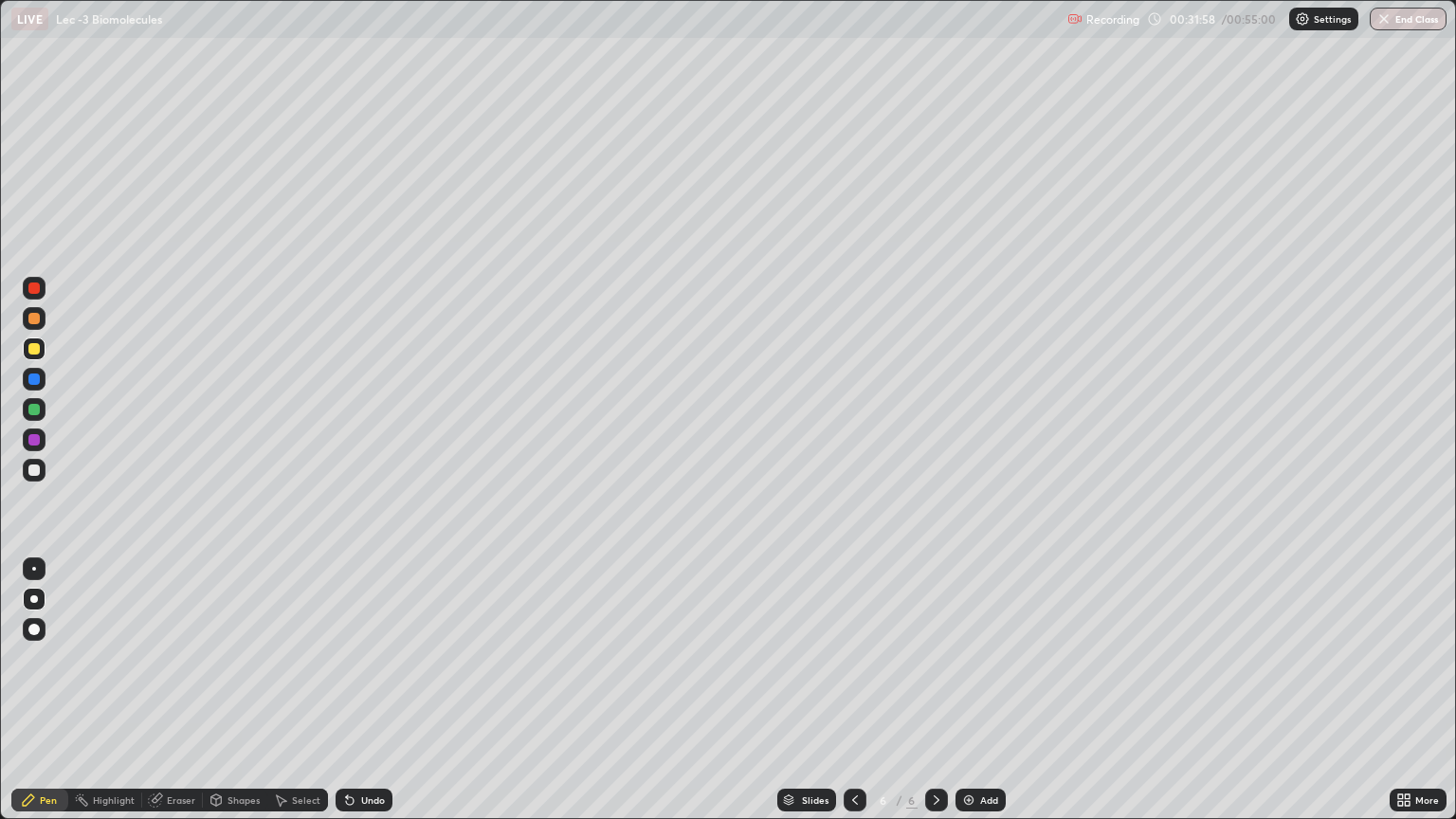
click at [34, 323] on div at bounding box center [34, 318] width 12 height 12
click at [961, 690] on img at bounding box center [969, 799] width 16 height 16
click at [302, 690] on div "Select" at bounding box center [306, 799] width 28 height 10
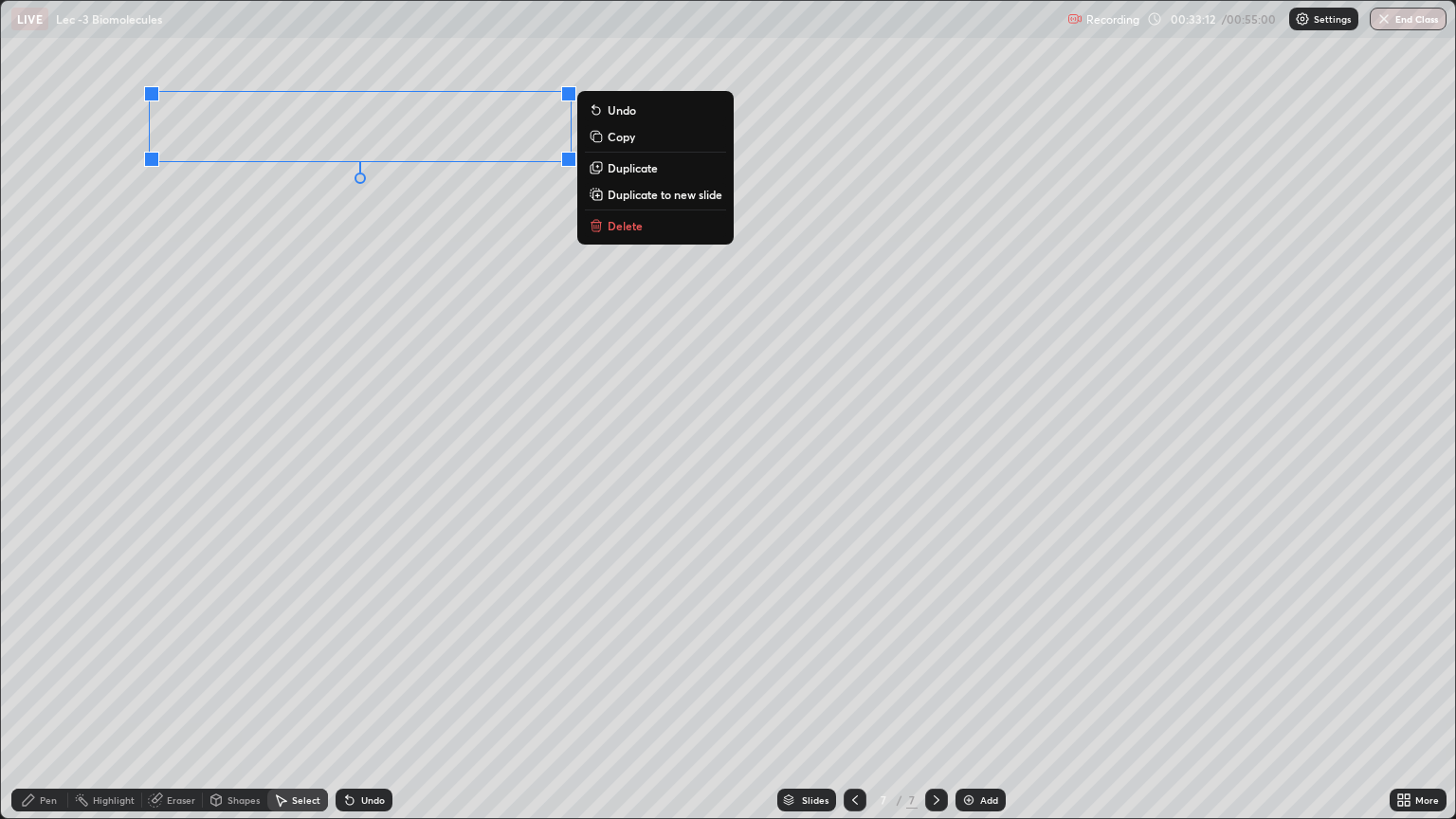
click at [106, 348] on div "0 ° Undo Copy Duplicate Duplicate to new slide Delete" at bounding box center [728, 409] width 1454 height 817
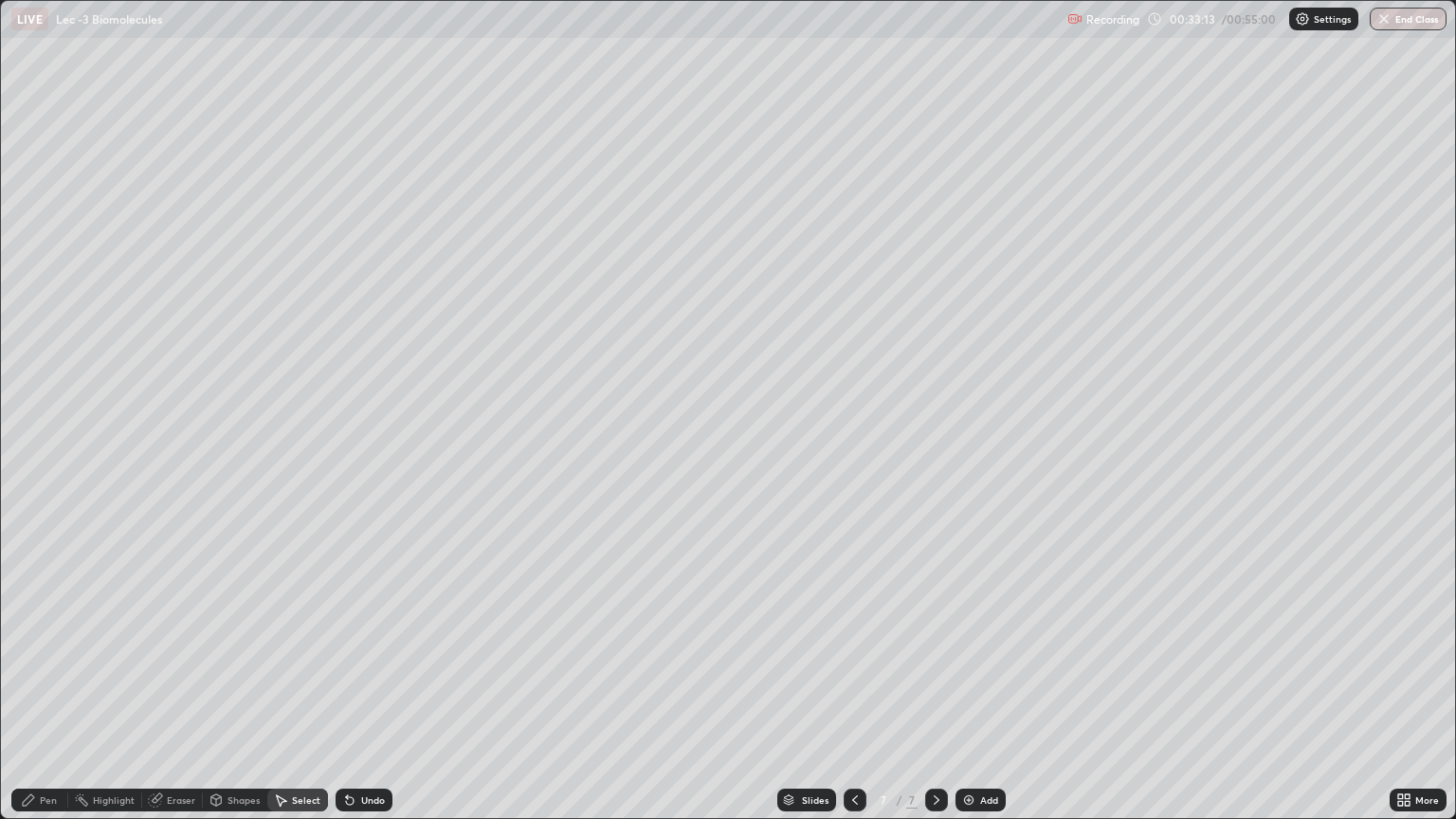
click at [47, 690] on div "Pen" at bounding box center [40, 799] width 57 height 22
click at [34, 471] on div at bounding box center [34, 471] width 12 height 12
click at [177, 690] on div "Eraser" at bounding box center [181, 799] width 28 height 10
click at [288, 690] on div "Select" at bounding box center [298, 799] width 61 height 22
click at [129, 449] on div "0 ° Undo Copy Duplicate Duplicate to new slide Delete" at bounding box center [728, 409] width 1454 height 817
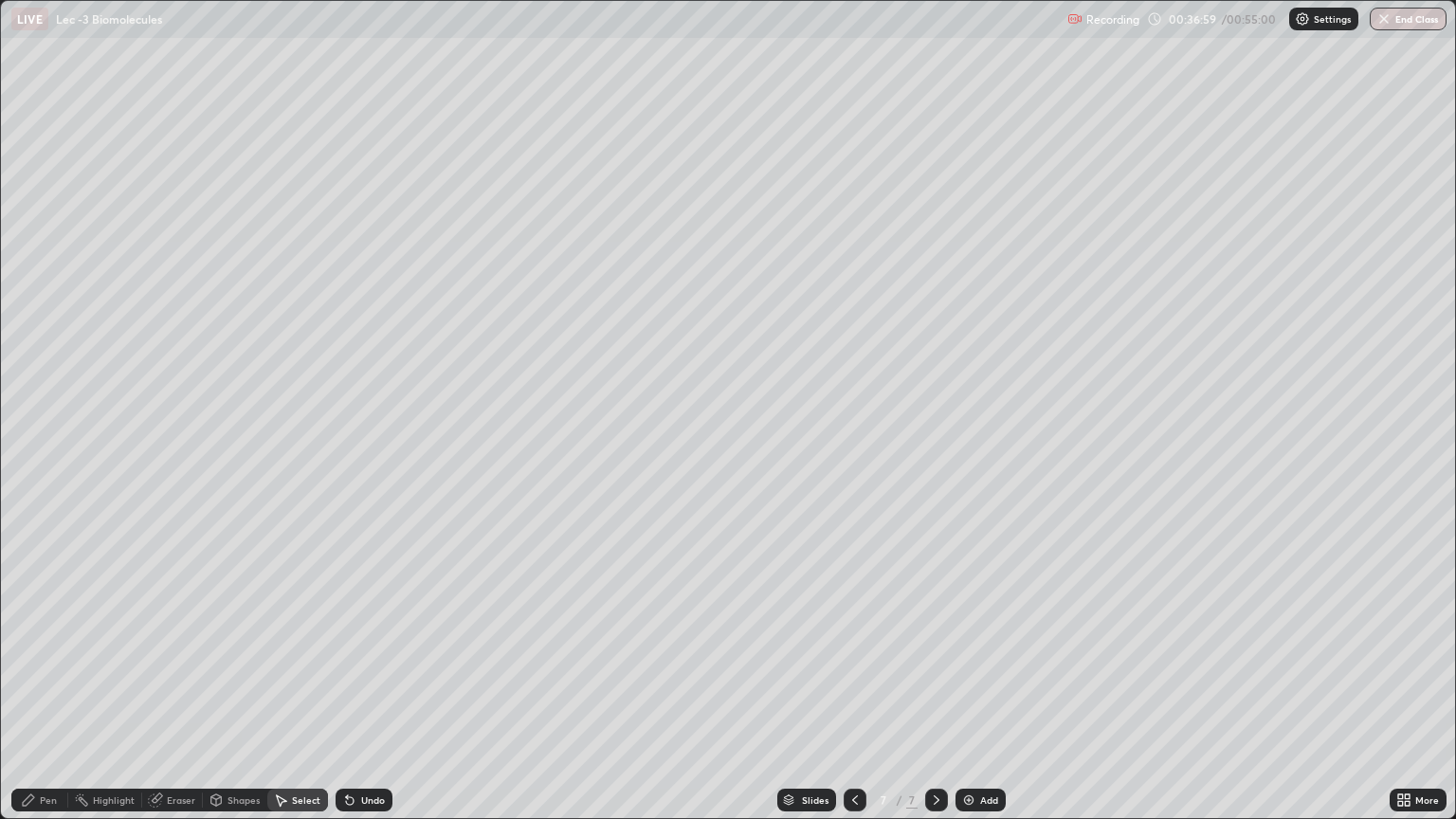
click at [37, 690] on div "Pen" at bounding box center [40, 799] width 57 height 22
click at [34, 321] on div at bounding box center [34, 318] width 12 height 12
click at [35, 468] on div at bounding box center [34, 471] width 12 height 12
click at [347, 690] on icon at bounding box center [350, 800] width 8 height 8
click at [354, 690] on div "Undo" at bounding box center [364, 799] width 57 height 22
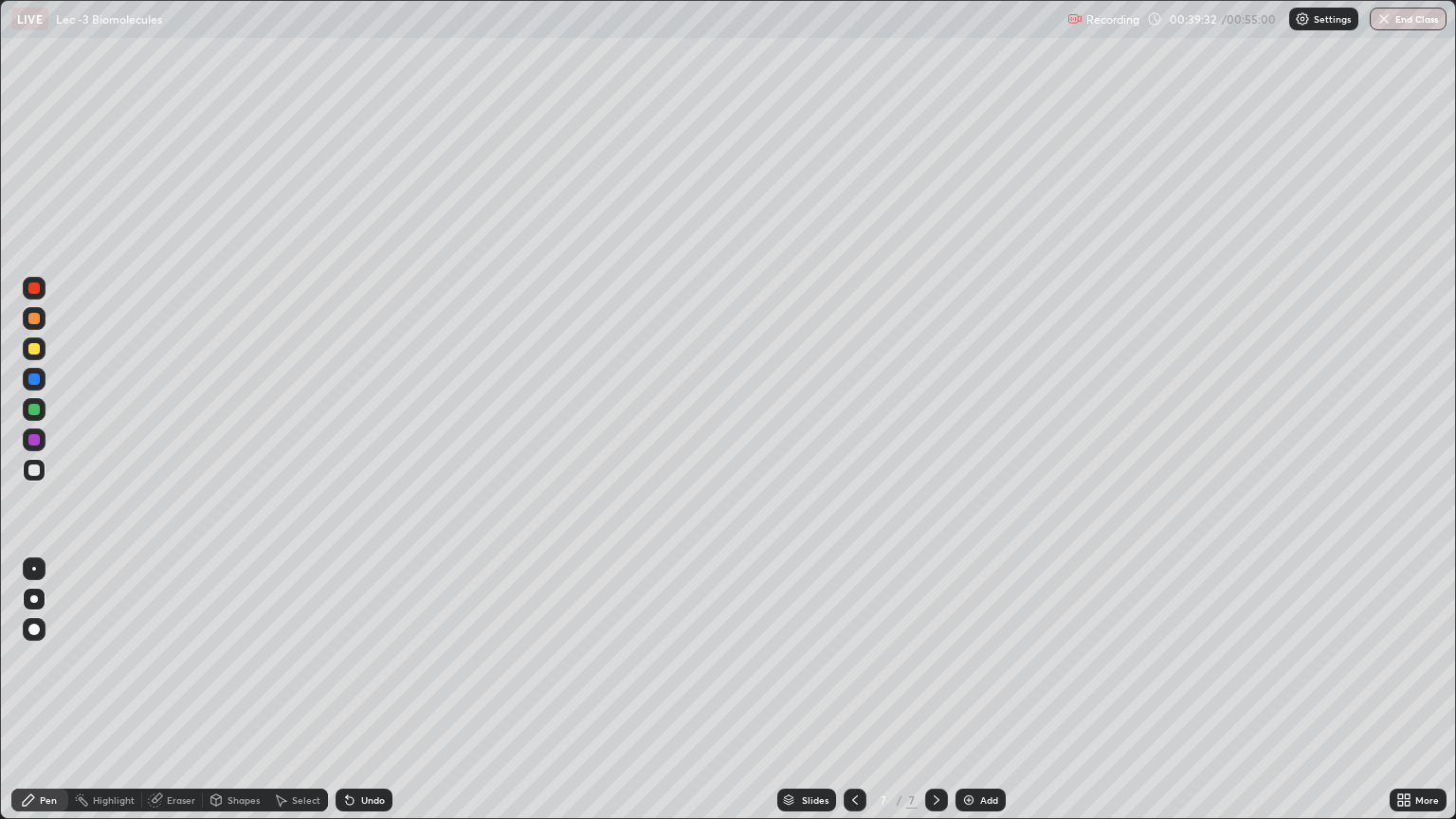
click at [853, 690] on icon at bounding box center [855, 799] width 16 height 16
click at [850, 690] on icon at bounding box center [855, 799] width 16 height 16
click at [929, 690] on icon at bounding box center [936, 799] width 16 height 16
click at [926, 690] on div at bounding box center [936, 799] width 22 height 22
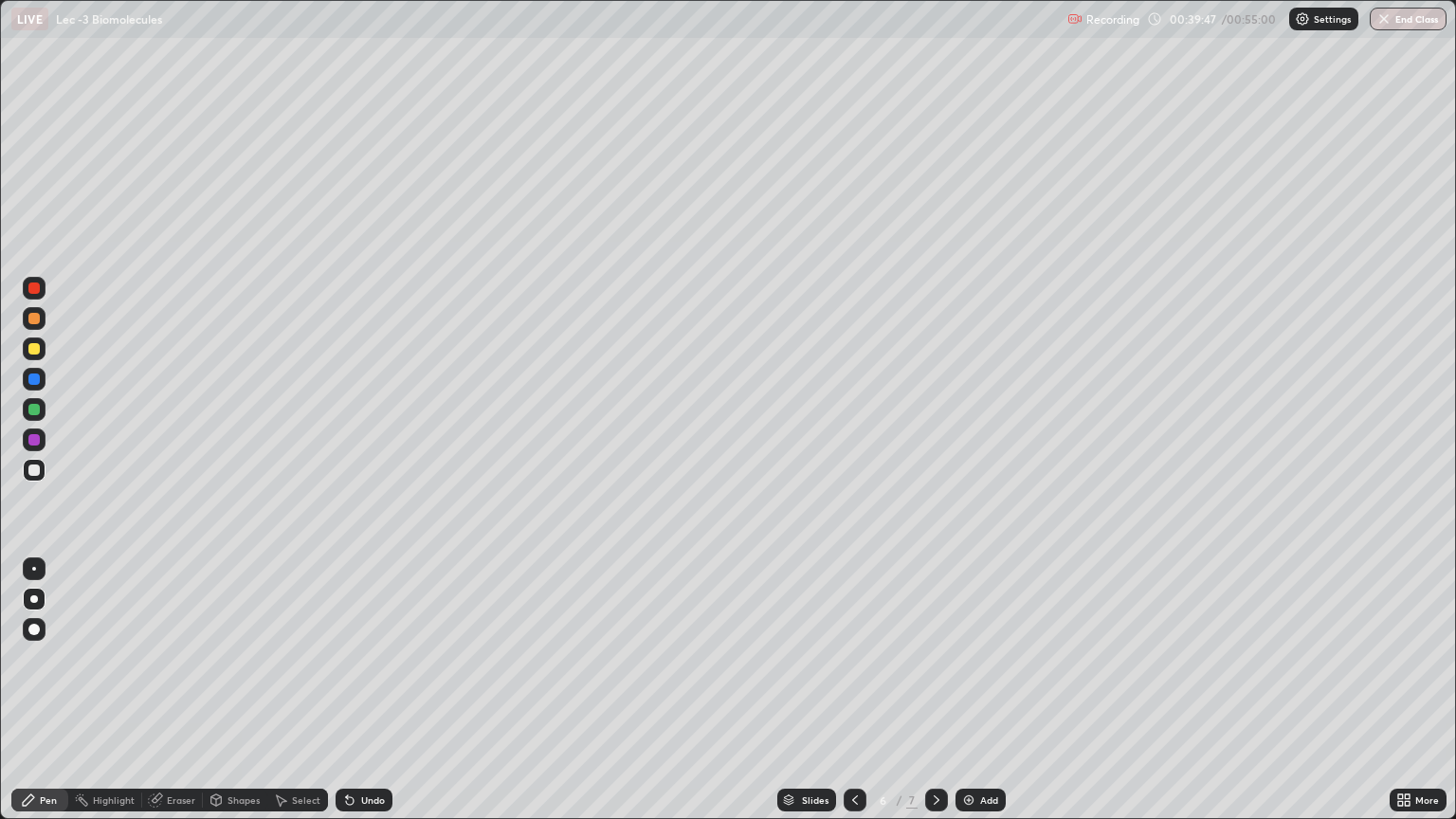
click at [925, 690] on div at bounding box center [936, 799] width 22 height 22
click at [845, 690] on div at bounding box center [854, 799] width 22 height 22
click at [855, 690] on div at bounding box center [854, 799] width 22 height 22
click at [856, 690] on div at bounding box center [854, 799] width 22 height 22
click at [935, 690] on icon at bounding box center [936, 799] width 16 height 16
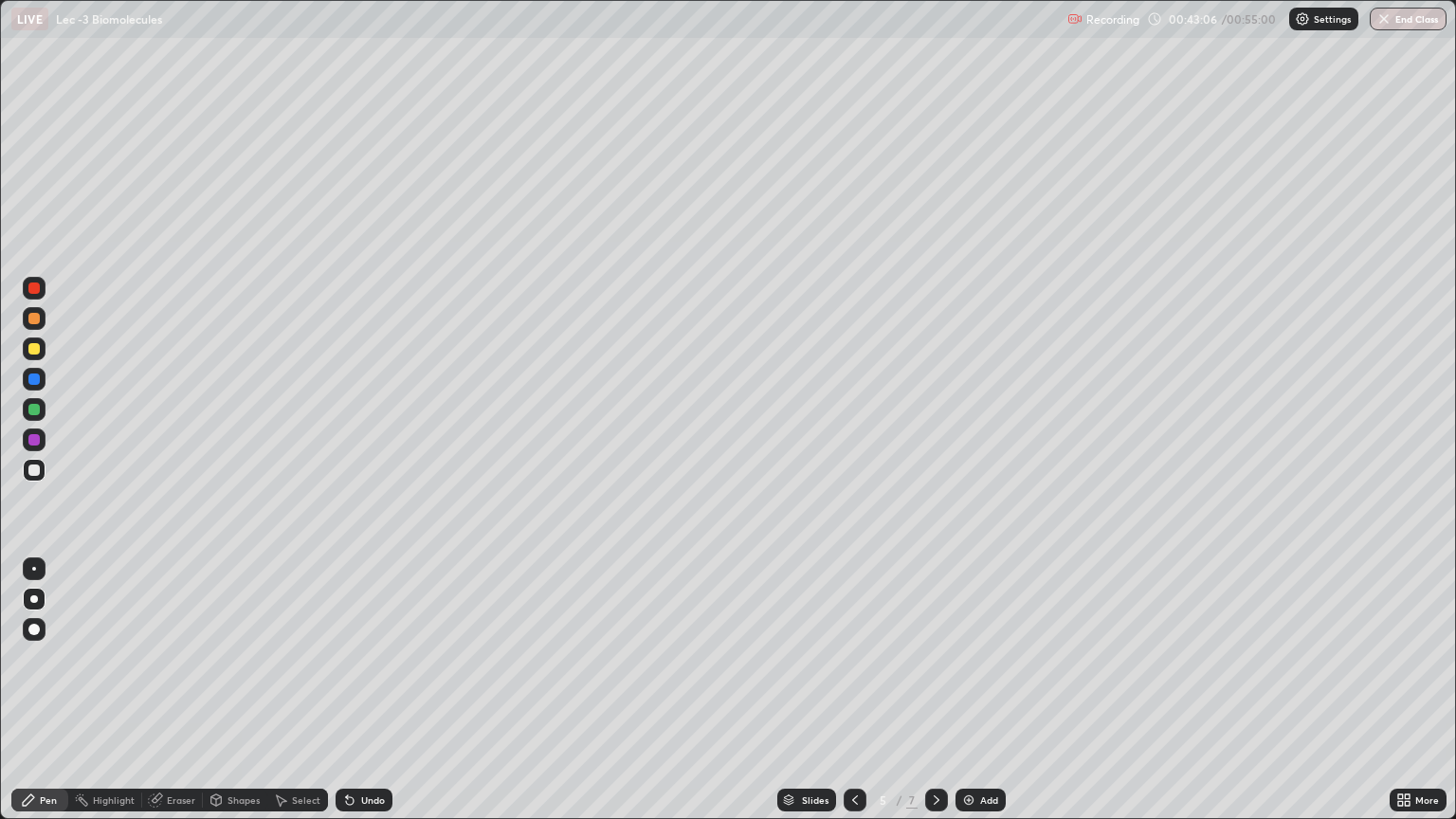
click at [934, 690] on icon at bounding box center [936, 799] width 16 height 16
click at [934, 690] on icon at bounding box center [936, 799] width 6 height 10
click at [34, 568] on div at bounding box center [34, 568] width 4 height 4
click at [853, 690] on icon at bounding box center [855, 799] width 16 height 16
click at [936, 690] on icon at bounding box center [936, 799] width 16 height 16
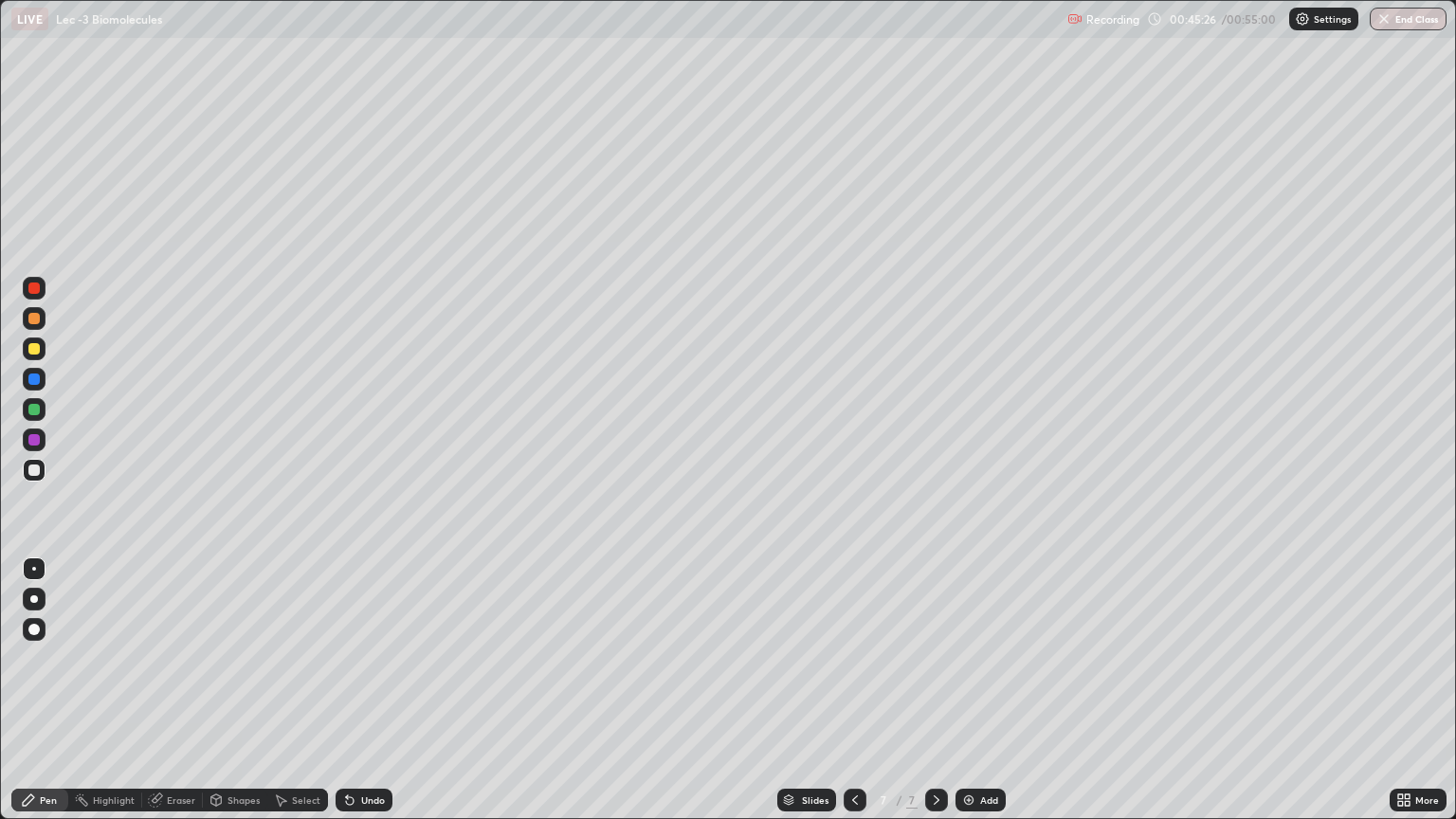
click at [936, 690] on icon at bounding box center [936, 799] width 16 height 16
click at [299, 690] on div "Select" at bounding box center [306, 799] width 28 height 10
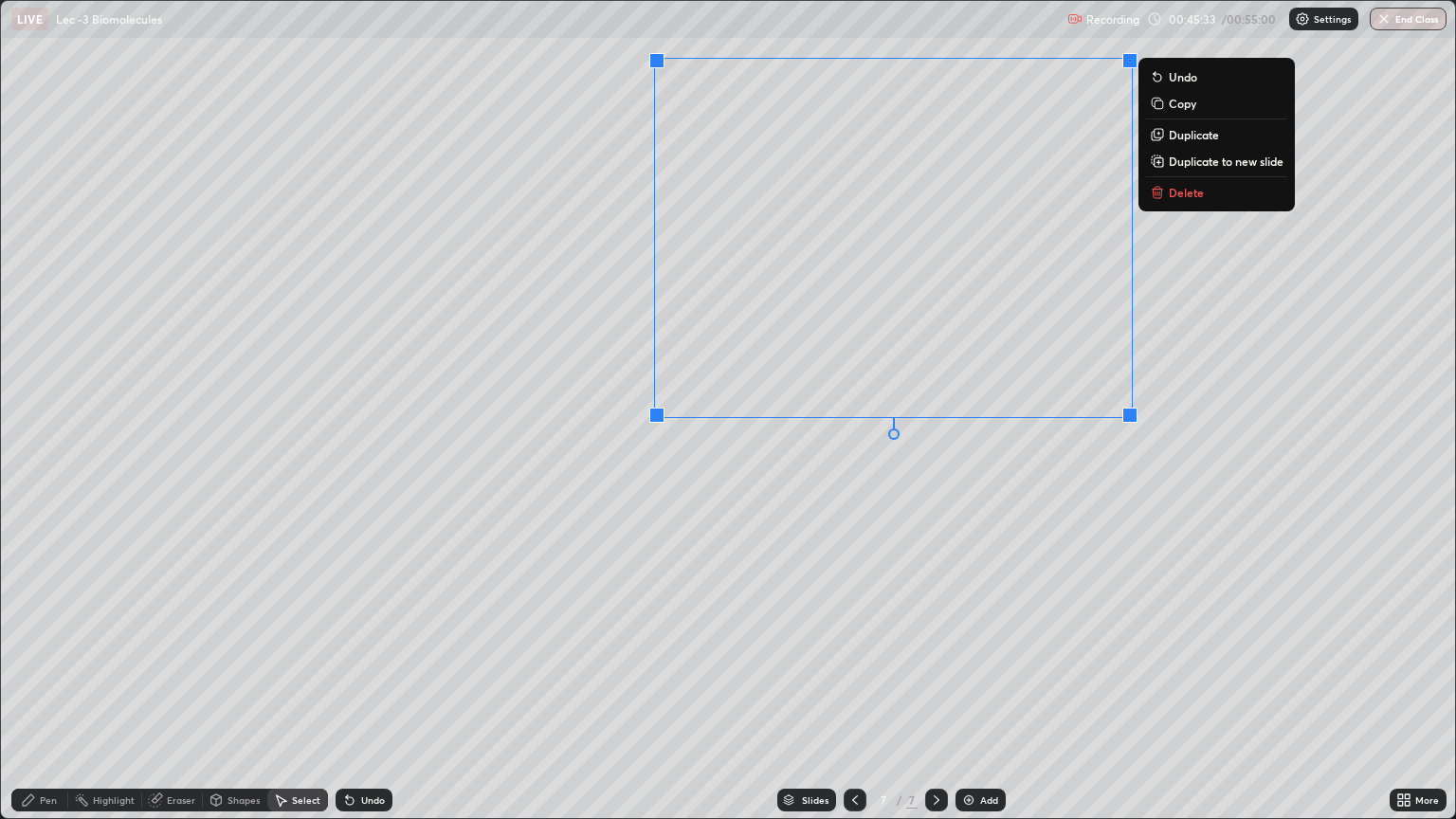
click at [785, 481] on div "0 ° Undo Copy Duplicate Duplicate to new slide Delete" at bounding box center [728, 409] width 1454 height 817
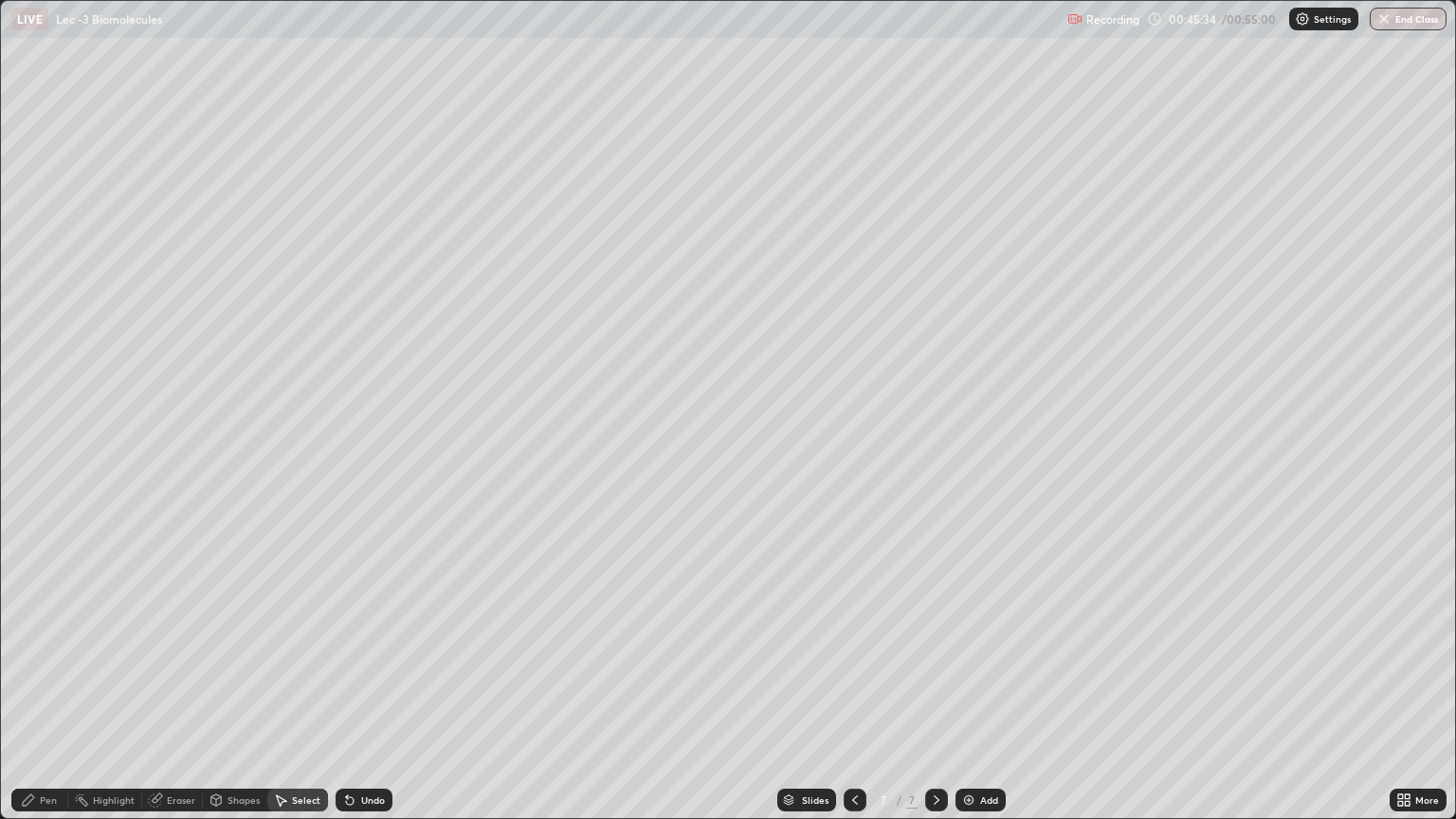
click at [37, 690] on div "Pen" at bounding box center [40, 799] width 57 height 22
click at [361, 690] on div "Undo" at bounding box center [373, 799] width 23 height 10
click at [362, 690] on div "Undo" at bounding box center [373, 799] width 23 height 10
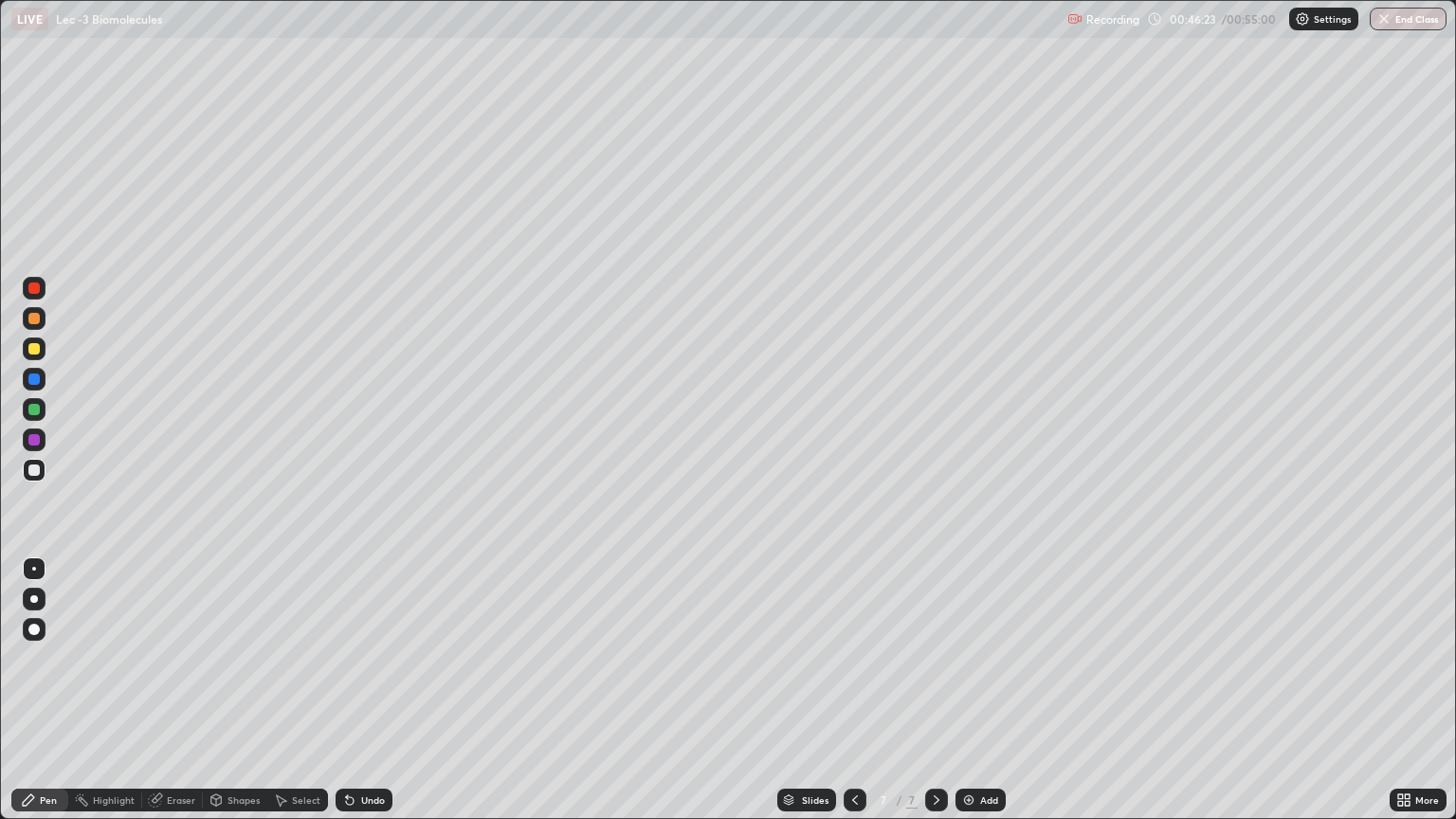
click at [362, 690] on div "Undo" at bounding box center [373, 799] width 23 height 10
click at [363, 690] on div "Undo" at bounding box center [373, 799] width 23 height 10
click at [365, 690] on div "Undo" at bounding box center [373, 799] width 23 height 10
click at [367, 690] on div "Undo" at bounding box center [373, 799] width 23 height 10
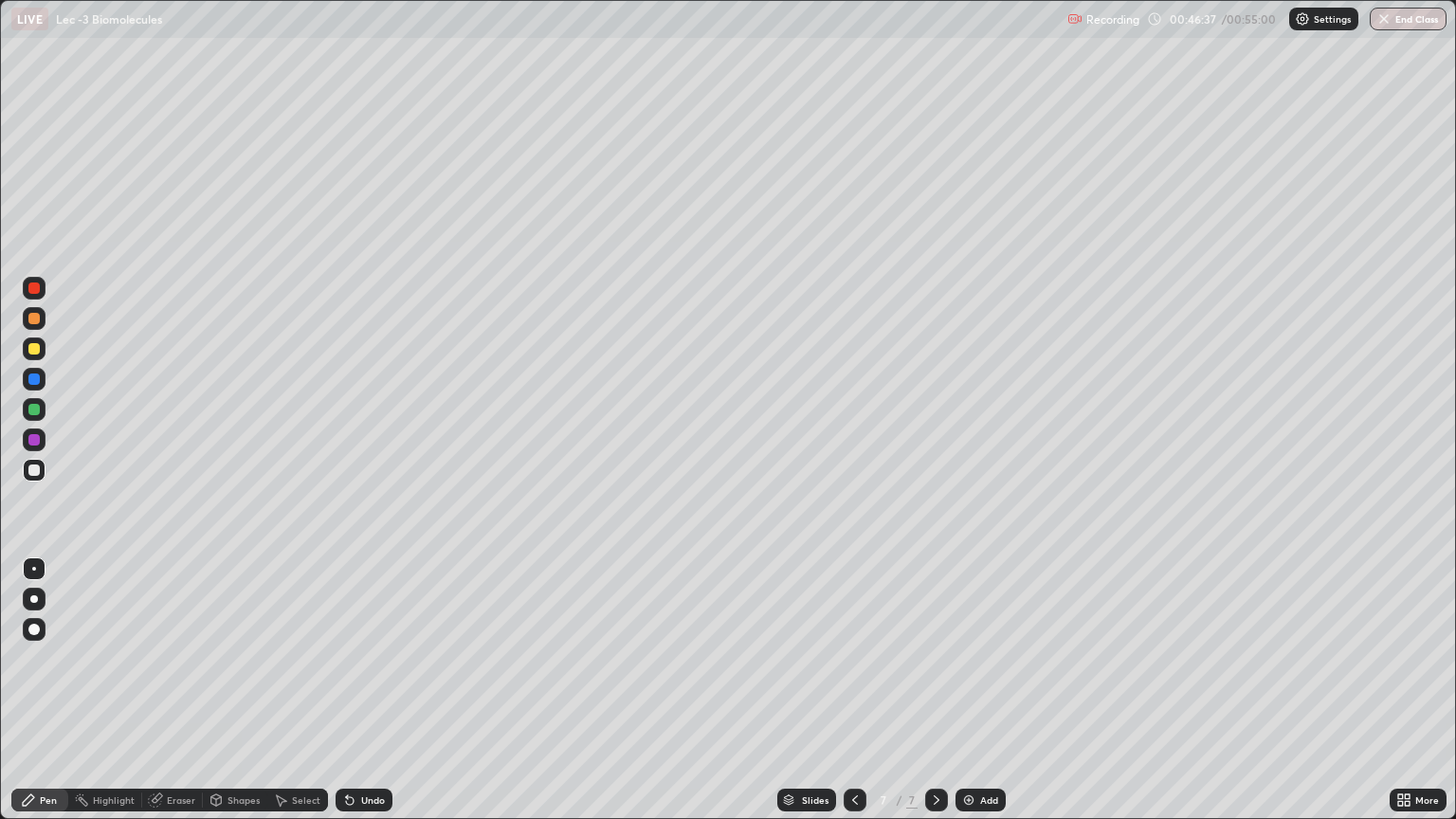
click at [32, 356] on div at bounding box center [33, 348] width 22 height 22
click at [169, 690] on div "Eraser" at bounding box center [173, 799] width 61 height 22
click at [38, 690] on div "Pen" at bounding box center [40, 799] width 57 height 22
click at [969, 690] on img at bounding box center [969, 799] width 16 height 16
click at [34, 319] on div at bounding box center [34, 318] width 12 height 12
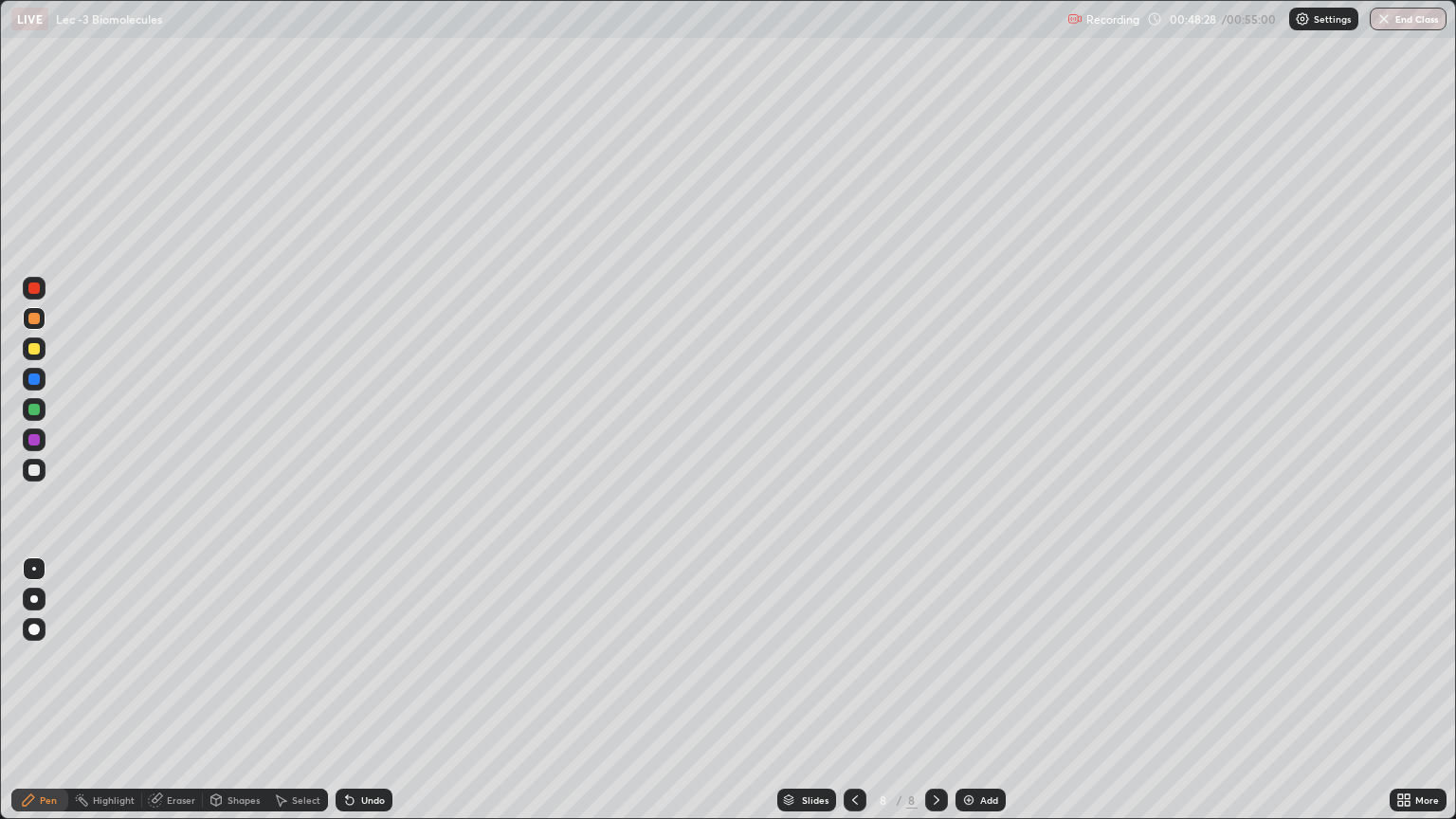
click at [34, 598] on div at bounding box center [34, 599] width 8 height 8
click at [33, 472] on div at bounding box center [34, 471] width 12 height 12
click at [279, 690] on icon at bounding box center [281, 799] width 16 height 16
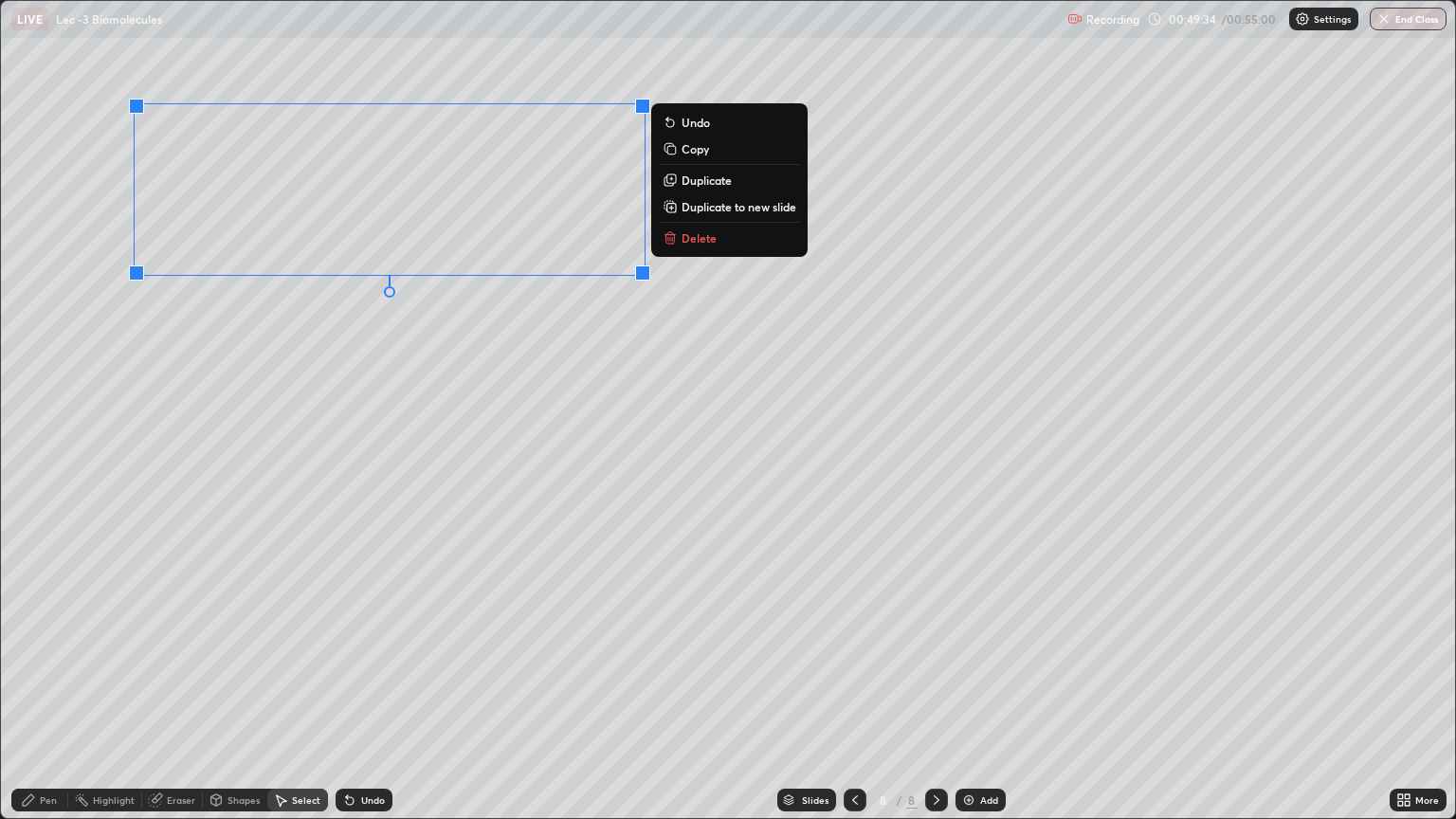
click at [255, 367] on div "0 ° Undo Copy Duplicate Duplicate to new slide Delete" at bounding box center [728, 409] width 1454 height 817
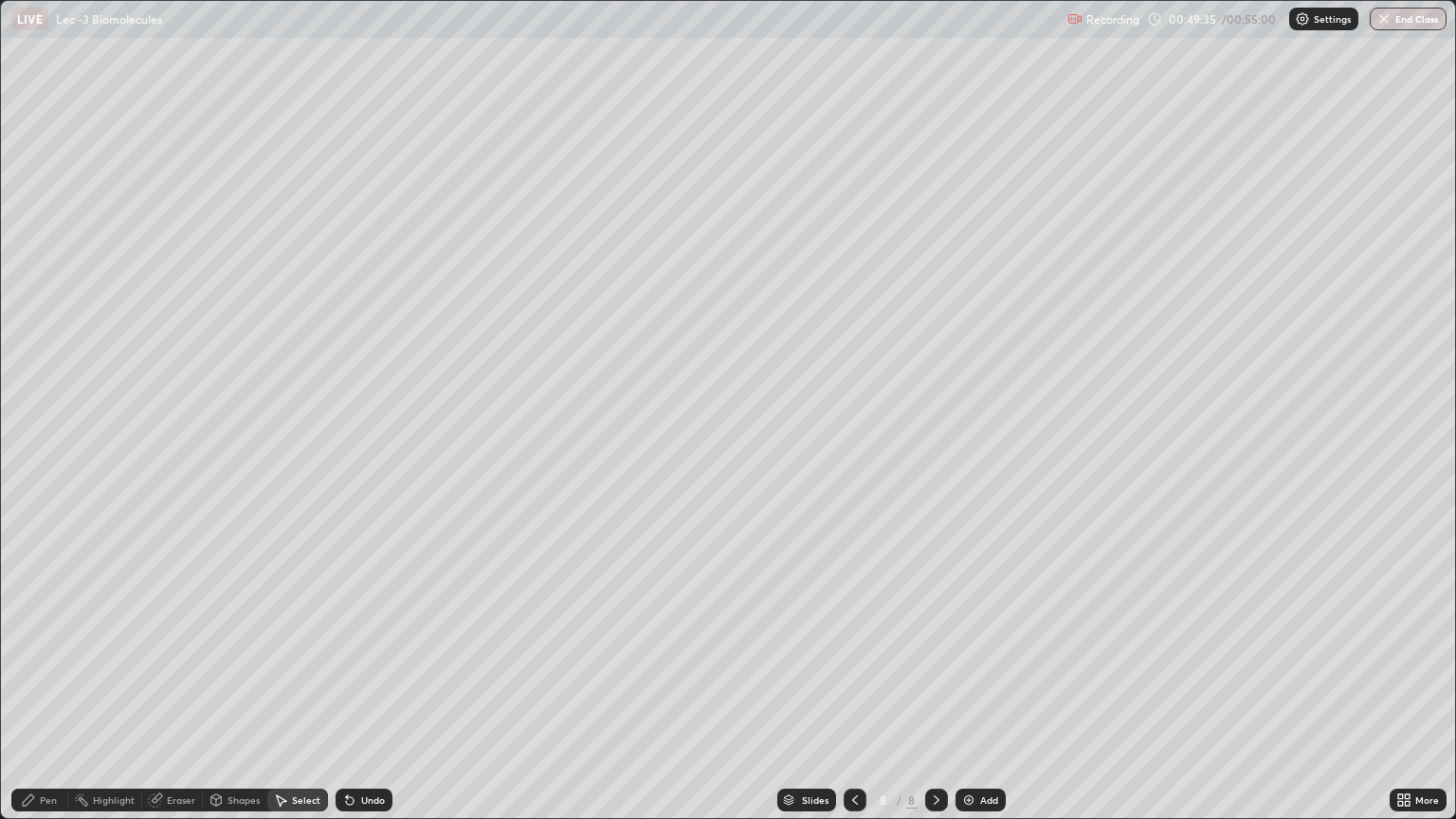
click at [44, 690] on div "Pen" at bounding box center [48, 799] width 17 height 10
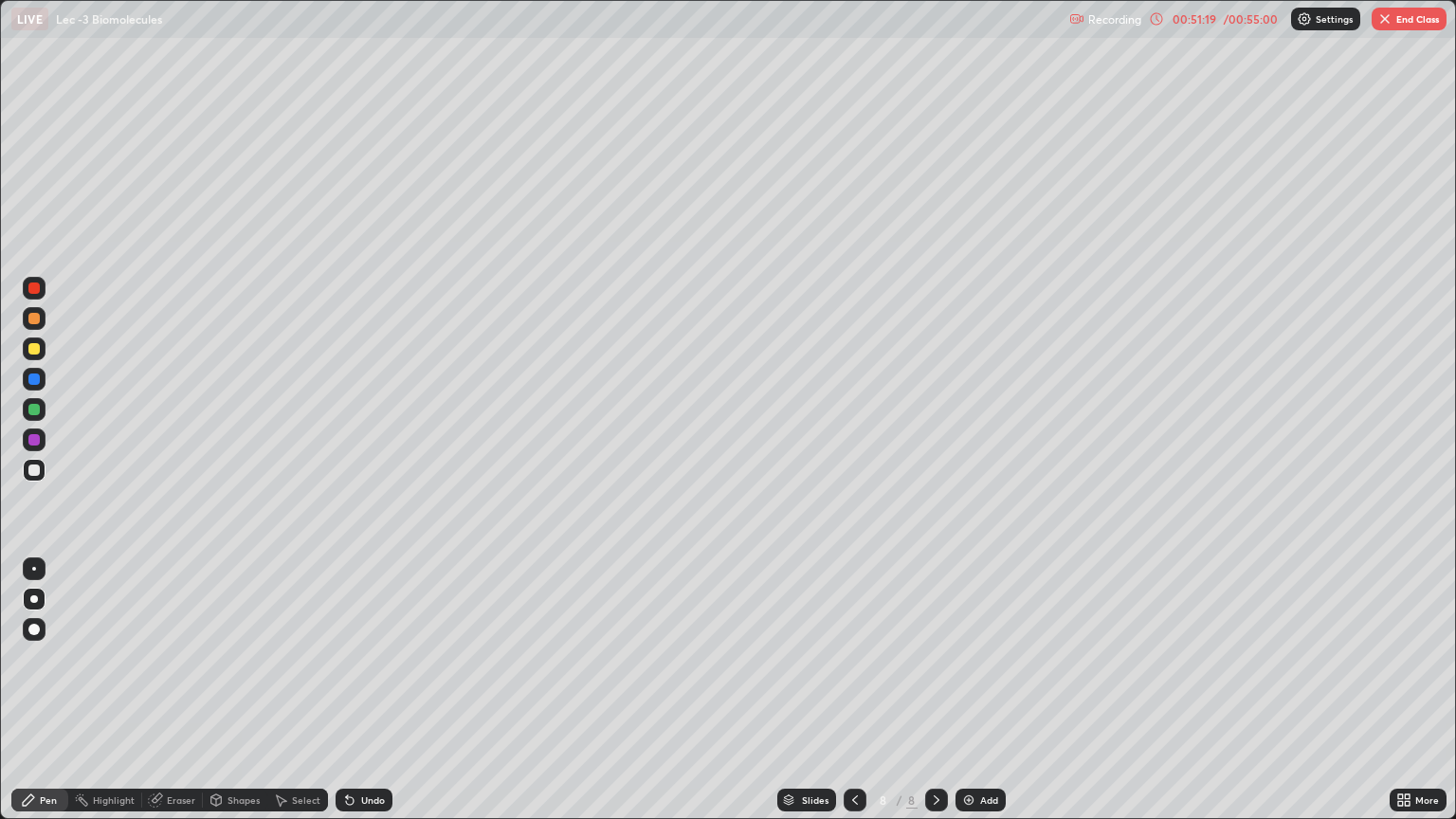
click at [34, 625] on div at bounding box center [34, 630] width 12 height 12
click at [34, 598] on div at bounding box center [34, 599] width 8 height 8
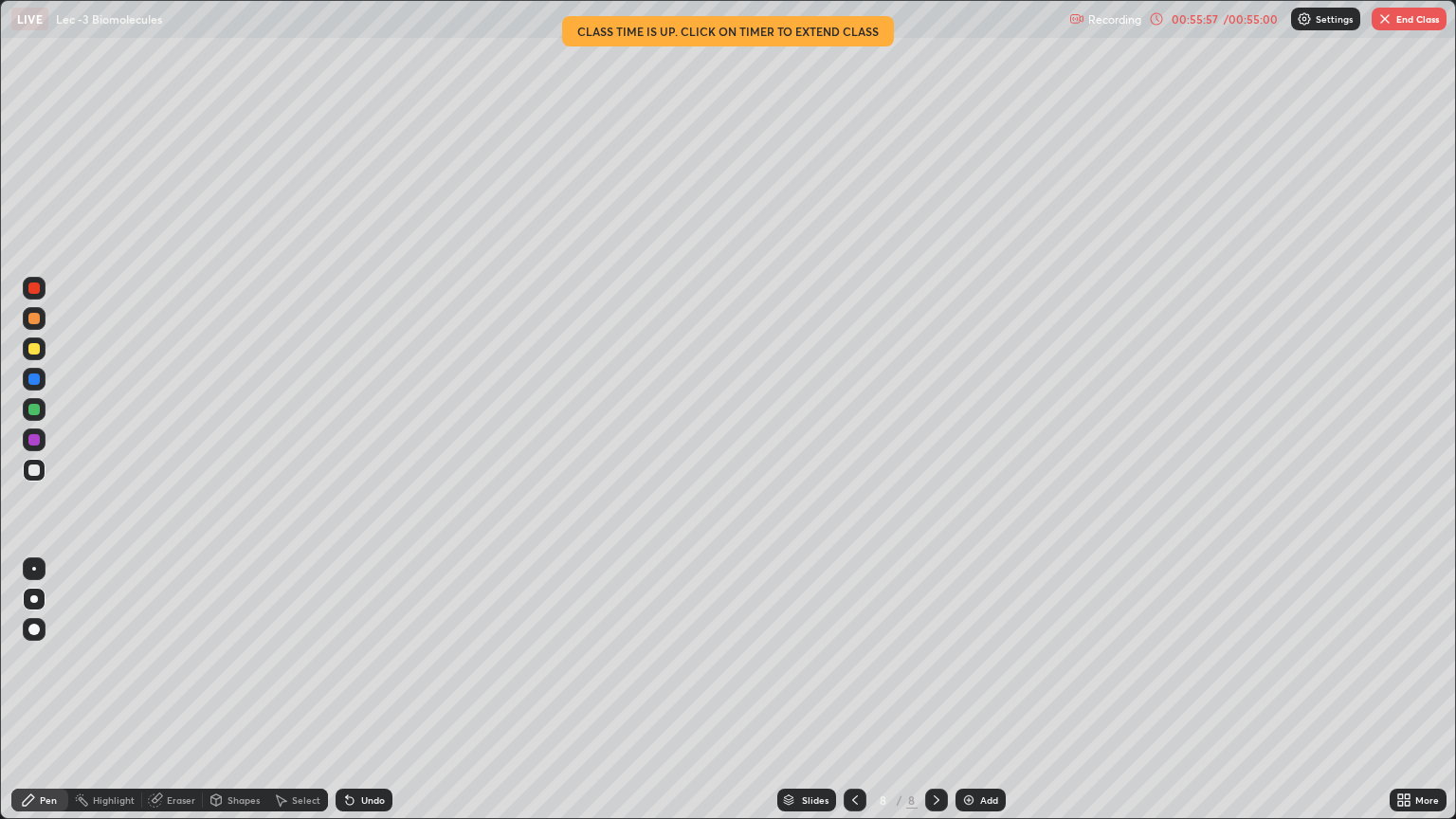
click at [1392, 690] on div "More" at bounding box center [1418, 799] width 57 height 22
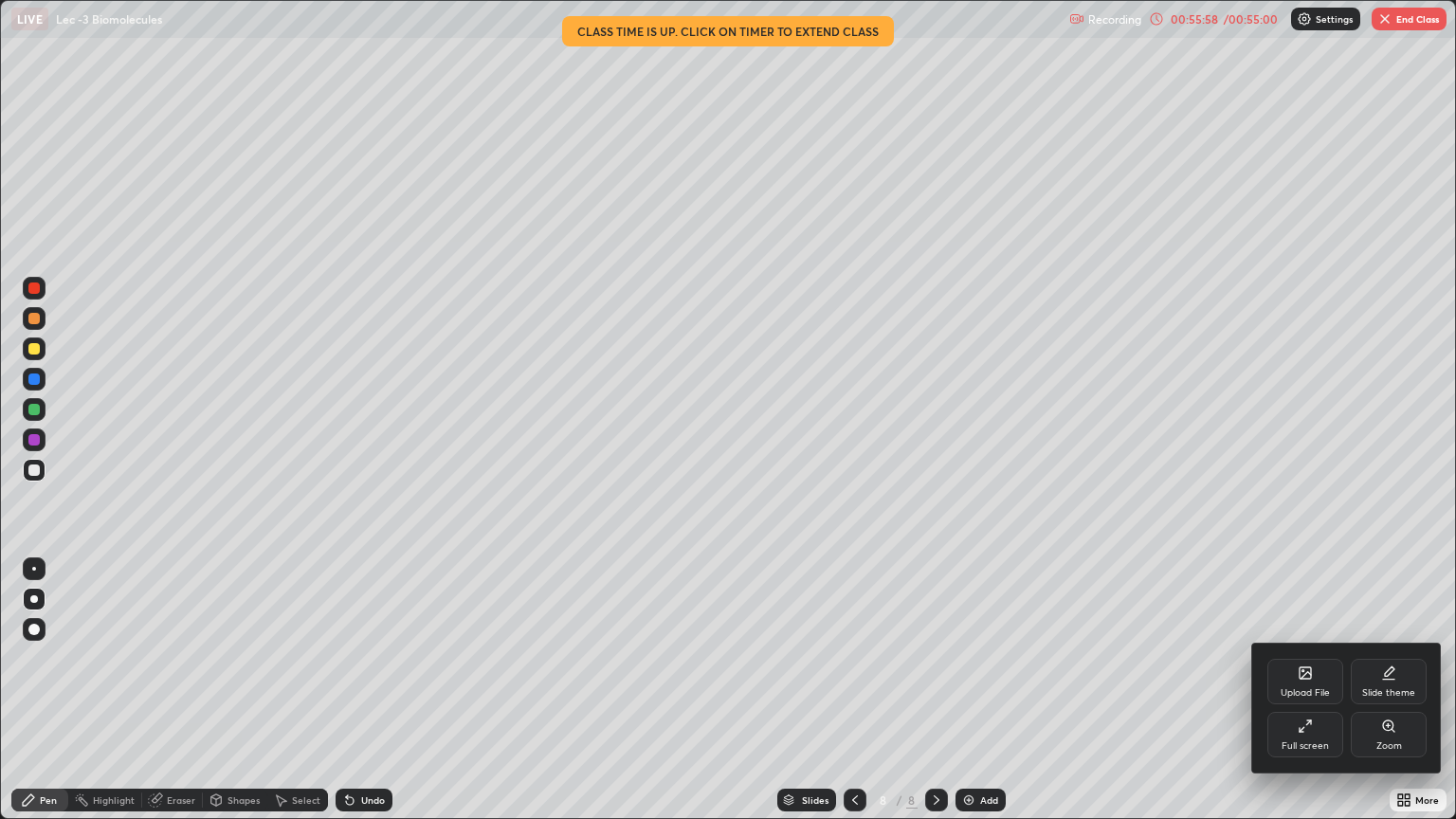
click at [1313, 690] on div "Full screen" at bounding box center [1305, 746] width 48 height 10
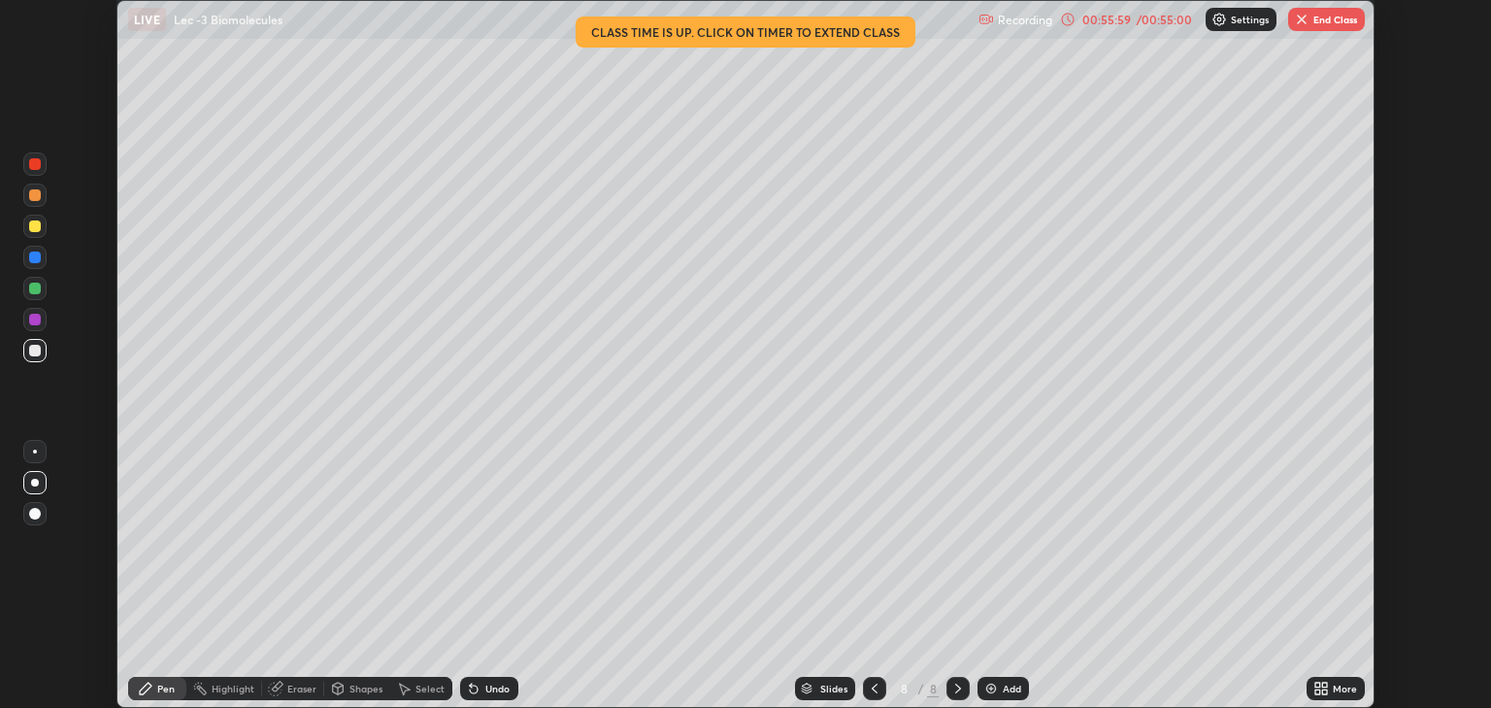
scroll to position [96360, 95577]
click at [1312, 19] on button "End Class" at bounding box center [1326, 19] width 77 height 23
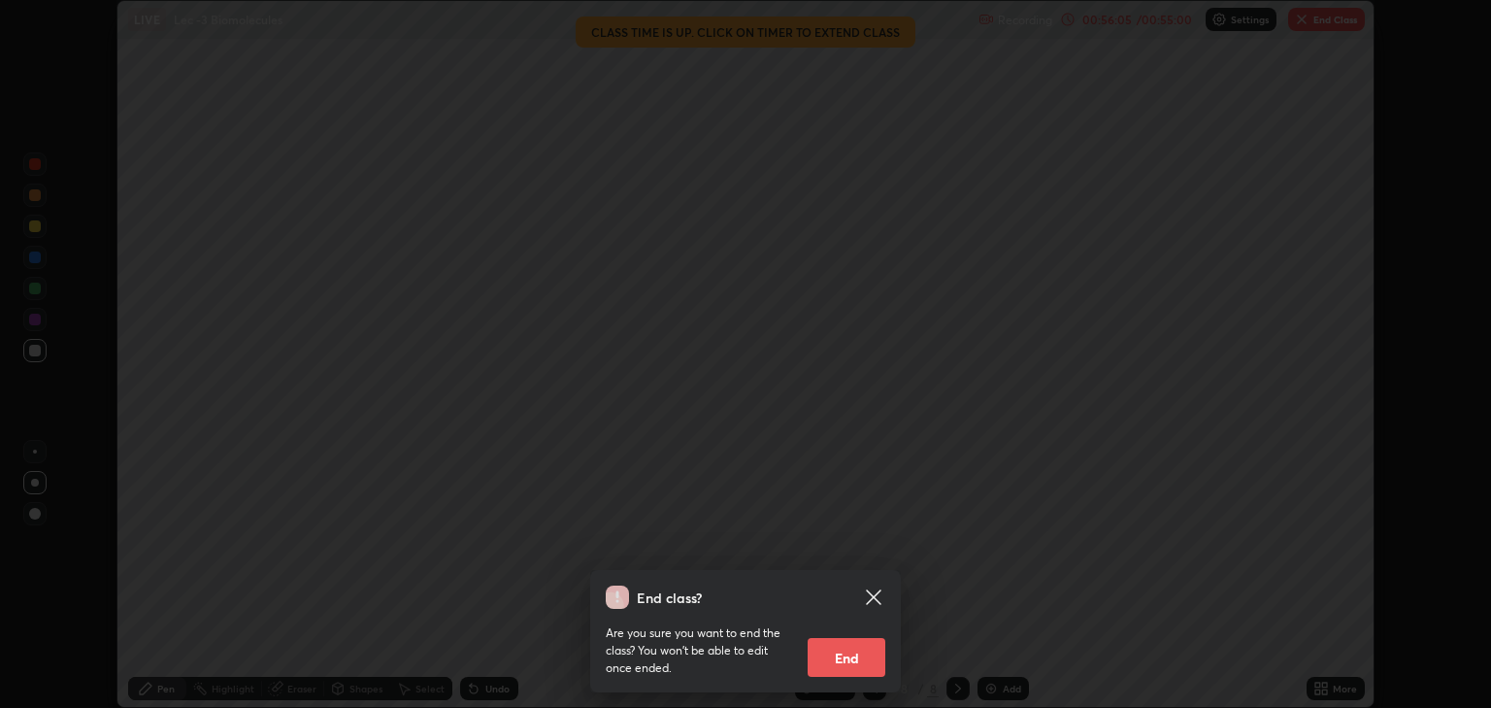
click at [849, 650] on button "End" at bounding box center [847, 657] width 78 height 39
